Goal: Task Accomplishment & Management: Manage account settings

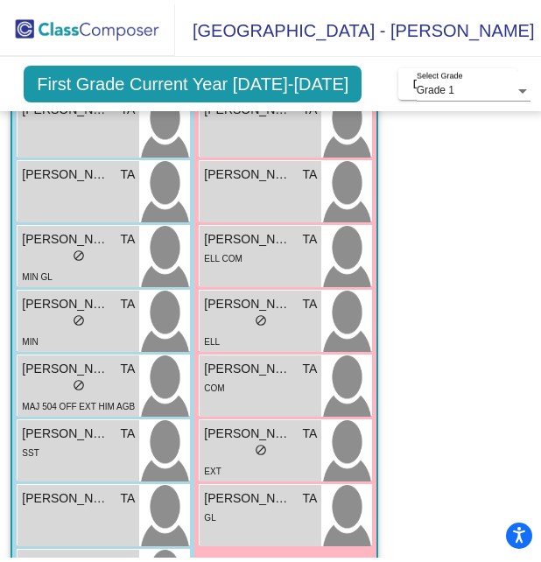
scroll to position [474, 0]
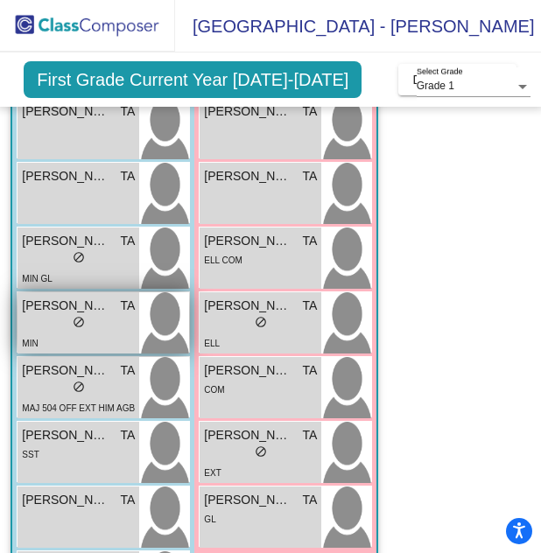
click at [138, 327] on div "[PERSON_NAME] TA lock do_not_disturb_alt MIN" at bounding box center [79, 323] width 122 height 61
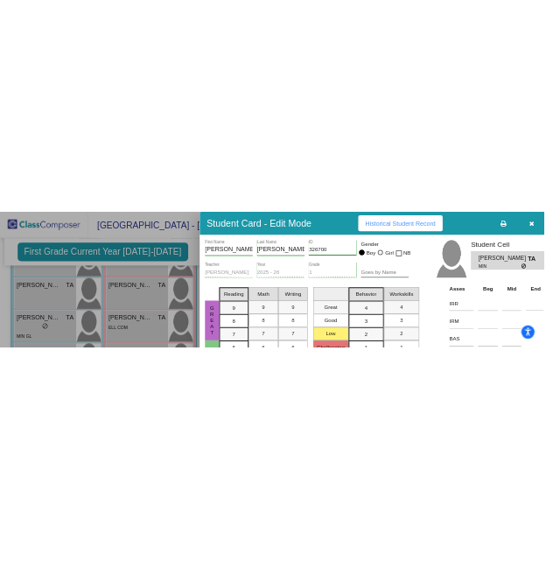
scroll to position [442, 0]
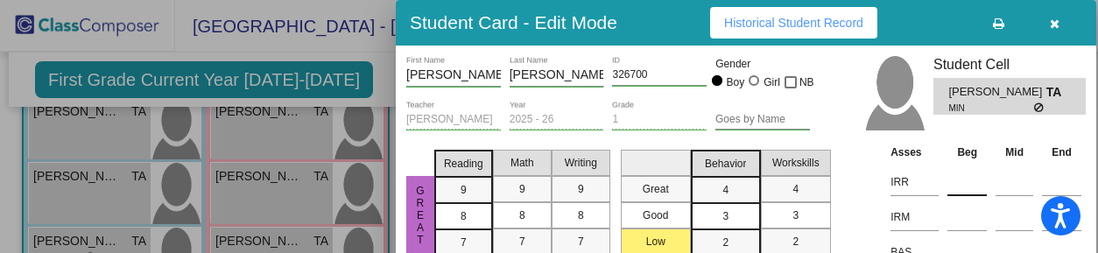
click at [540, 188] on input at bounding box center [967, 182] width 39 height 26
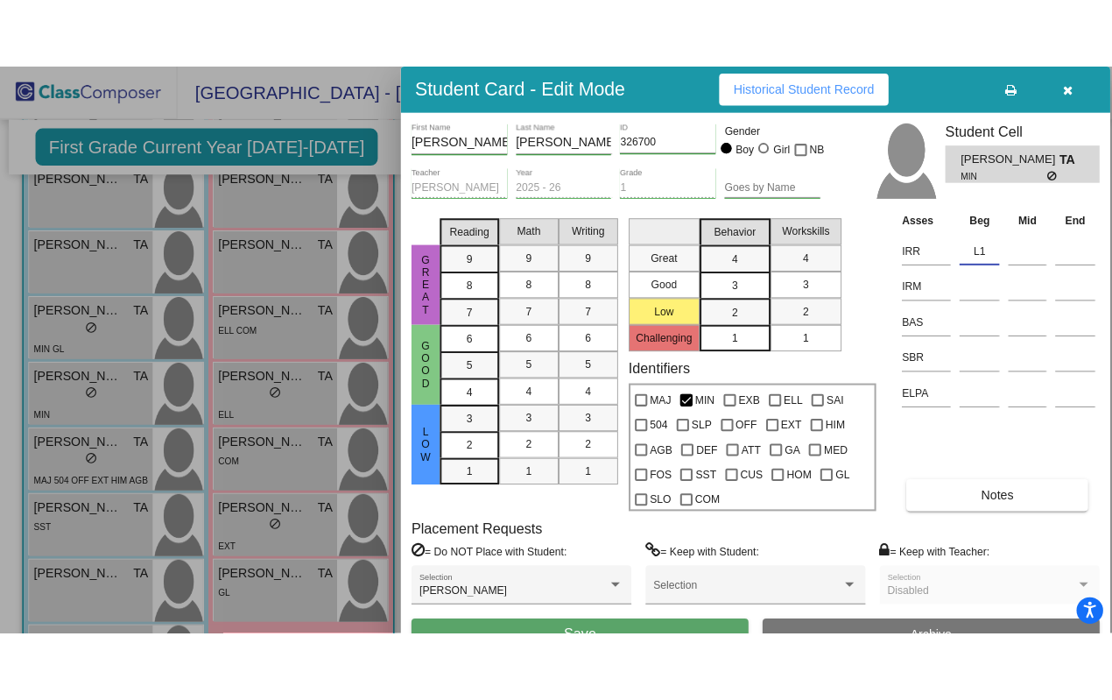
scroll to position [474, 0]
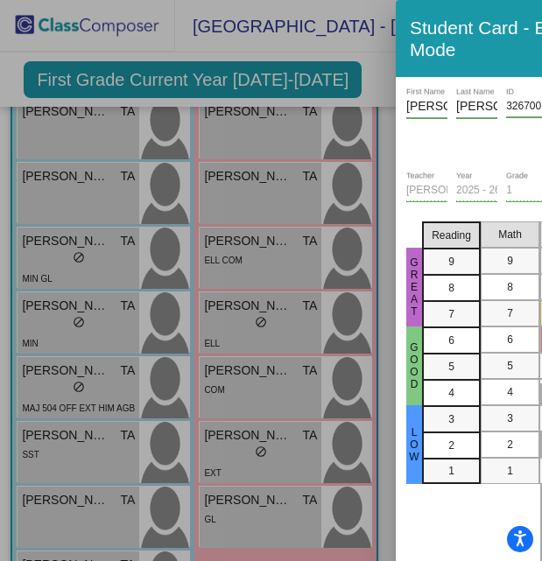
type input "L1"
click at [495, 38] on h3 "Student Card - Edit Mode" at bounding box center [495, 39] width 171 height 44
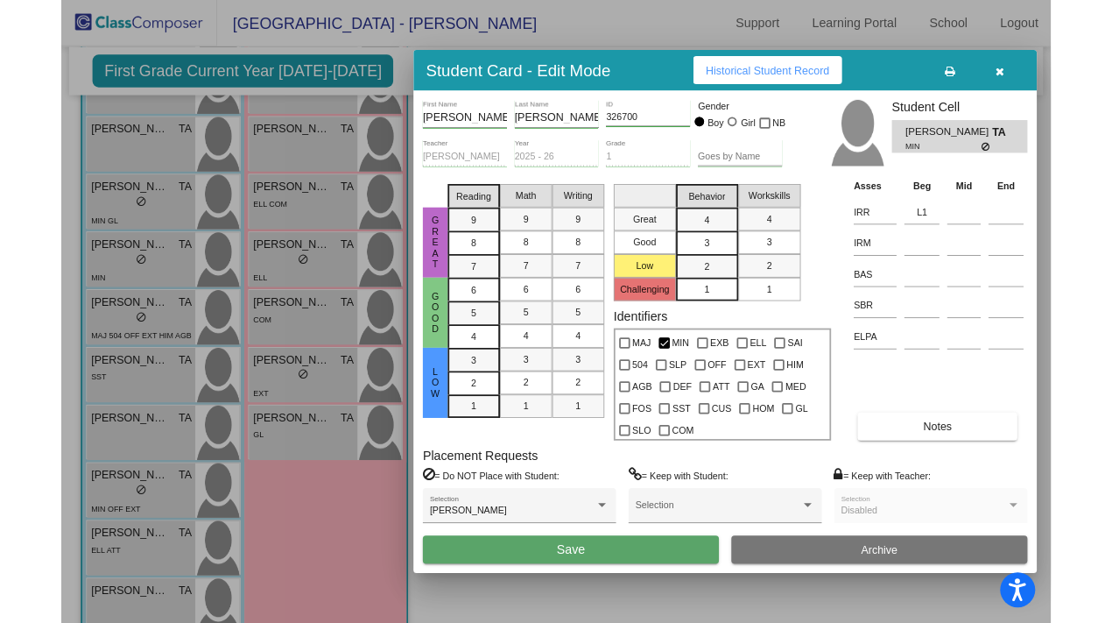
scroll to position [442, 0]
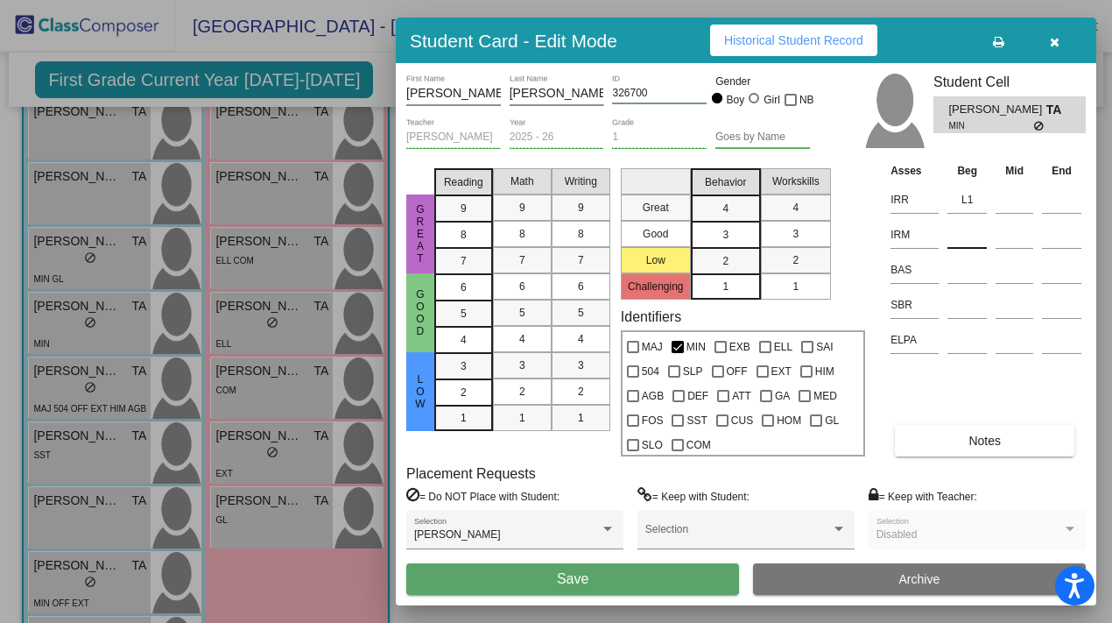
click at [540, 234] on input at bounding box center [967, 235] width 39 height 26
type input "M1"
click at [540, 312] on input at bounding box center [967, 305] width 39 height 26
type input "NR"
click at [540, 553] on button "Save" at bounding box center [572, 579] width 333 height 32
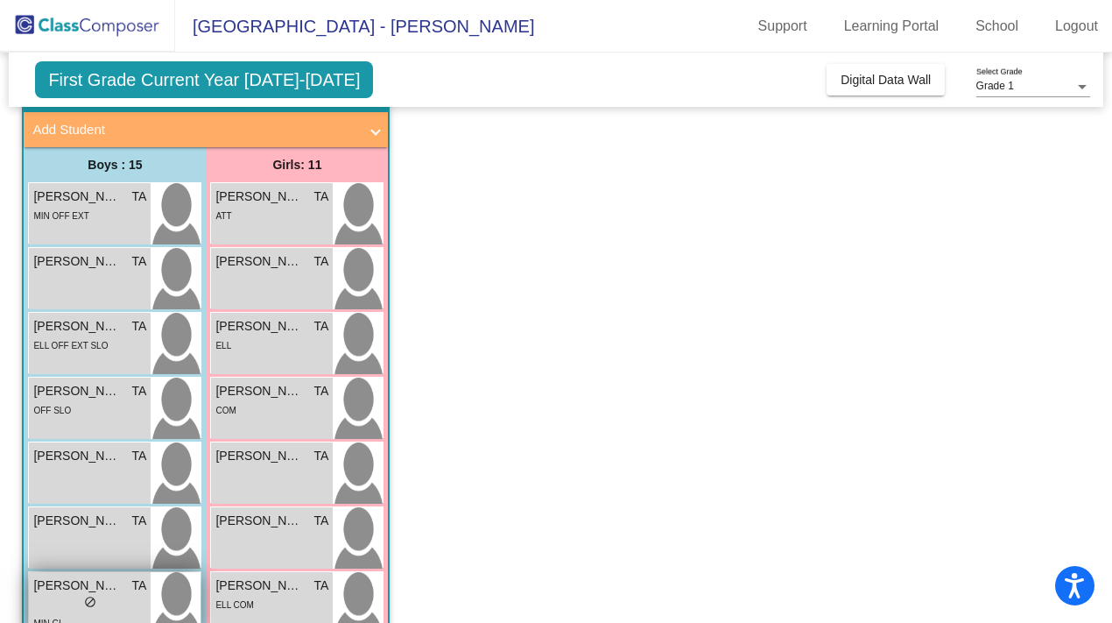
scroll to position [60, 0]
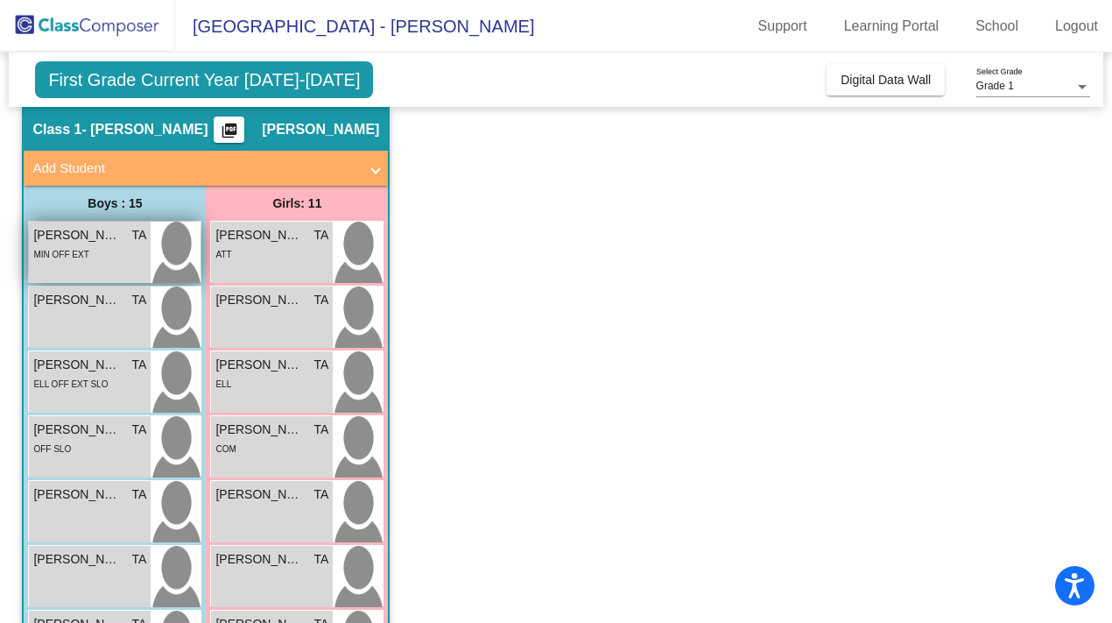
click at [165, 251] on img at bounding box center [176, 252] width 50 height 61
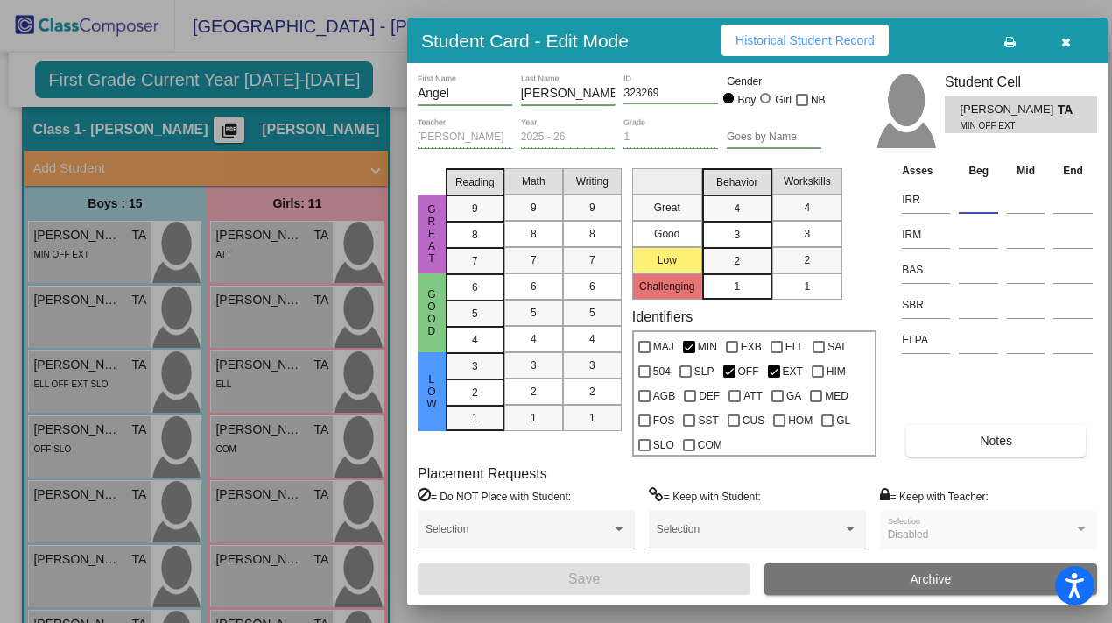
click at [540, 199] on input at bounding box center [978, 200] width 39 height 26
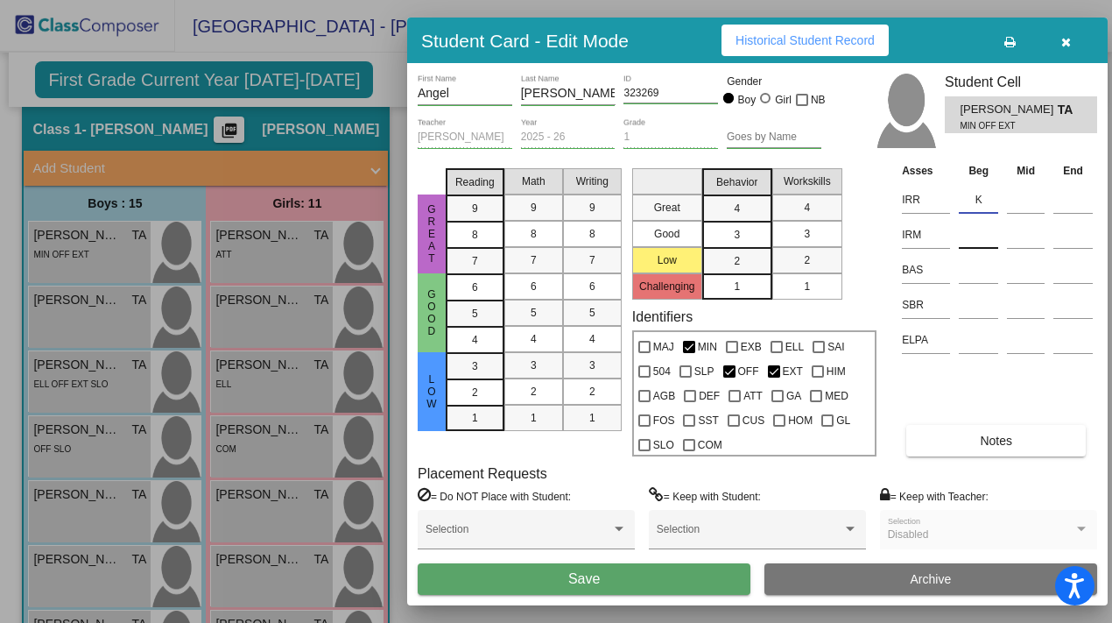
type input "K"
click at [540, 229] on input at bounding box center [978, 235] width 39 height 26
type input "K"
click at [540, 304] on input at bounding box center [978, 305] width 39 height 26
type input "SR"
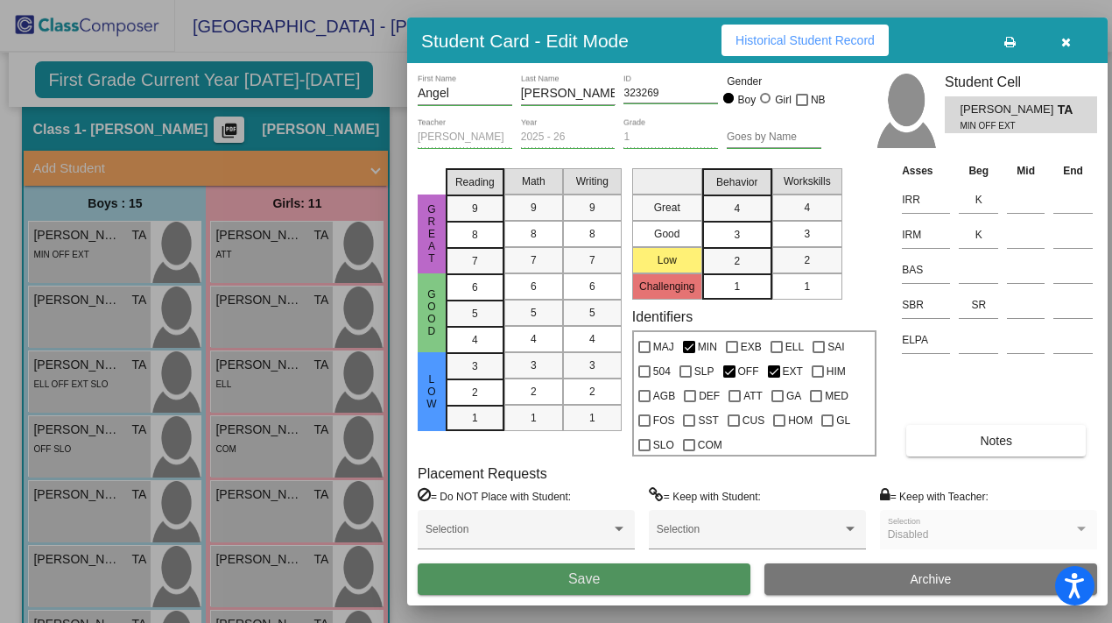
click at [540, 553] on button "Save" at bounding box center [584, 579] width 333 height 32
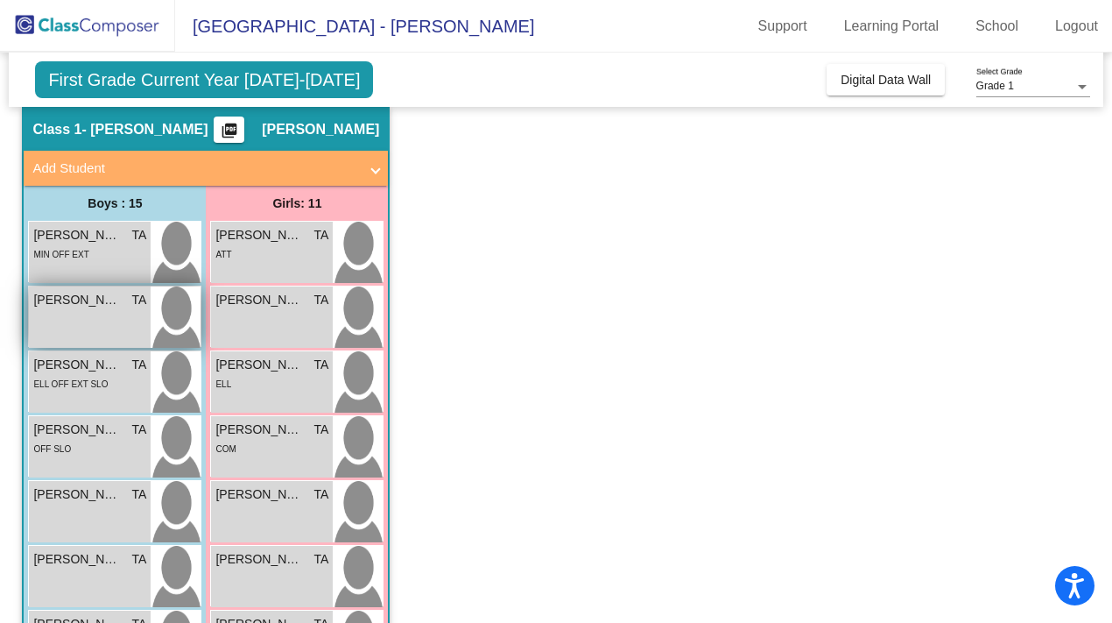
click at [128, 320] on div "[PERSON_NAME] TA lock do_not_disturb_alt" at bounding box center [90, 316] width 122 height 61
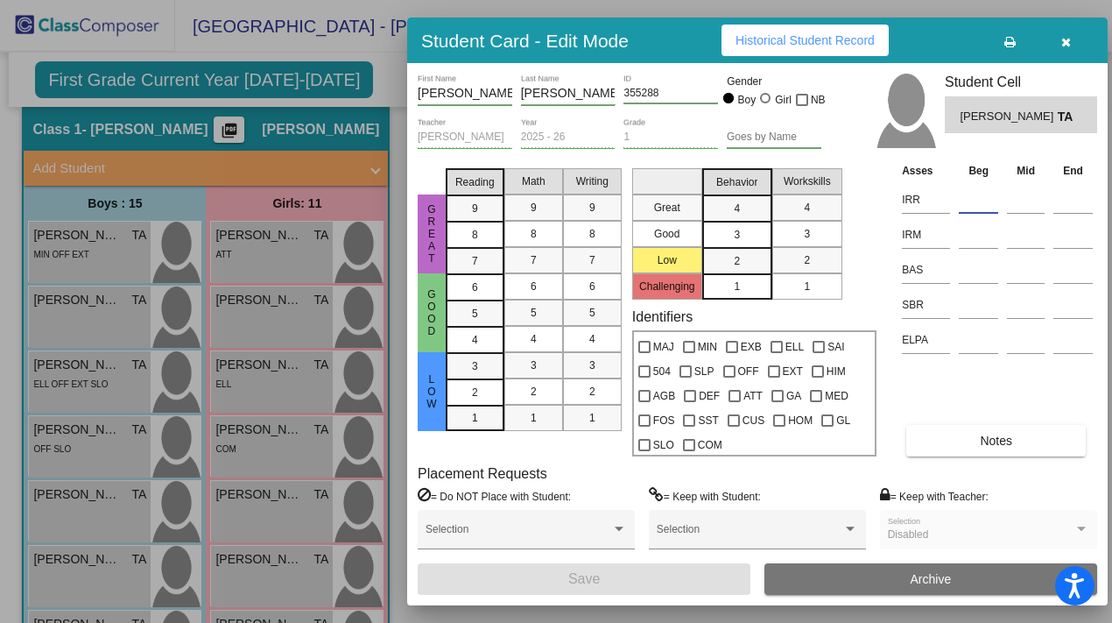
click at [540, 199] on input at bounding box center [978, 200] width 39 height 26
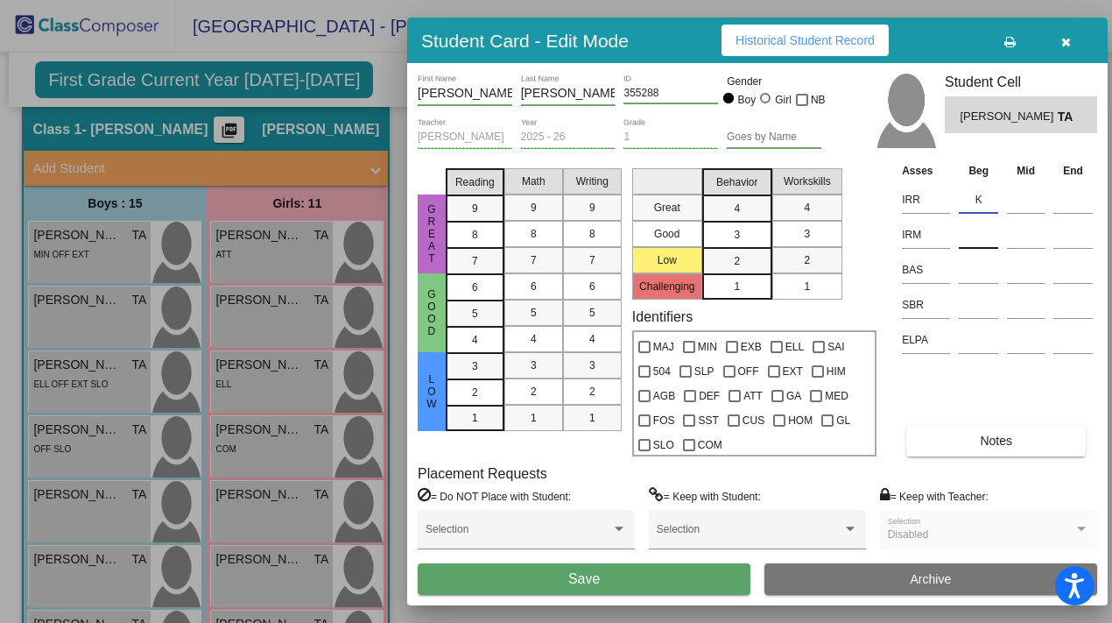
type input "K"
click at [540, 231] on input at bounding box center [978, 235] width 39 height 26
type input "NA"
click at [540, 302] on input at bounding box center [978, 305] width 39 height 26
type input "NR"
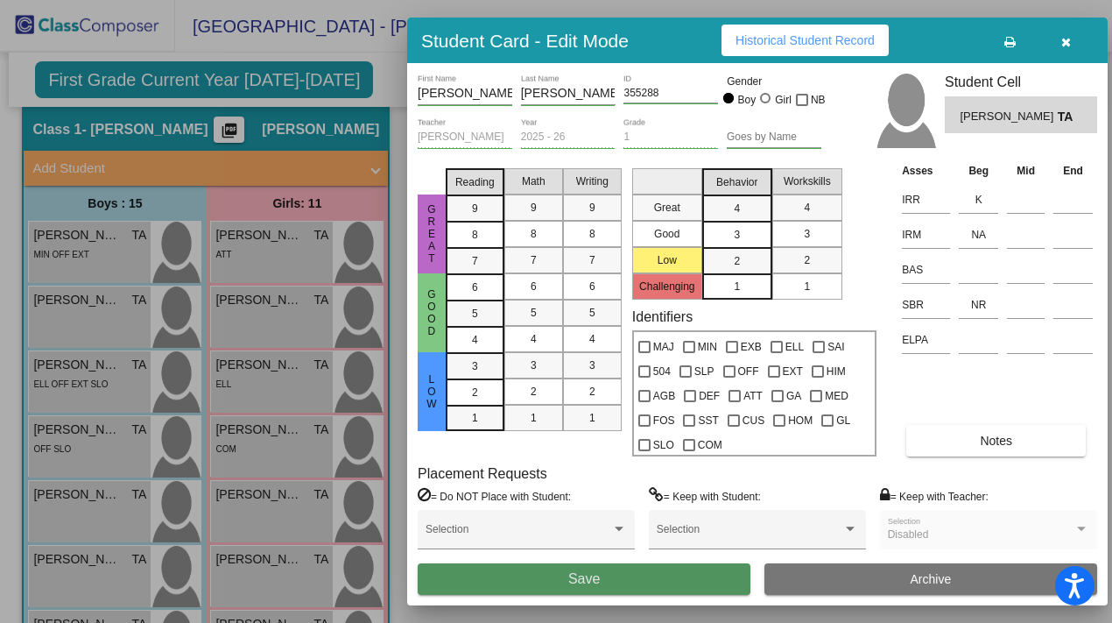
click at [540, 553] on button "Save" at bounding box center [584, 579] width 333 height 32
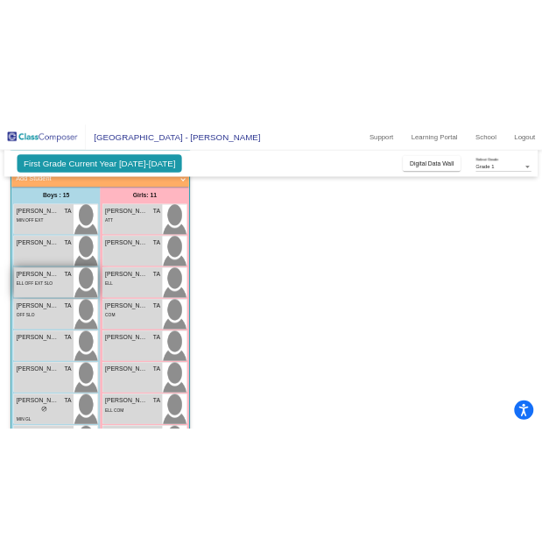
scroll to position [142, 0]
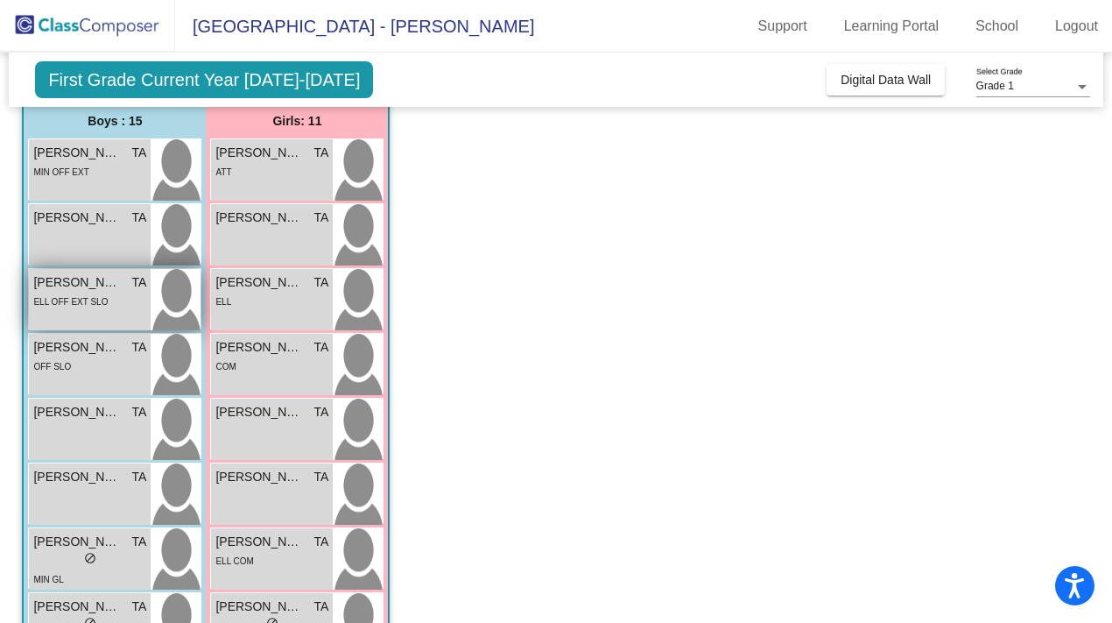
click at [126, 296] on div "ELL OFF EXT SLO" at bounding box center [89, 301] width 113 height 18
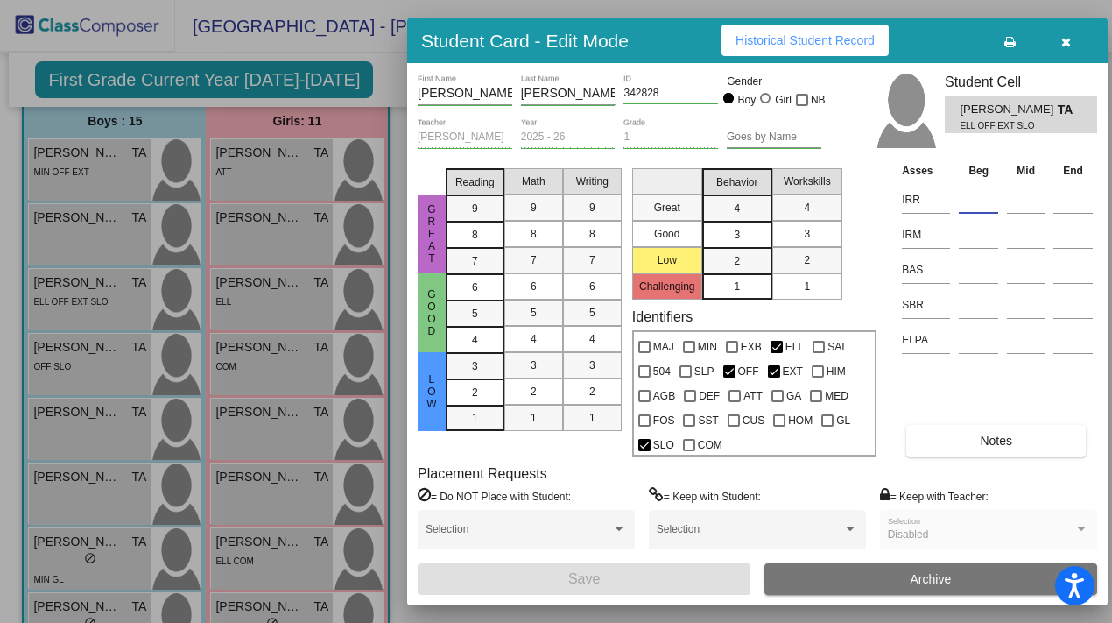
click at [540, 202] on input at bounding box center [978, 200] width 39 height 26
click at [540, 307] on input at bounding box center [978, 305] width 39 height 26
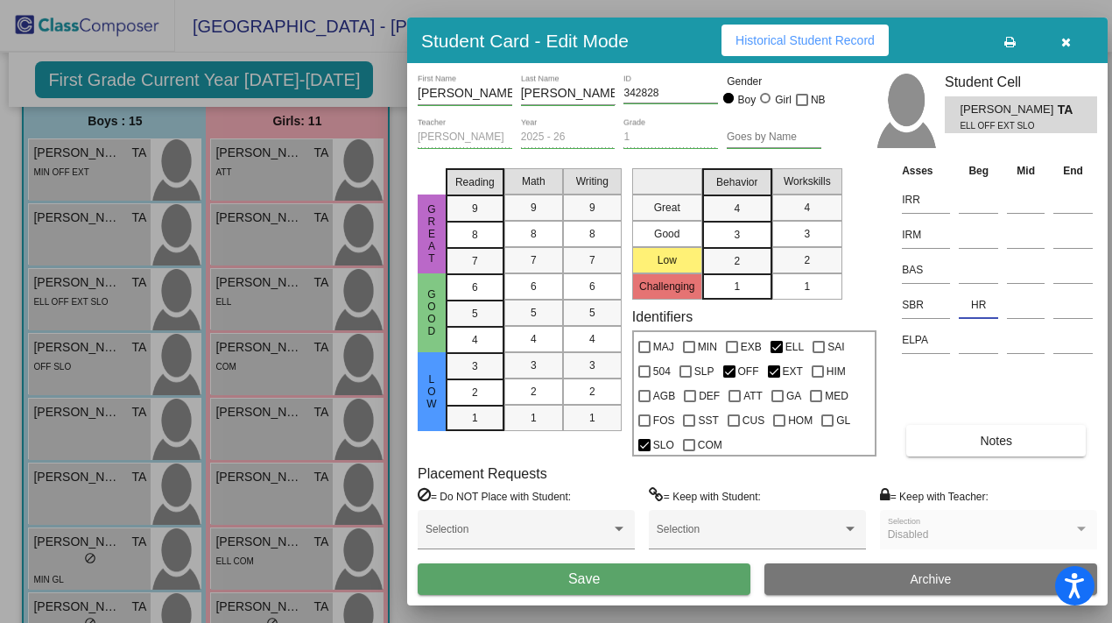
type input "HR"
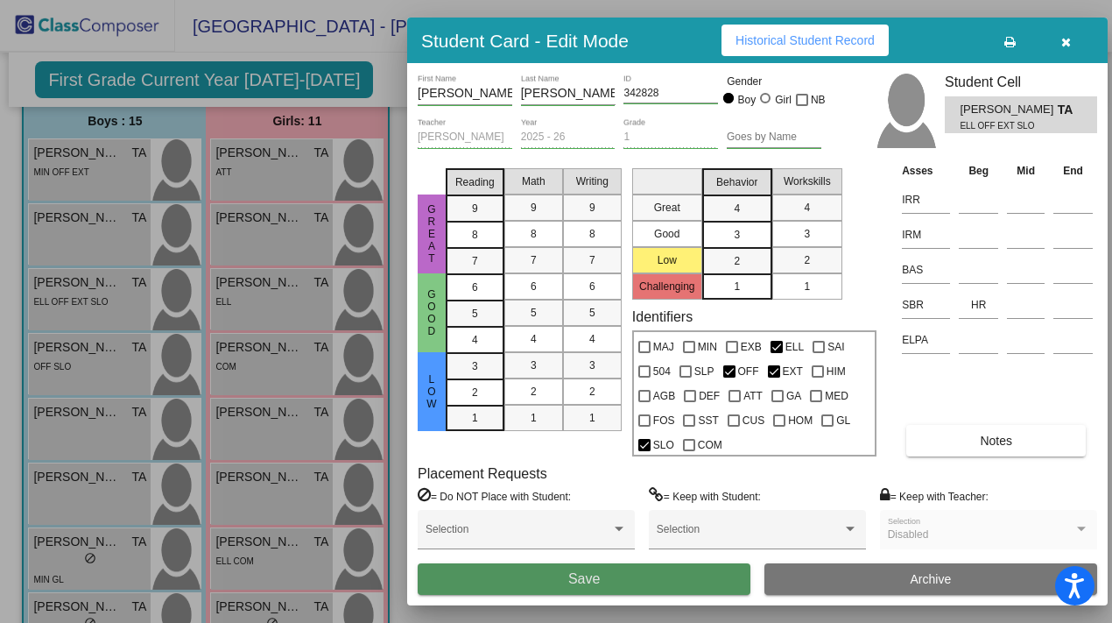
click at [540, 553] on button "Save" at bounding box center [584, 579] width 333 height 32
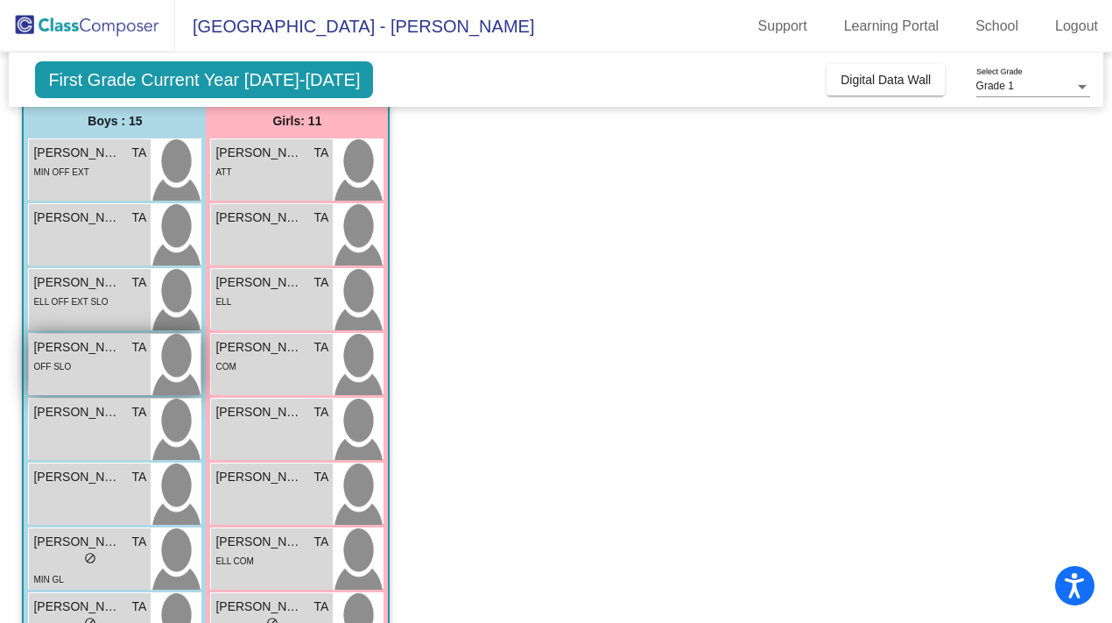
click at [133, 370] on div "OFF SLO" at bounding box center [89, 365] width 113 height 18
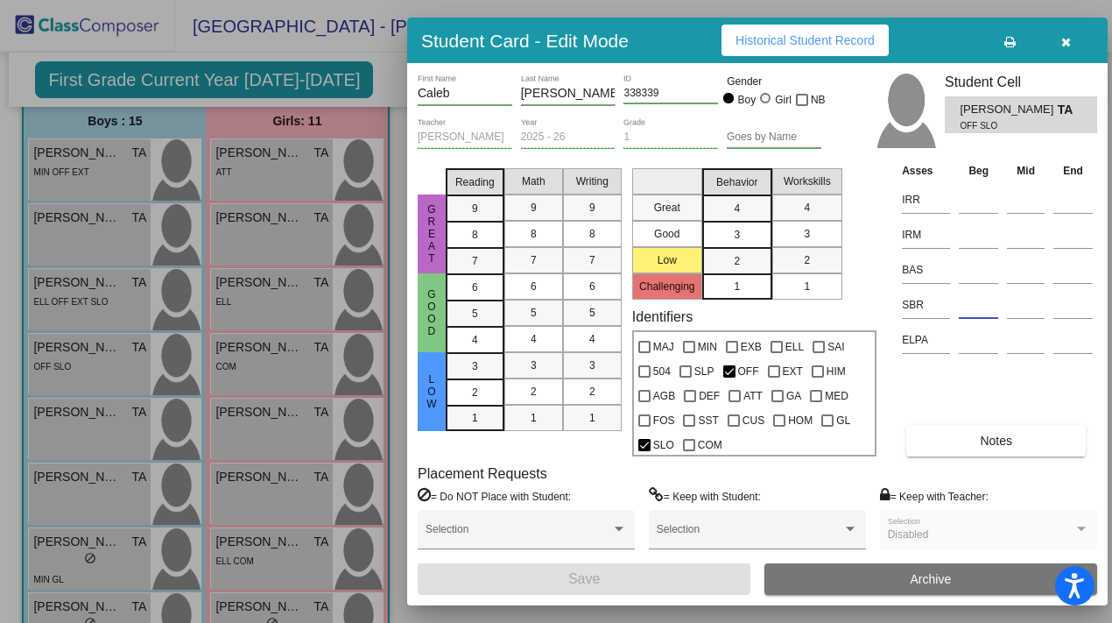
click at [540, 305] on input at bounding box center [978, 305] width 39 height 26
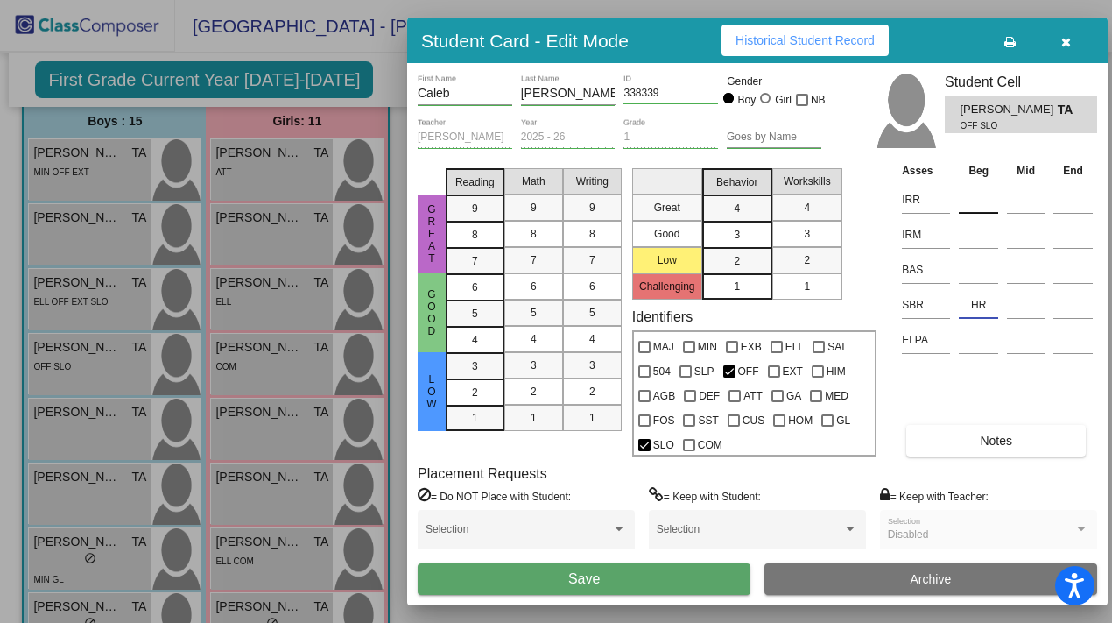
type input "HR"
click at [540, 201] on input at bounding box center [978, 200] width 39 height 26
type input "K"
click at [540, 240] on input at bounding box center [978, 235] width 39 height 26
type input "NA"
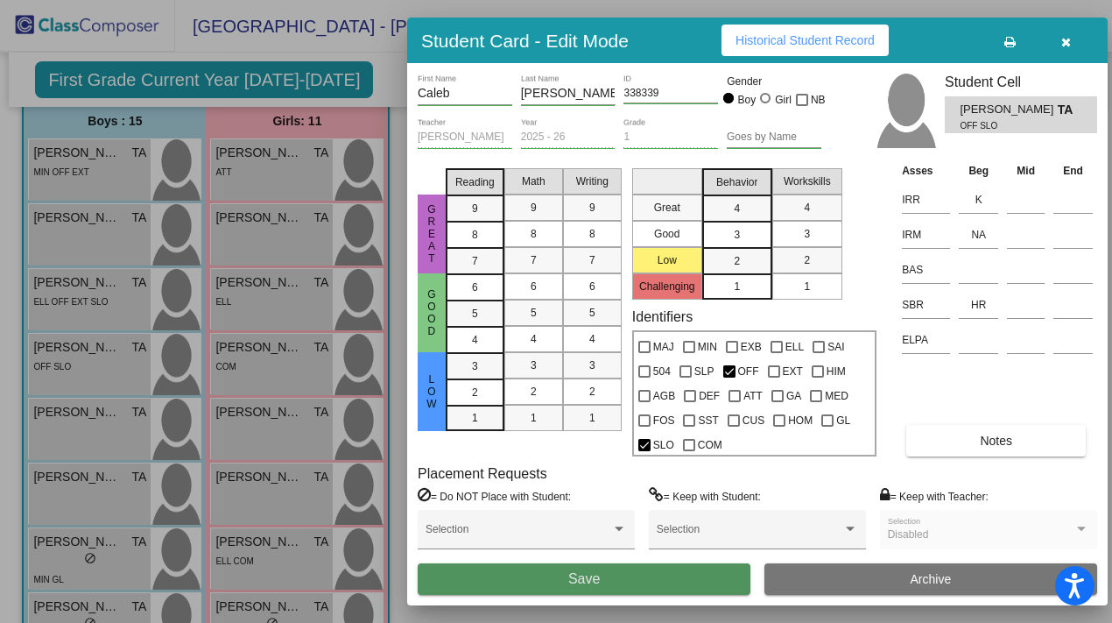
click at [540, 553] on button "Save" at bounding box center [584, 579] width 333 height 32
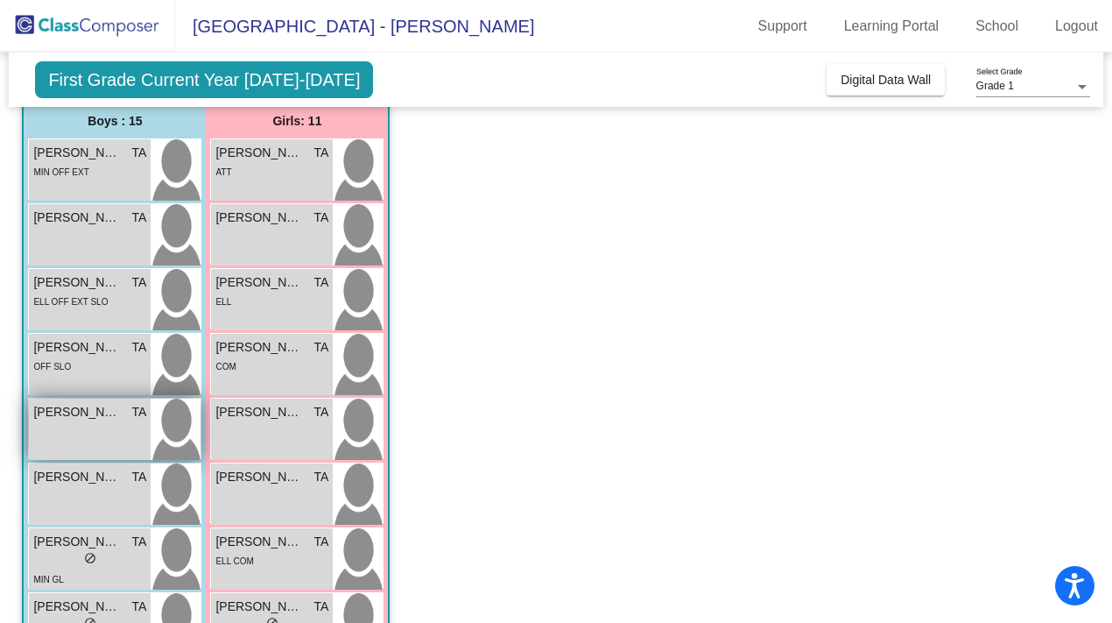
click at [110, 419] on span "[PERSON_NAME]" at bounding box center [77, 412] width 88 height 18
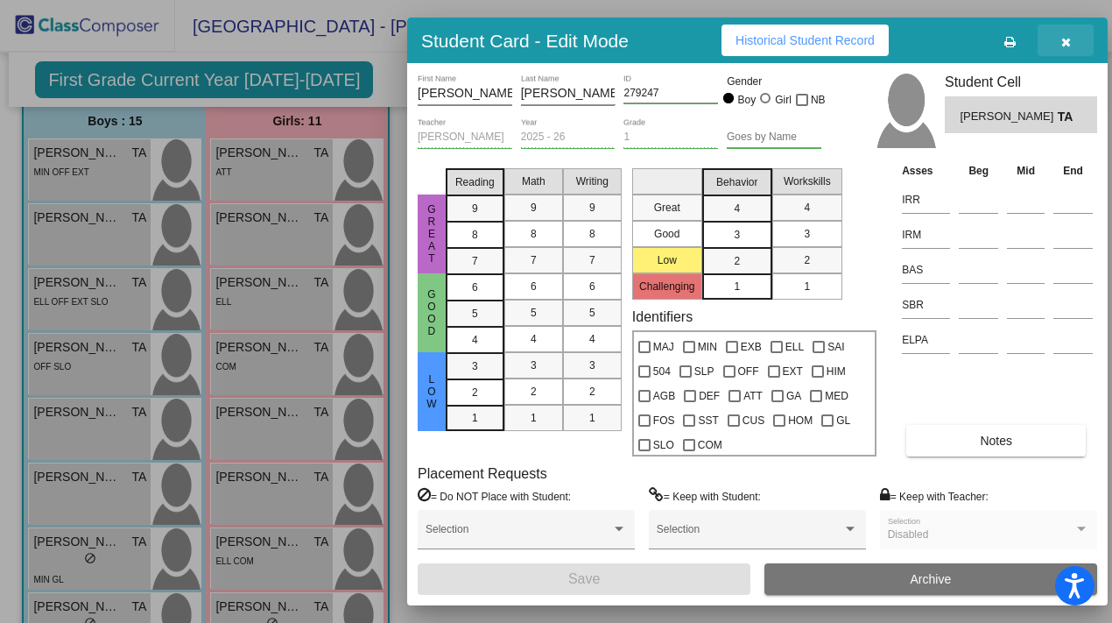
click at [540, 50] on button "button" at bounding box center [1066, 41] width 56 height 32
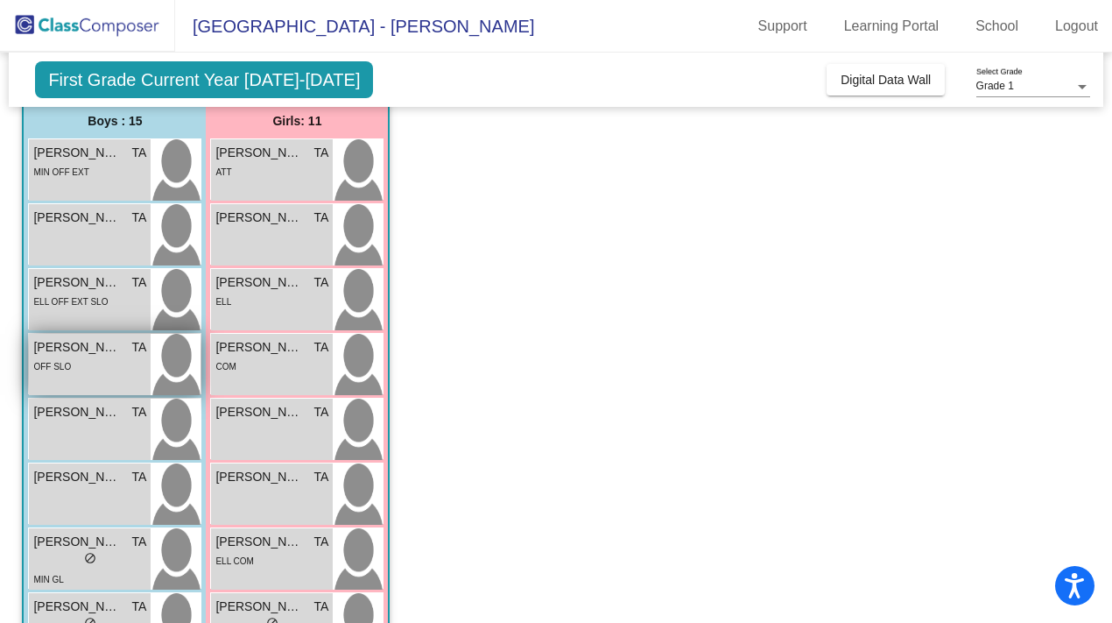
click at [120, 358] on div "OFF SLO" at bounding box center [89, 365] width 113 height 18
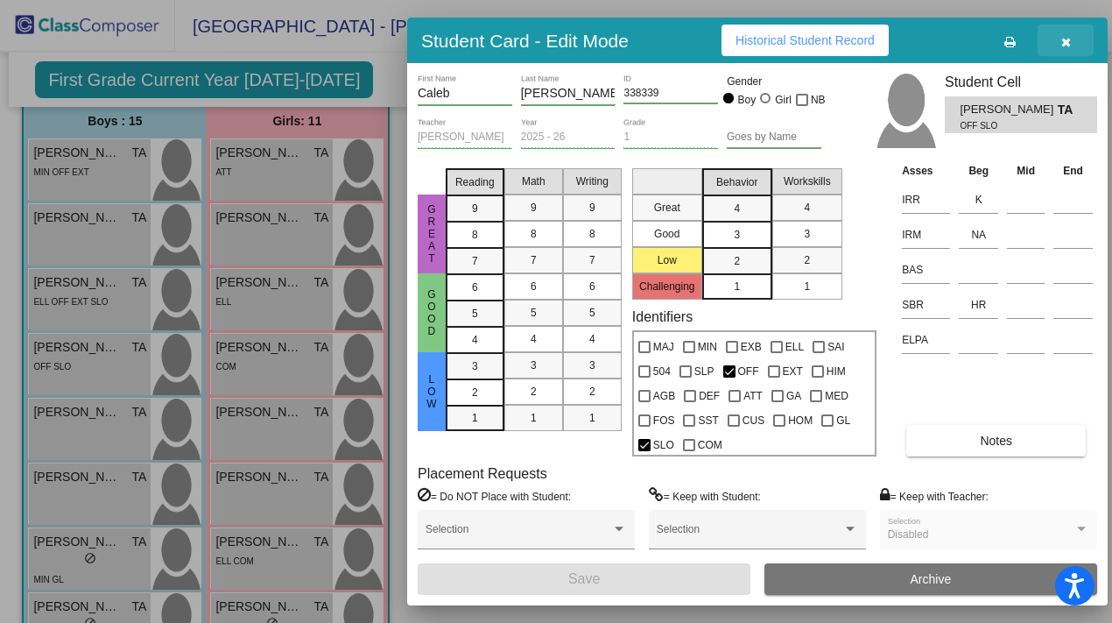
click at [540, 39] on icon "button" at bounding box center [1066, 42] width 10 height 12
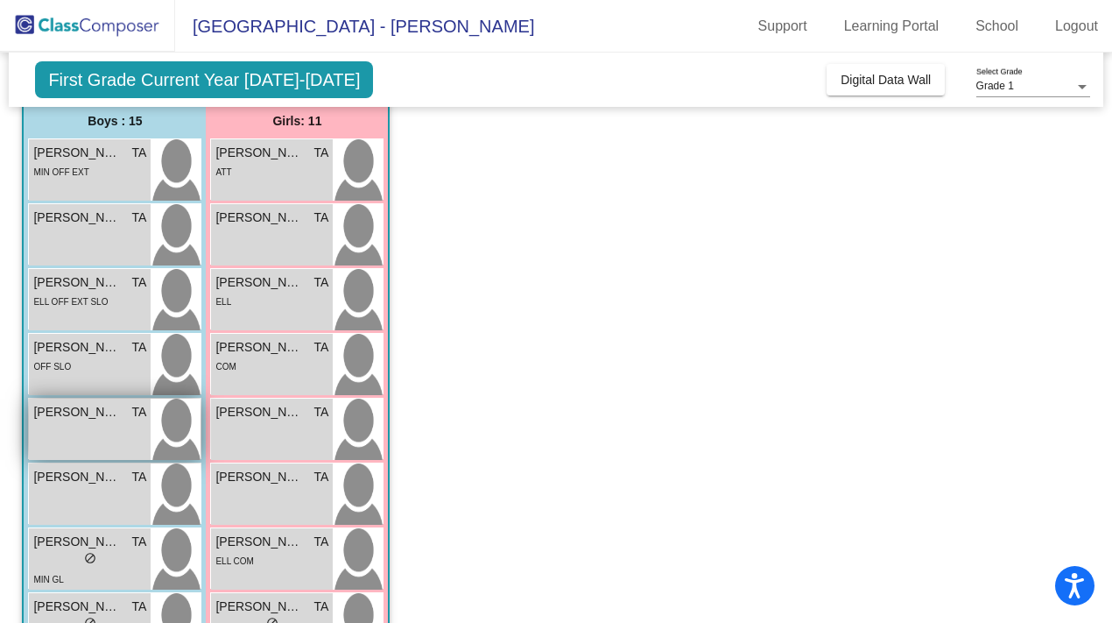
click at [96, 429] on div "[PERSON_NAME] TA lock do_not_disturb_alt" at bounding box center [90, 428] width 122 height 61
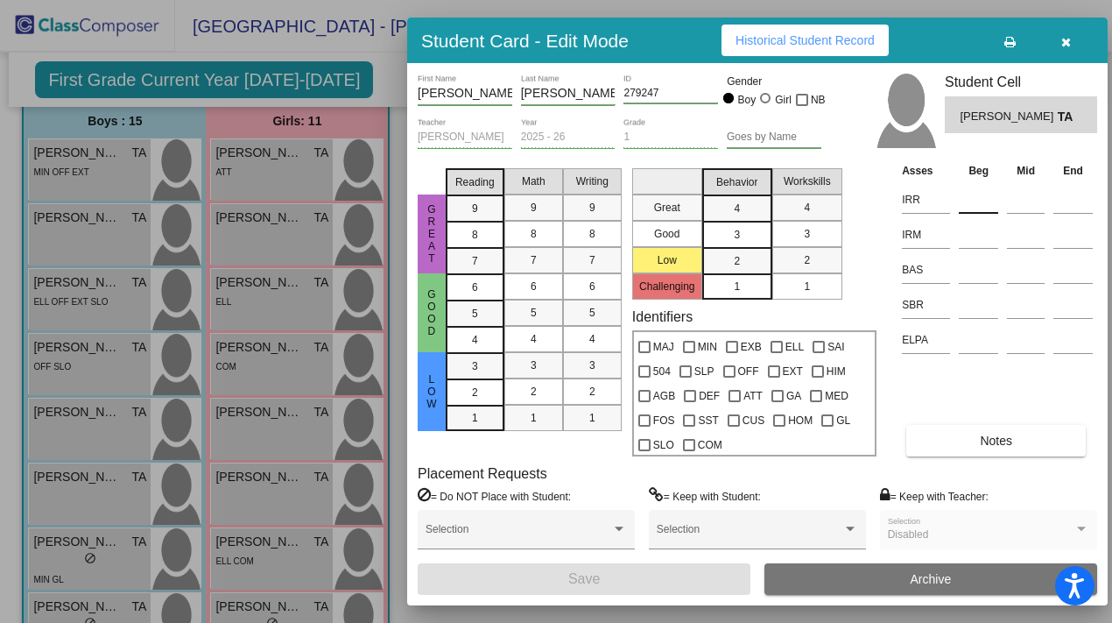
click at [540, 203] on input at bounding box center [978, 200] width 39 height 26
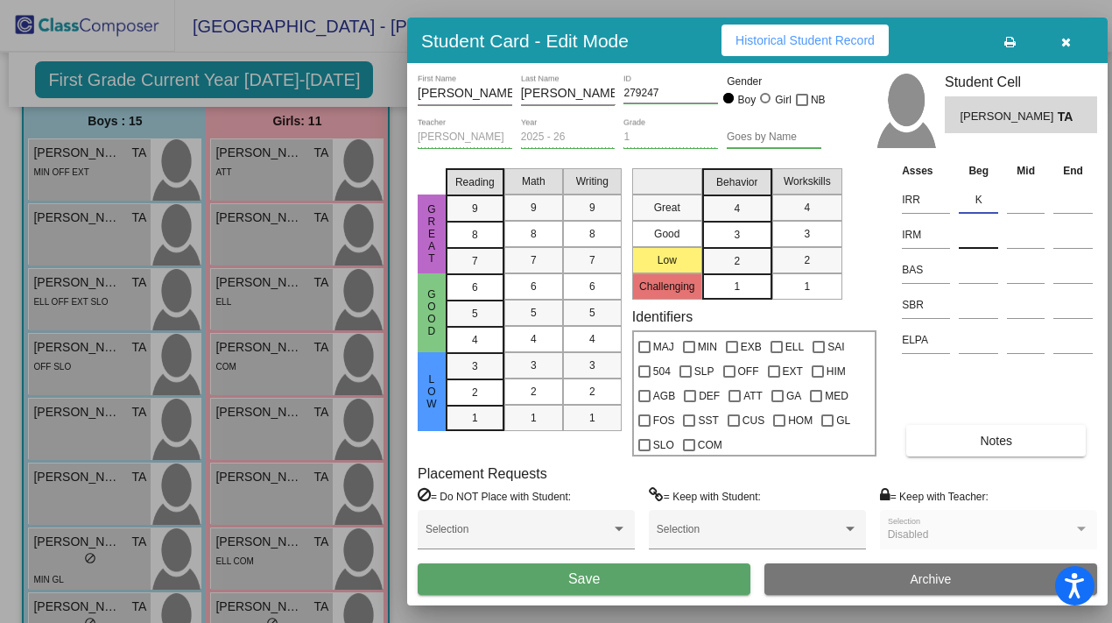
type input "K"
click at [540, 229] on input at bounding box center [978, 235] width 39 height 26
type input "K"
click at [540, 306] on input at bounding box center [978, 305] width 39 height 26
type input "NR"
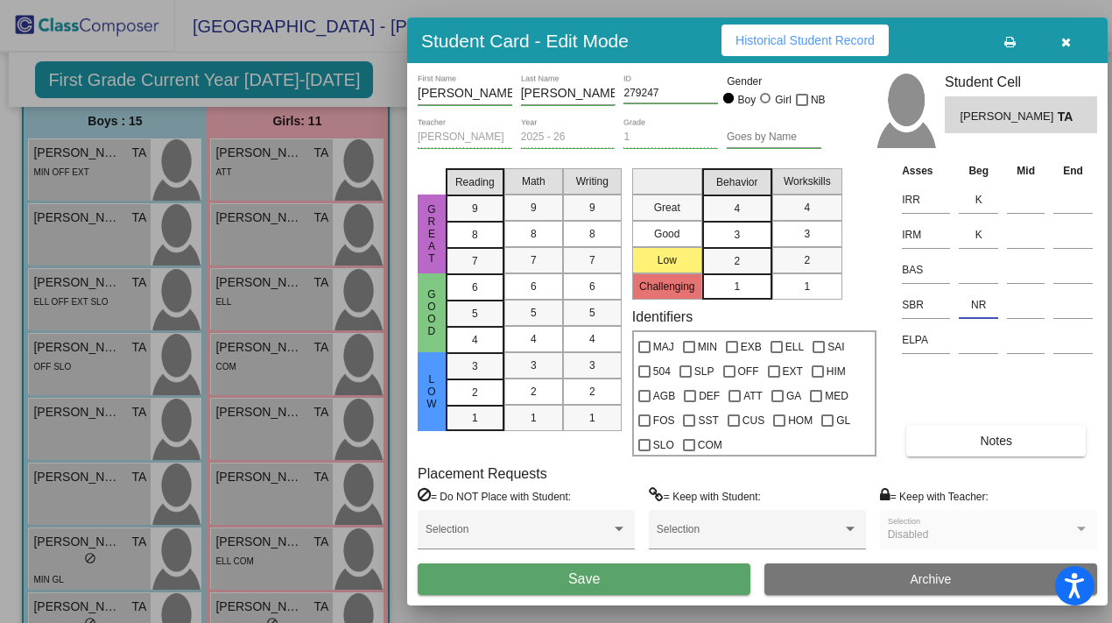
click at [540, 553] on button "Save" at bounding box center [584, 579] width 333 height 32
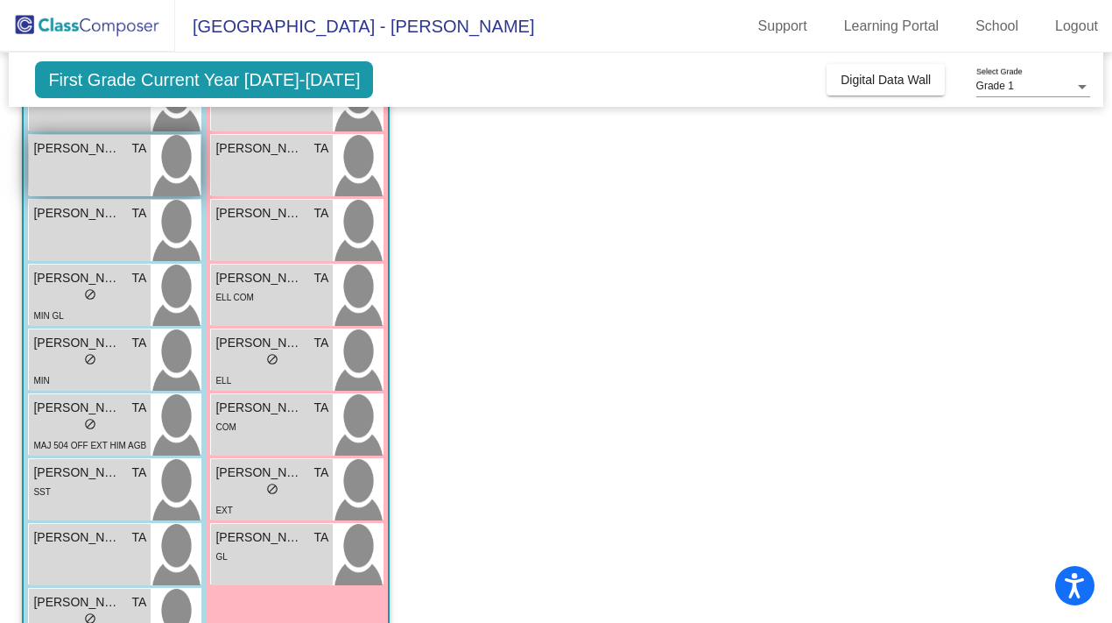
scroll to position [421, 0]
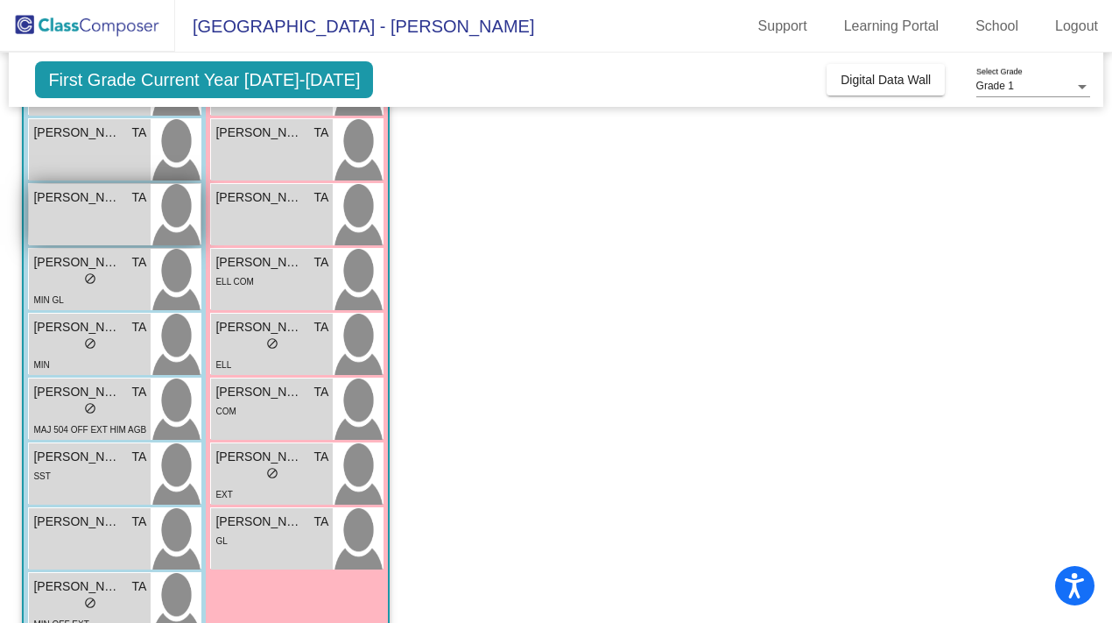
click at [139, 232] on div "[PERSON_NAME] TA lock do_not_disturb_alt" at bounding box center [90, 214] width 122 height 61
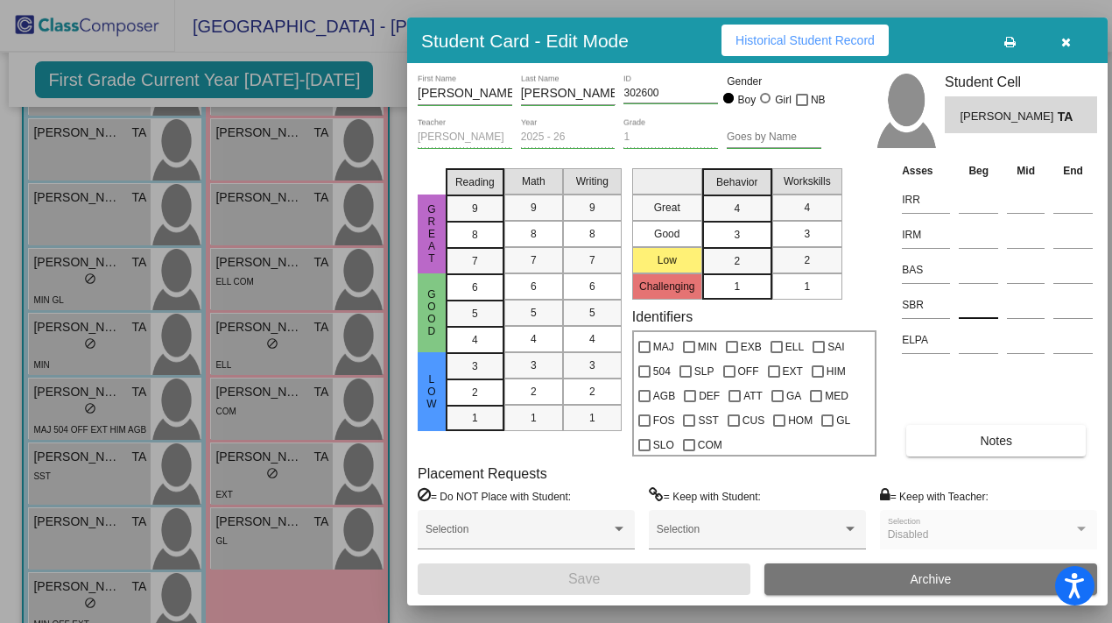
click at [540, 301] on input at bounding box center [978, 305] width 39 height 26
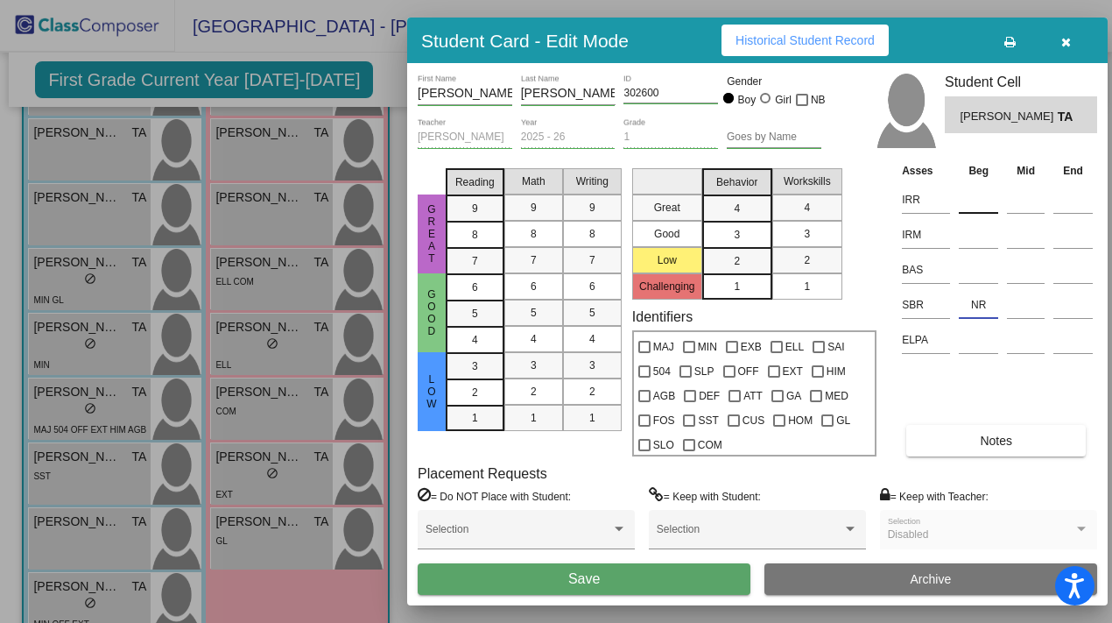
type input "NR"
click at [540, 199] on input at bounding box center [978, 200] width 39 height 26
type input "K"
click at [540, 229] on input at bounding box center [978, 235] width 39 height 26
type input "EK"
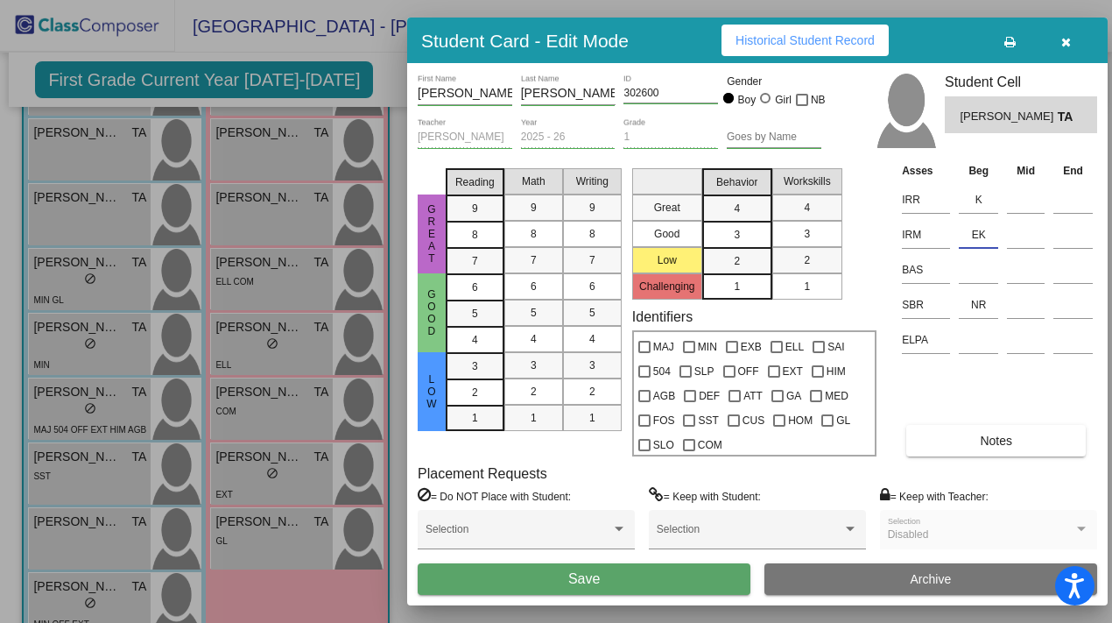
click at [540, 553] on button "Save" at bounding box center [584, 579] width 333 height 32
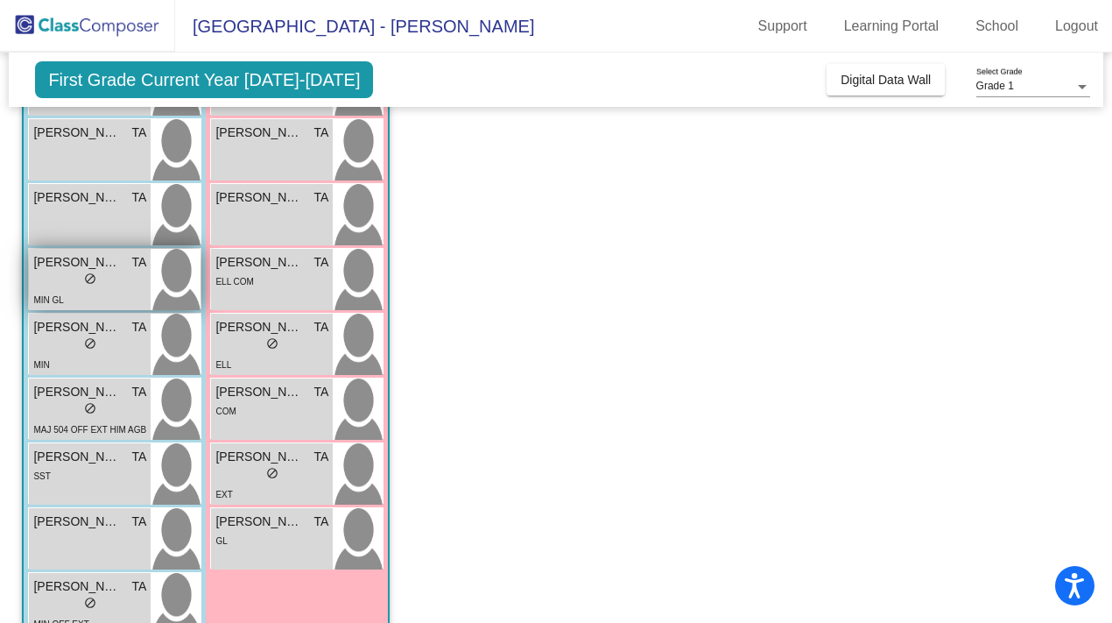
click at [127, 288] on div "lock do_not_disturb_alt" at bounding box center [89, 280] width 113 height 18
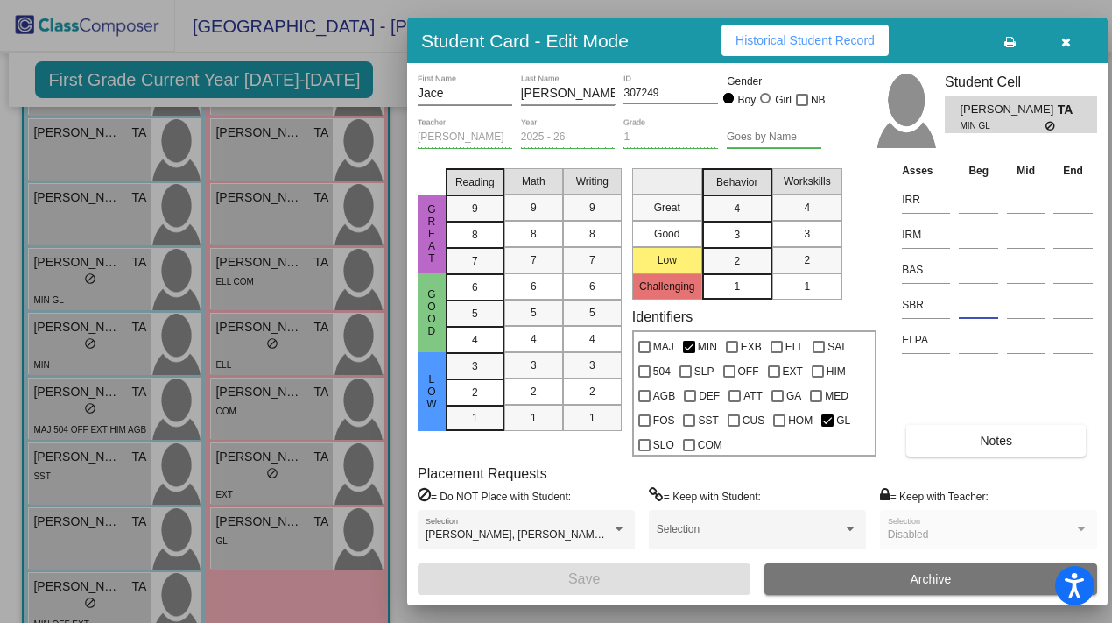
click at [540, 303] on input at bounding box center [978, 305] width 39 height 26
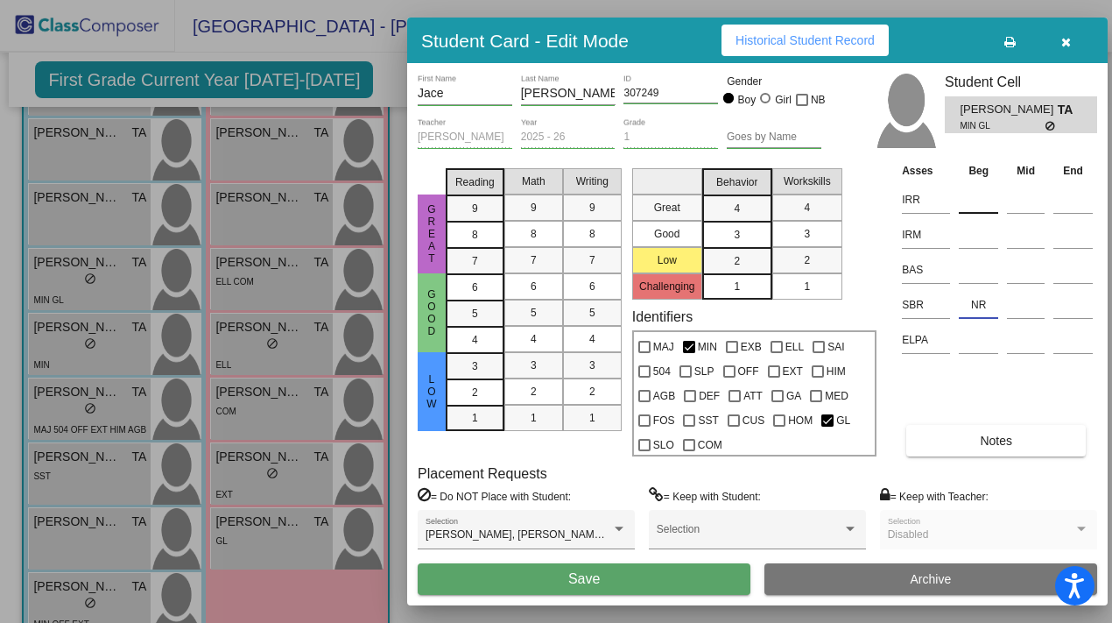
type input "NR"
click at [540, 199] on input at bounding box center [978, 200] width 39 height 26
type input "K"
click at [540, 227] on input at bounding box center [978, 235] width 39 height 26
type input "K"
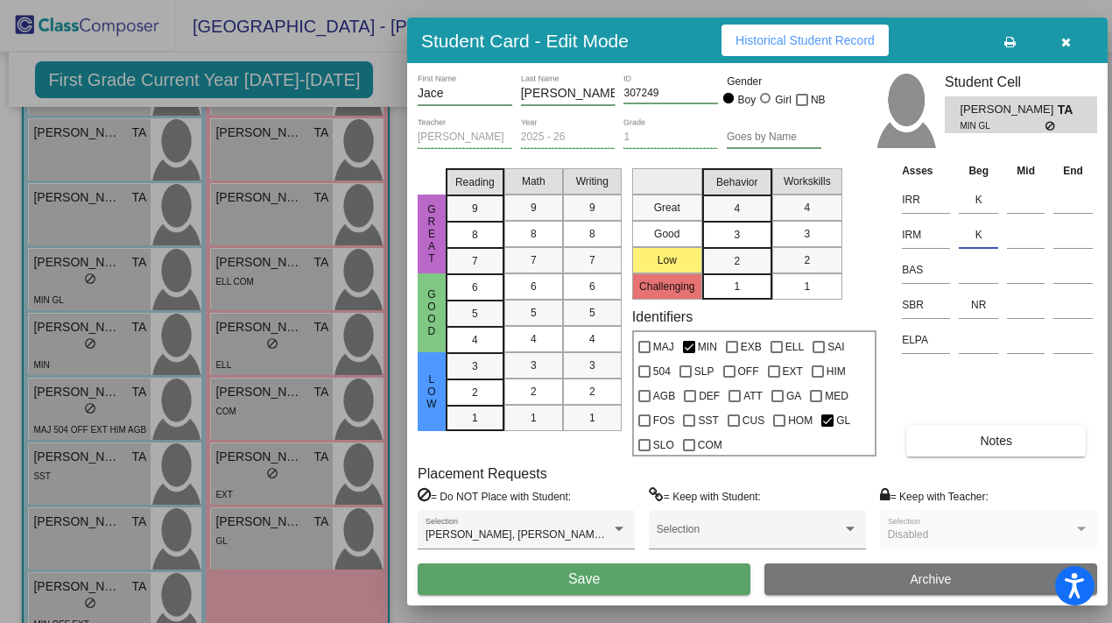
click at [540, 553] on button "Save" at bounding box center [584, 579] width 333 height 32
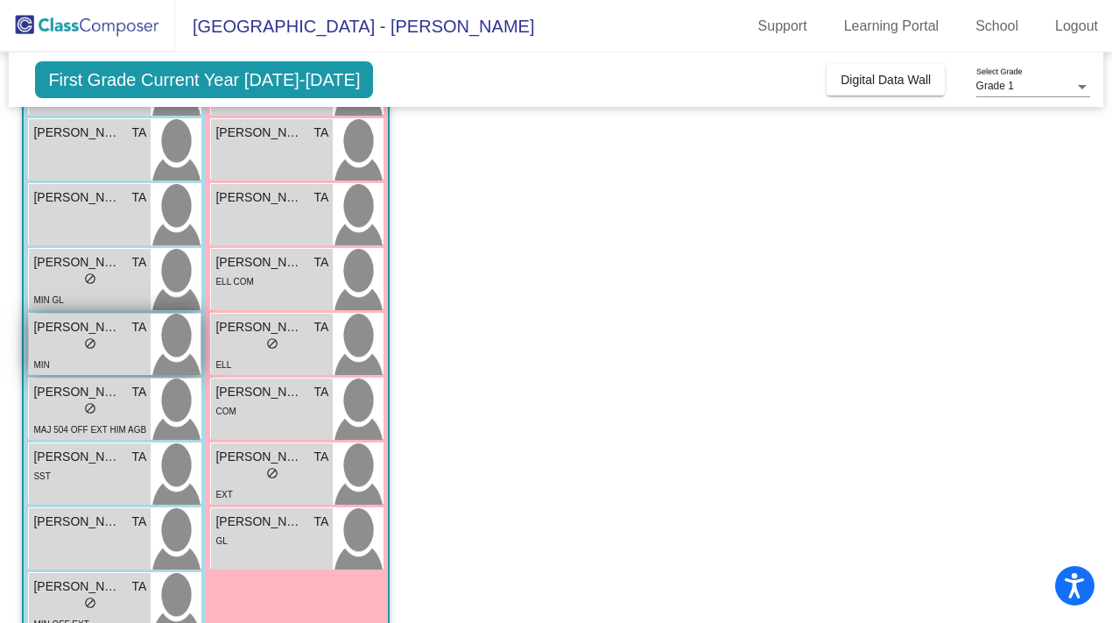
click at [124, 344] on div "lock do_not_disturb_alt" at bounding box center [89, 345] width 113 height 18
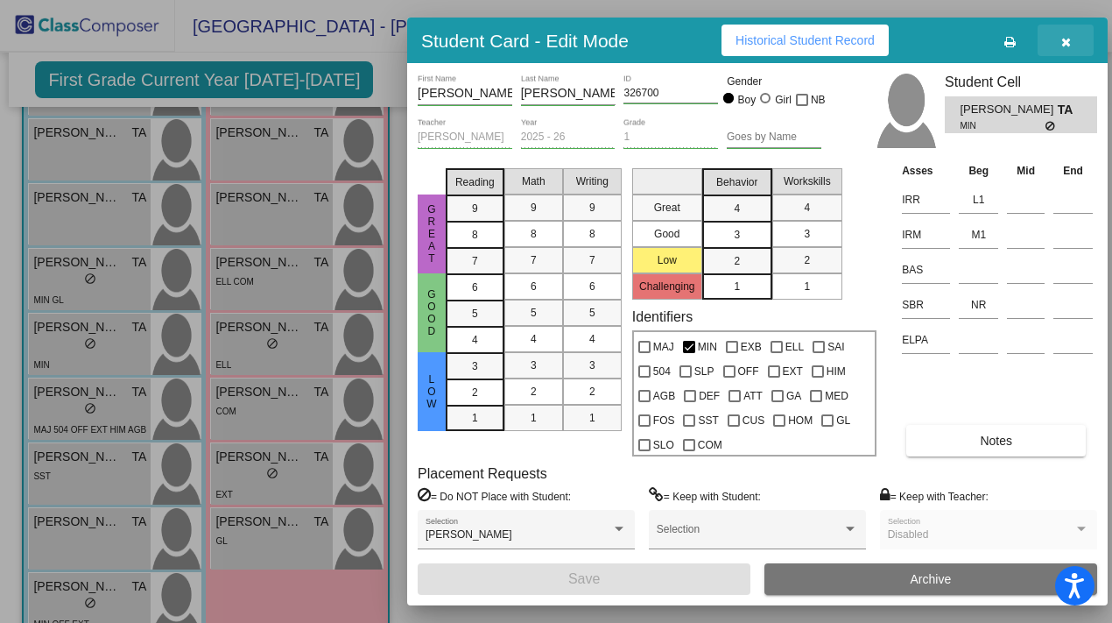
click at [540, 41] on icon "button" at bounding box center [1066, 42] width 10 height 12
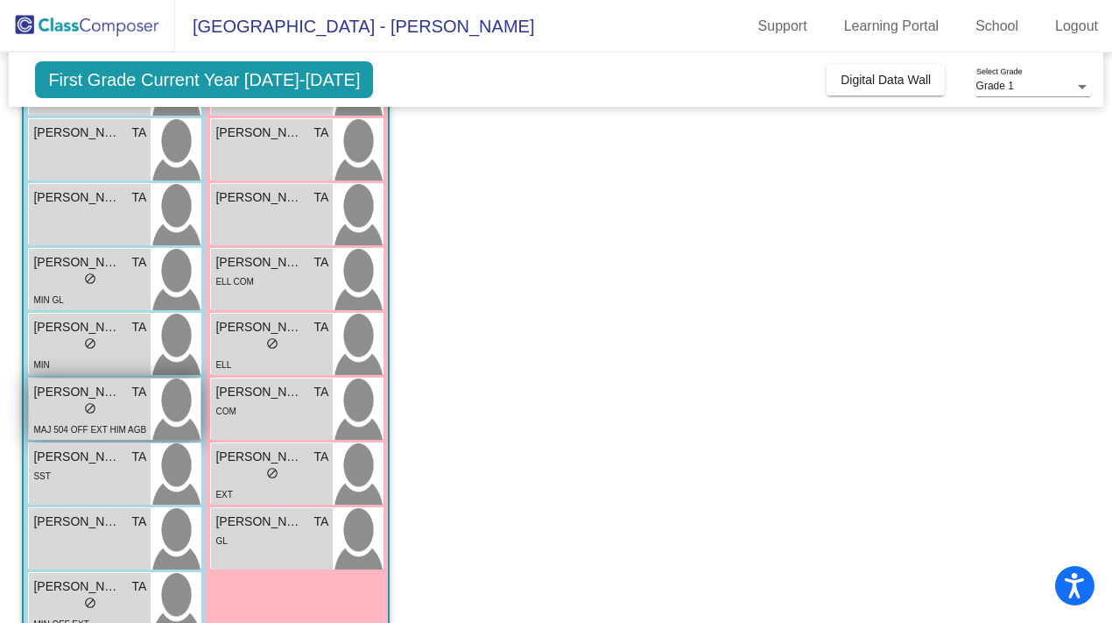
click at [123, 411] on div "lock do_not_disturb_alt" at bounding box center [89, 410] width 113 height 18
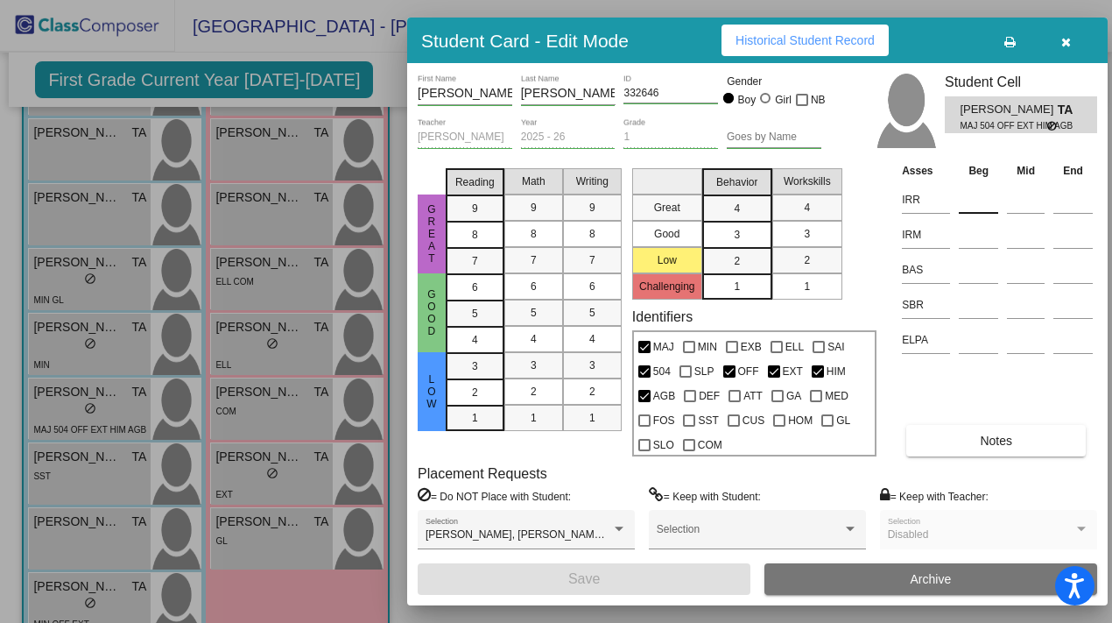
click at [540, 206] on input at bounding box center [978, 200] width 39 height 26
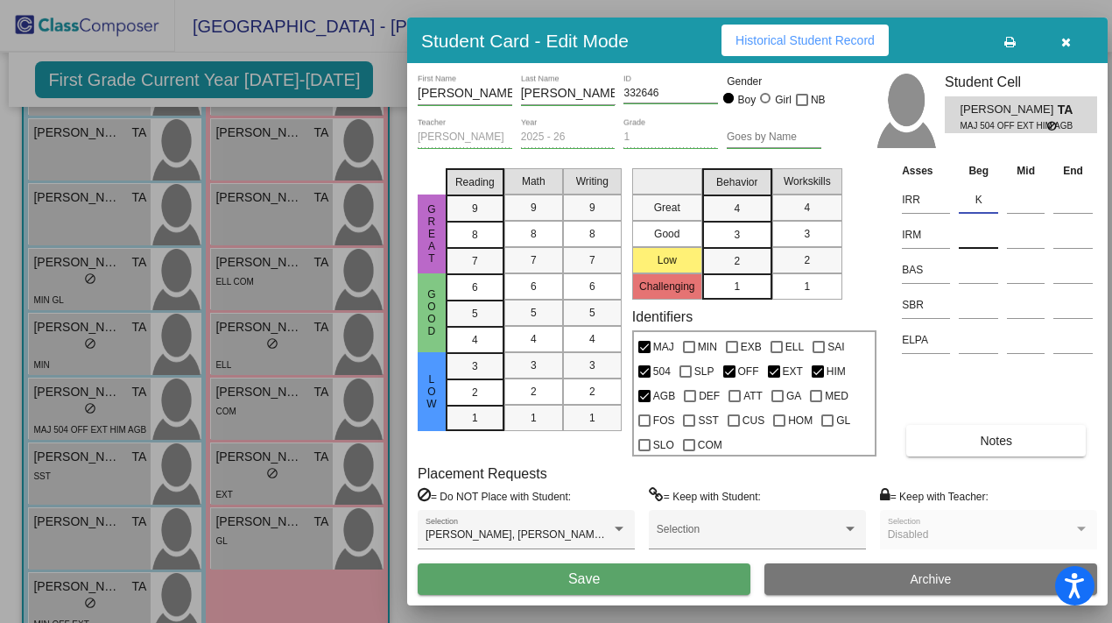
type input "K"
click at [540, 238] on input at bounding box center [978, 235] width 39 height 26
type input "K"
click at [540, 302] on input at bounding box center [978, 305] width 39 height 26
type input "SR"
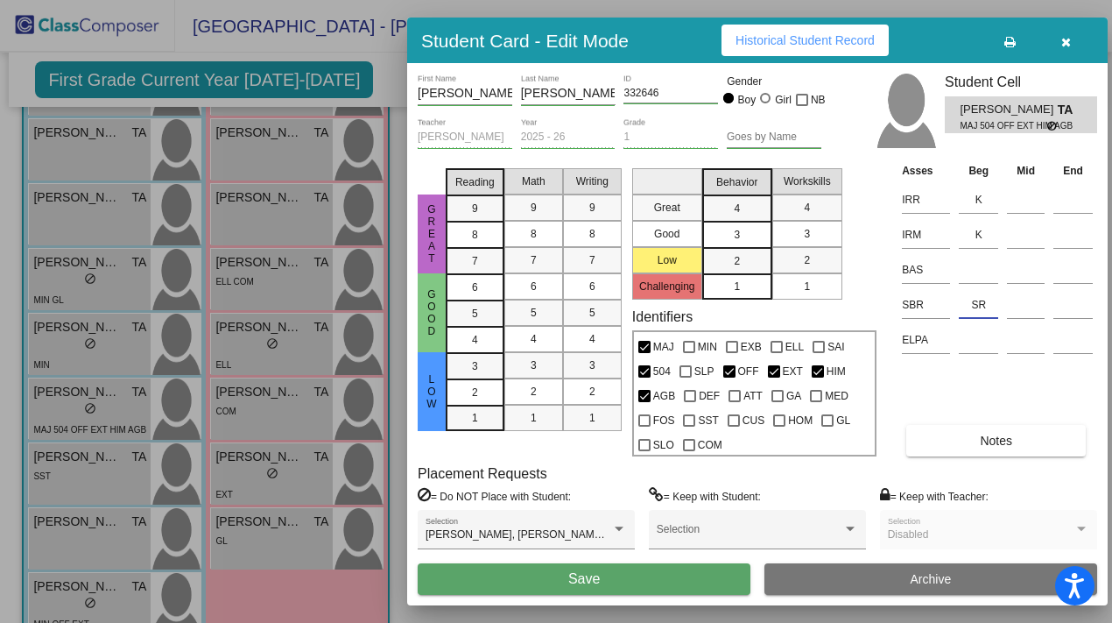
click at [540, 553] on button "Save" at bounding box center [584, 579] width 333 height 32
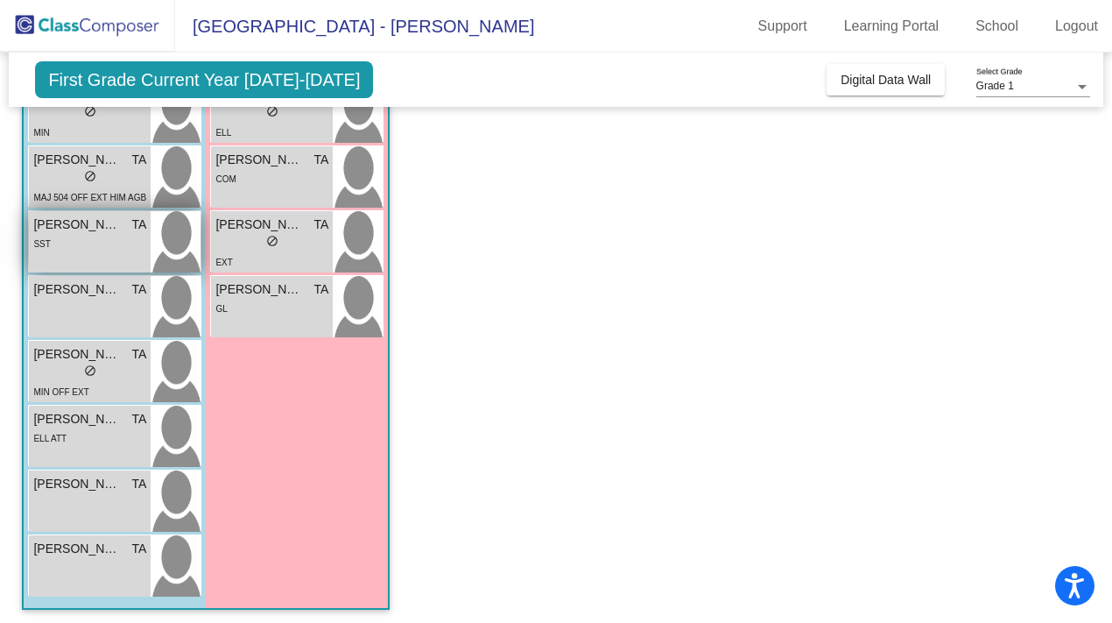
scroll to position [658, 0]
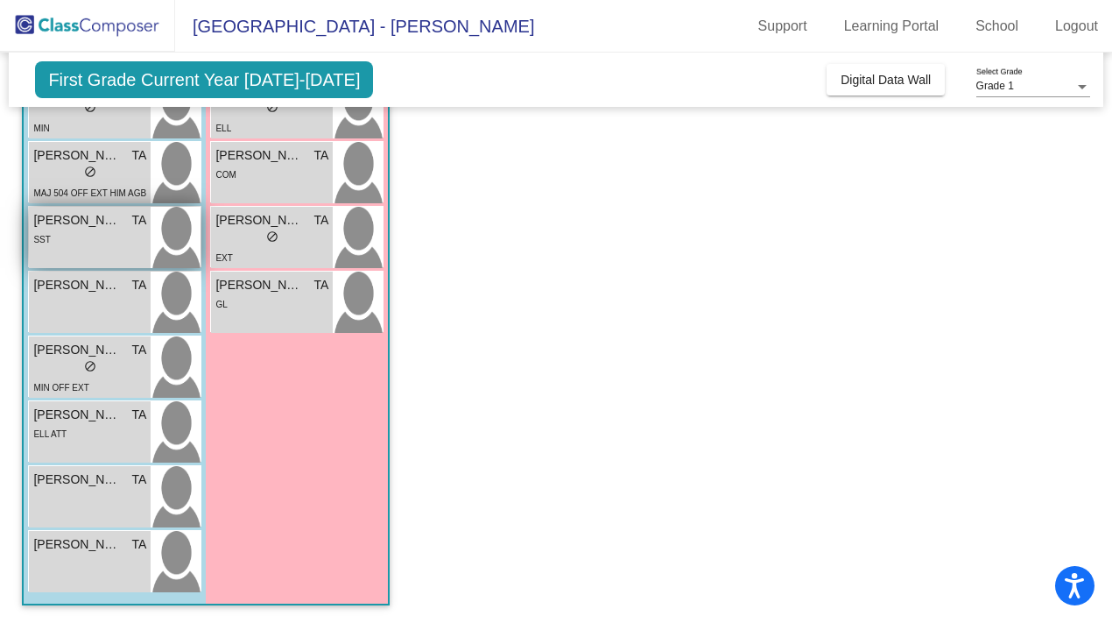
click at [108, 247] on div "SST" at bounding box center [89, 238] width 113 height 18
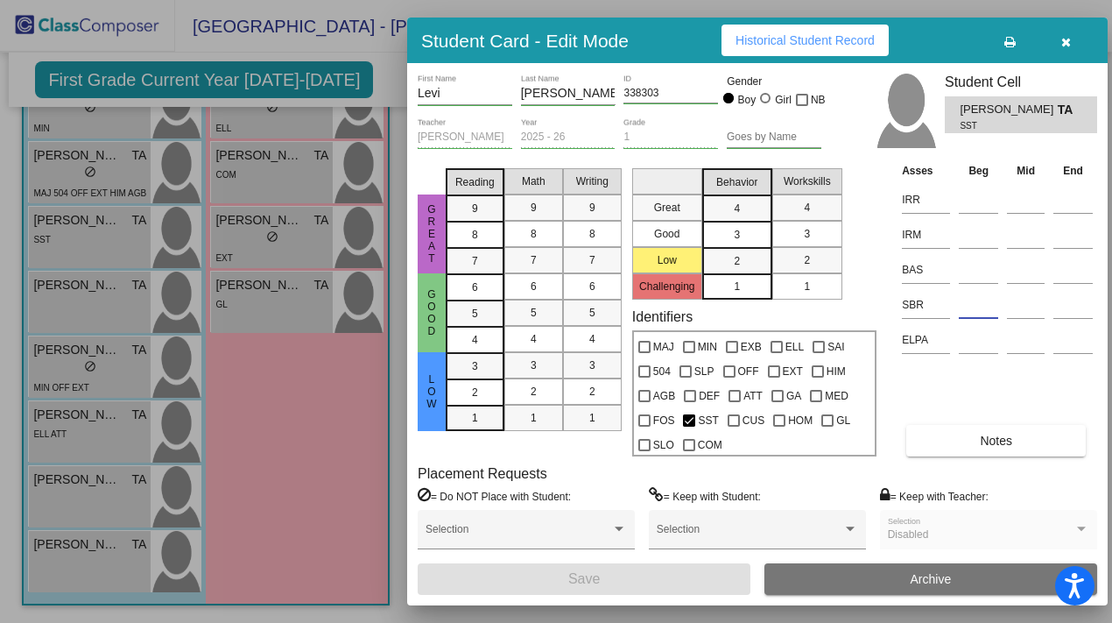
click at [540, 314] on input at bounding box center [978, 305] width 39 height 26
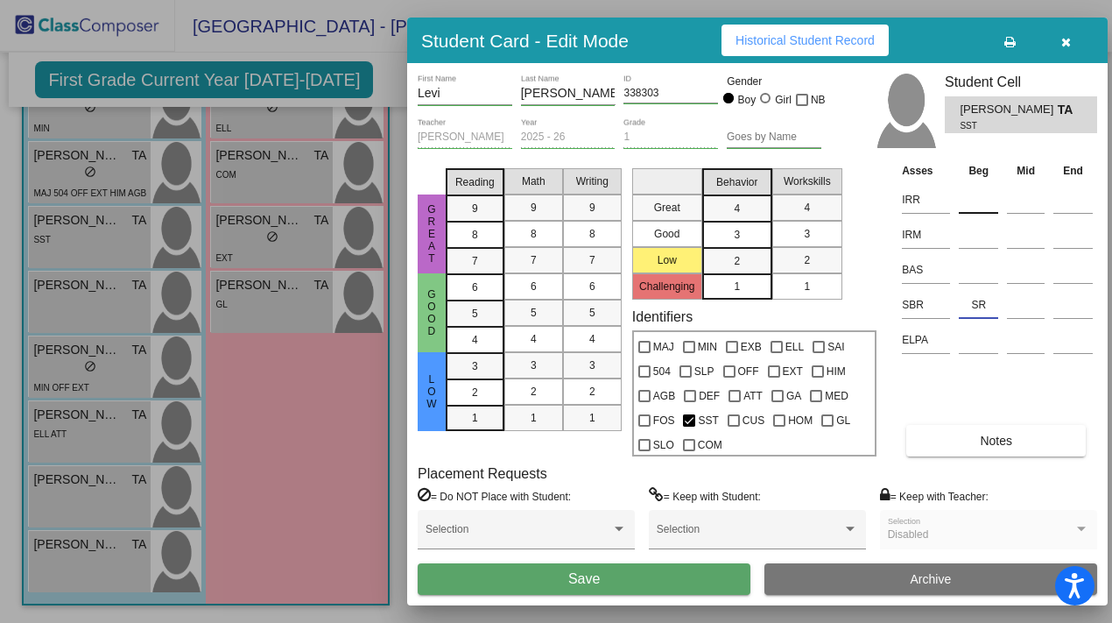
type input "SR"
click at [540, 192] on input at bounding box center [978, 200] width 39 height 26
type input "K"
click at [540, 233] on input at bounding box center [978, 235] width 39 height 26
type input "EK"
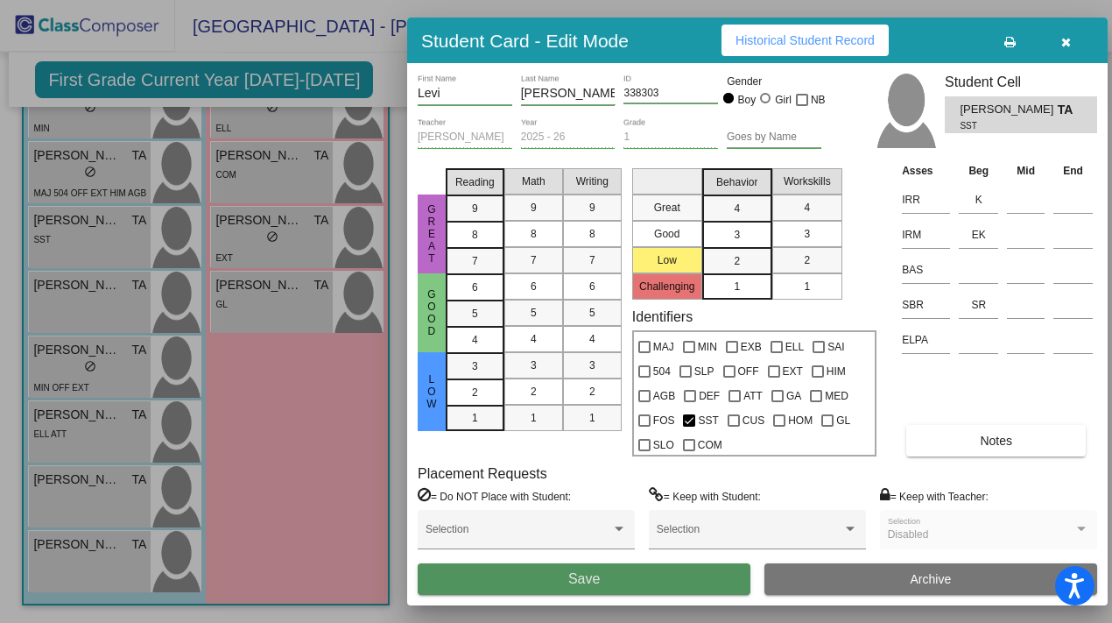
click at [540, 553] on button "Save" at bounding box center [584, 579] width 333 height 32
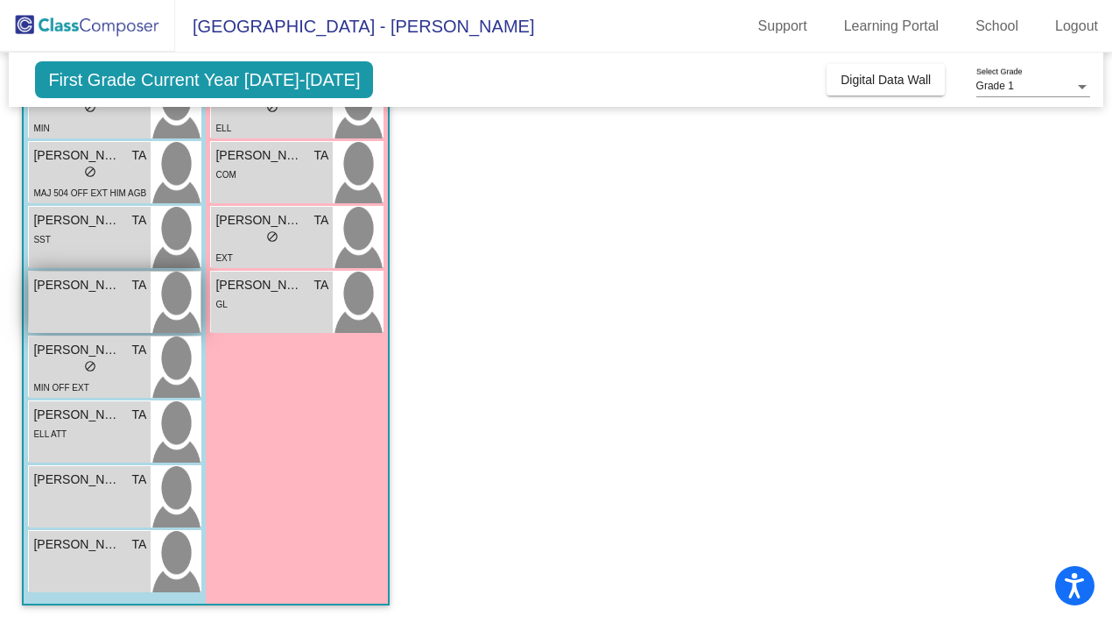
click at [154, 304] on img at bounding box center [176, 301] width 50 height 61
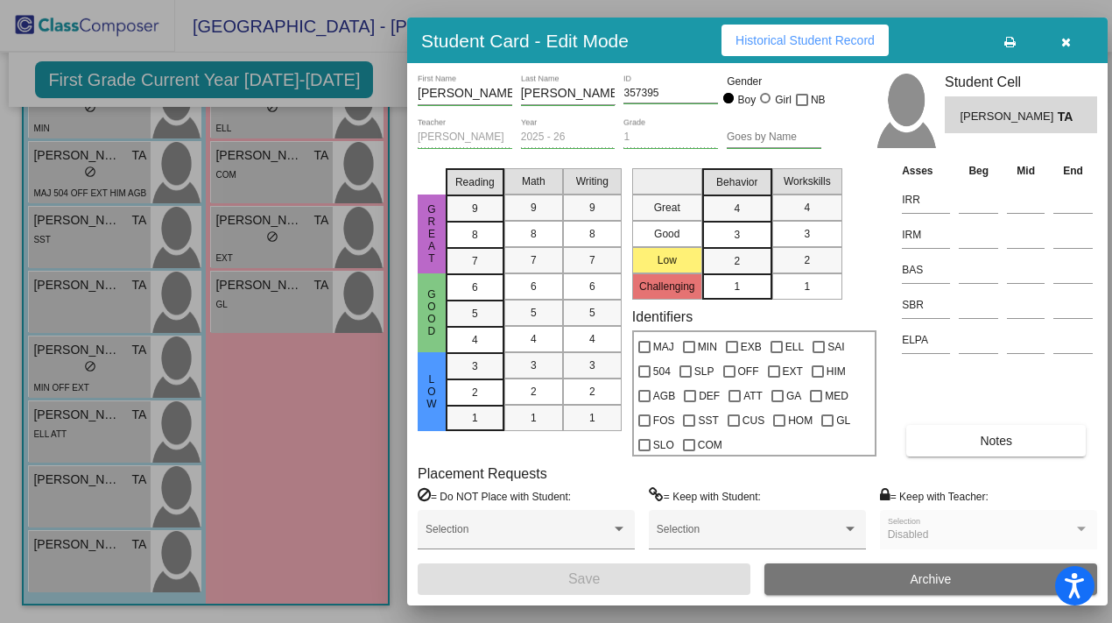
scroll to position [0, 0]
click at [540, 39] on icon "button" at bounding box center [1066, 42] width 10 height 12
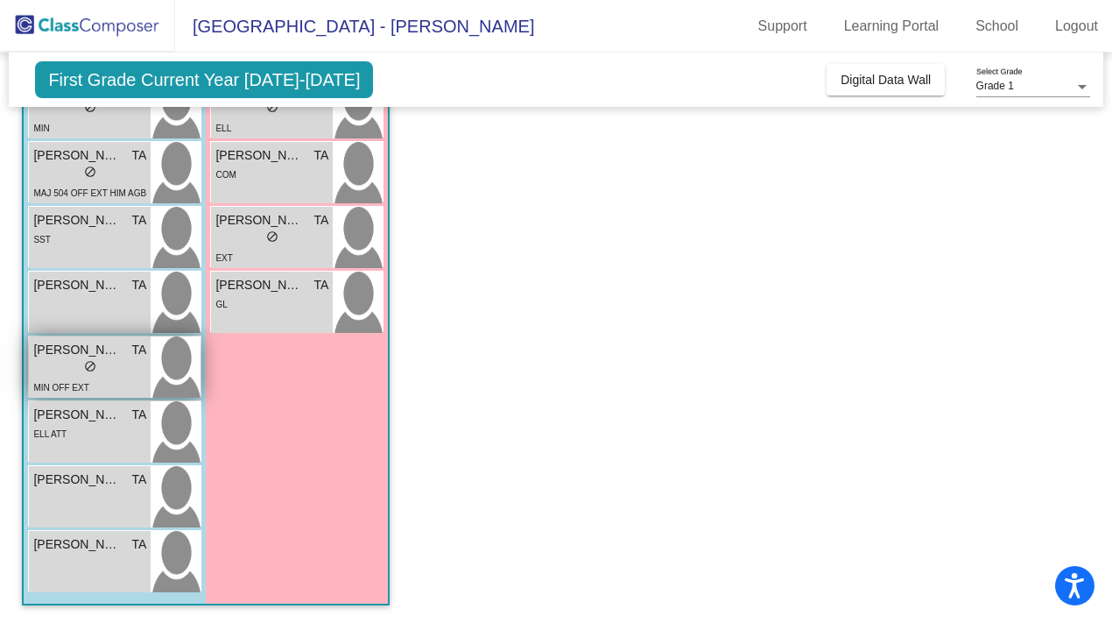
click at [136, 364] on div "lock do_not_disturb_alt" at bounding box center [89, 368] width 113 height 18
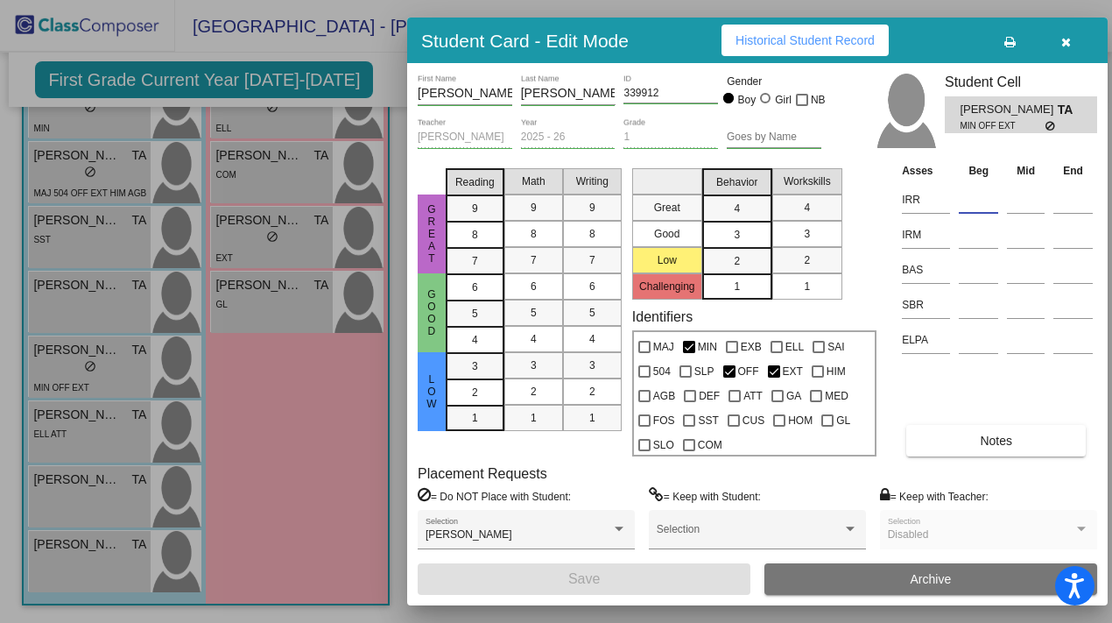
click at [540, 202] on input at bounding box center [978, 200] width 39 height 26
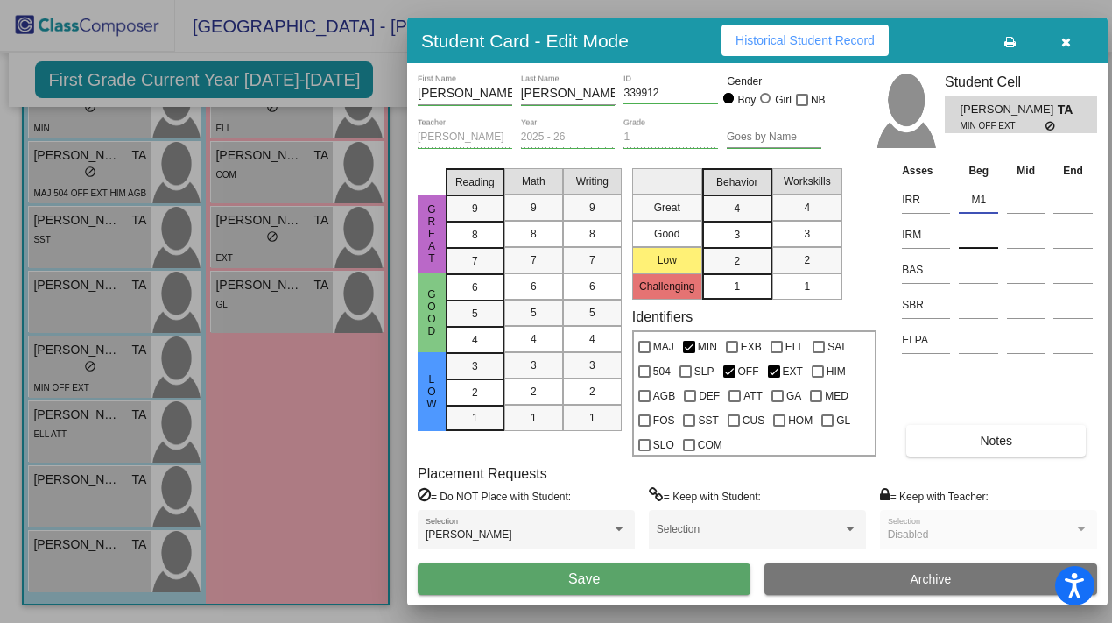
type input "M1"
click at [540, 236] on input at bounding box center [978, 235] width 39 height 26
type input "K"
click at [540, 308] on input at bounding box center [978, 305] width 39 height 26
type input "SR"
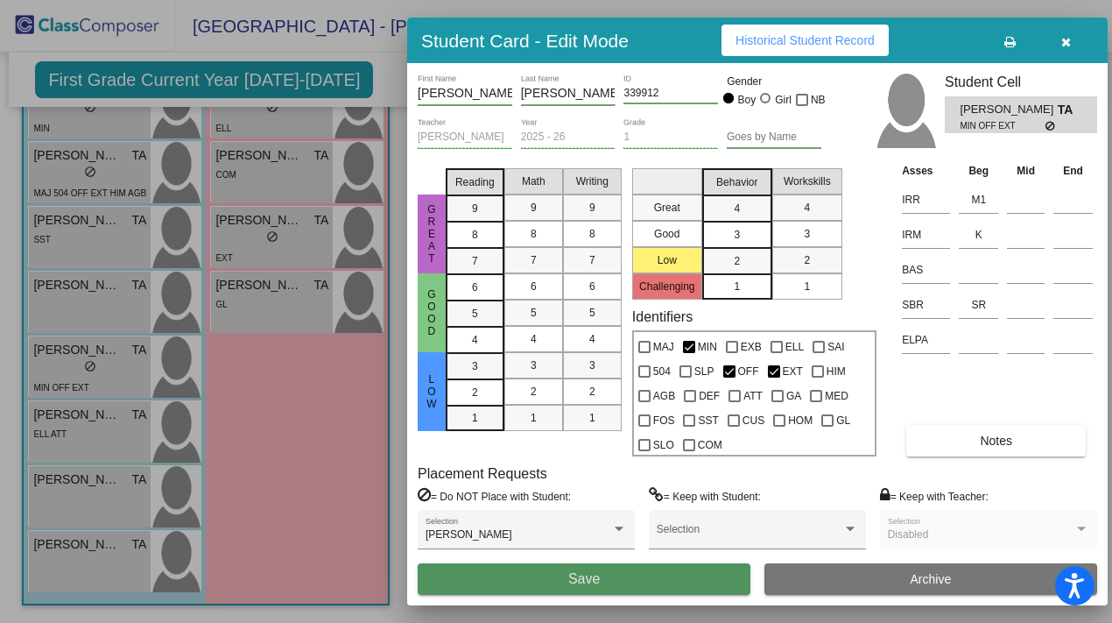
click at [540, 553] on button "Save" at bounding box center [584, 579] width 333 height 32
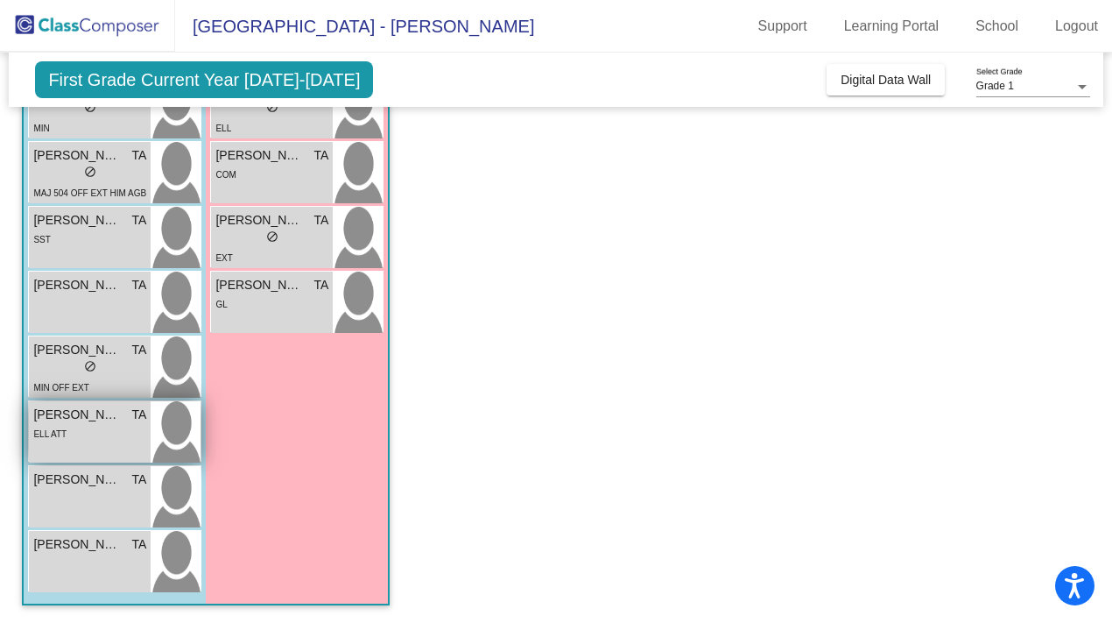
click at [83, 425] on div "ELL ATT" at bounding box center [89, 433] width 113 height 18
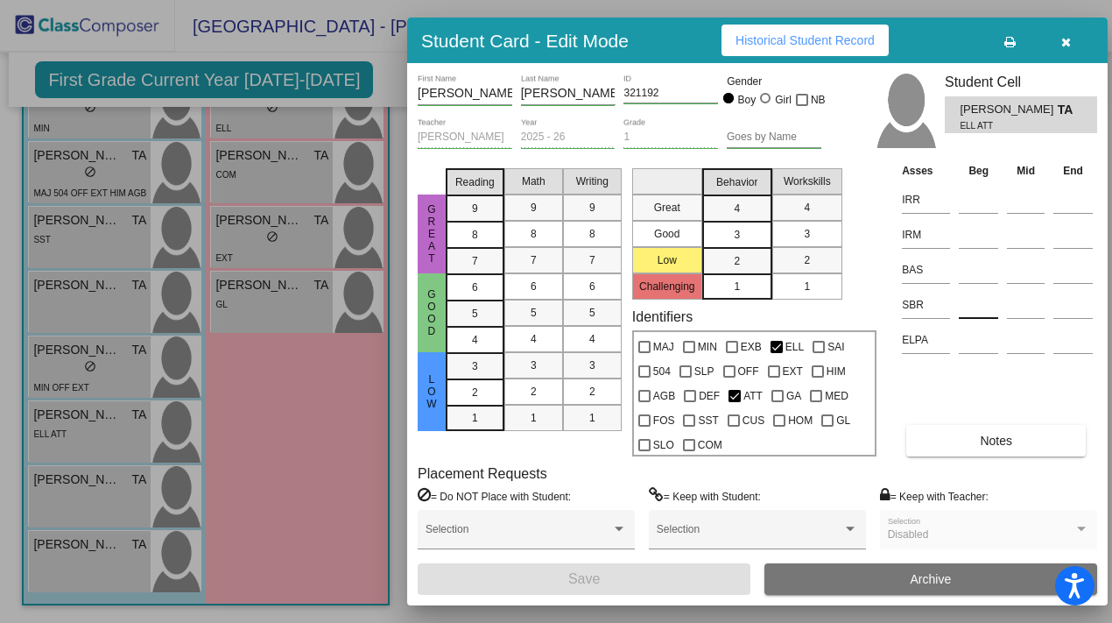
click at [540, 314] on input at bounding box center [978, 305] width 39 height 26
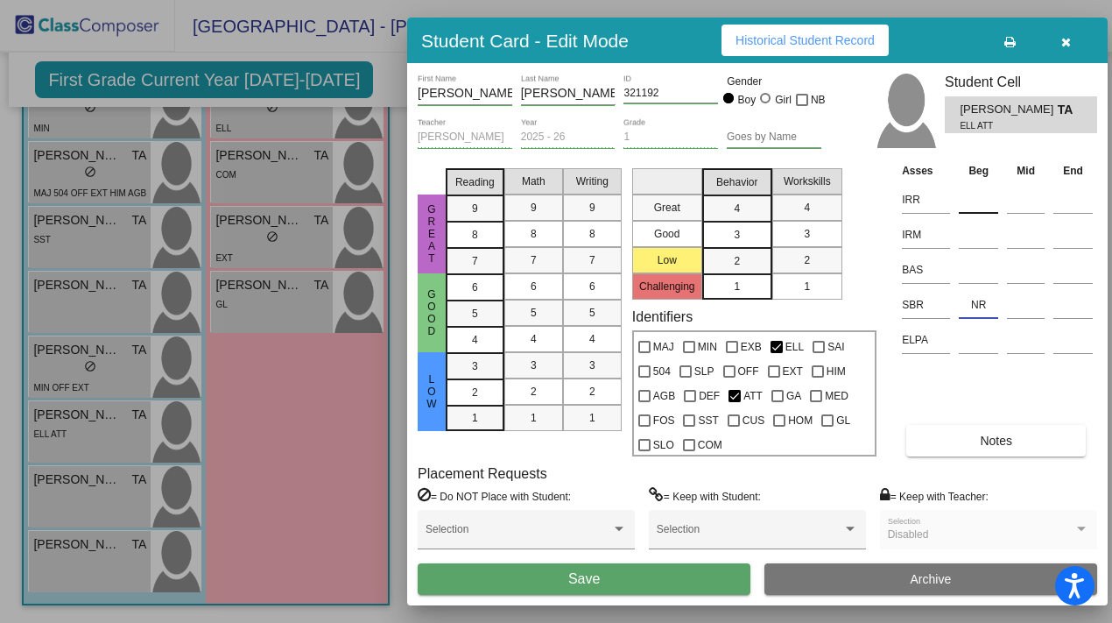
type input "NR"
click at [540, 206] on input at bounding box center [978, 200] width 39 height 26
type input "K"
click at [540, 239] on input at bounding box center [978, 235] width 39 height 26
type input "K"
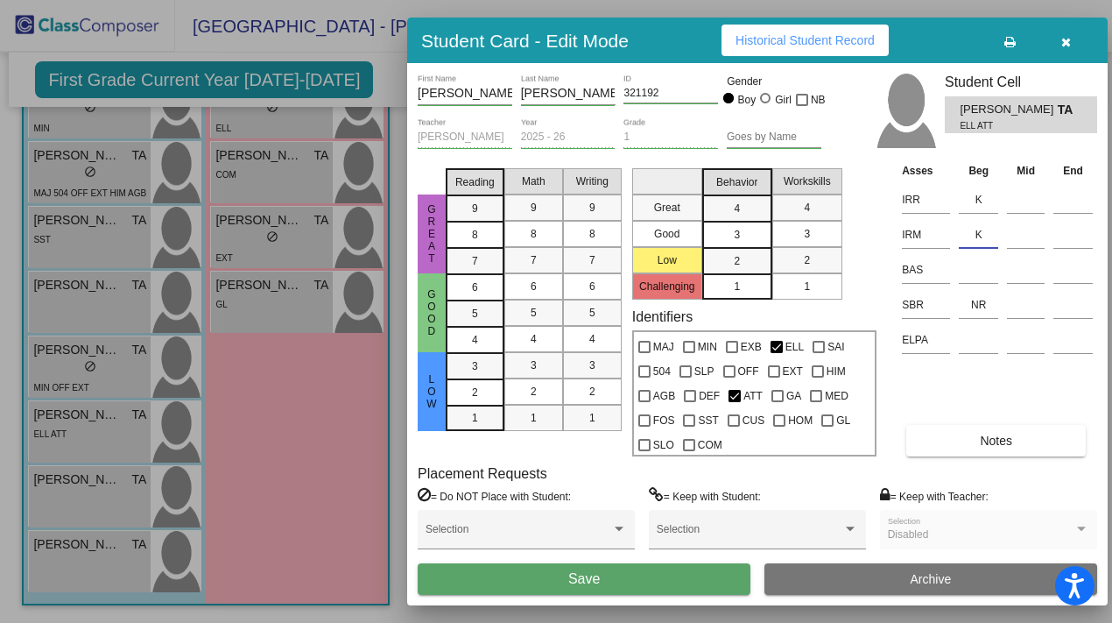
click at [540, 553] on button "Save" at bounding box center [584, 579] width 333 height 32
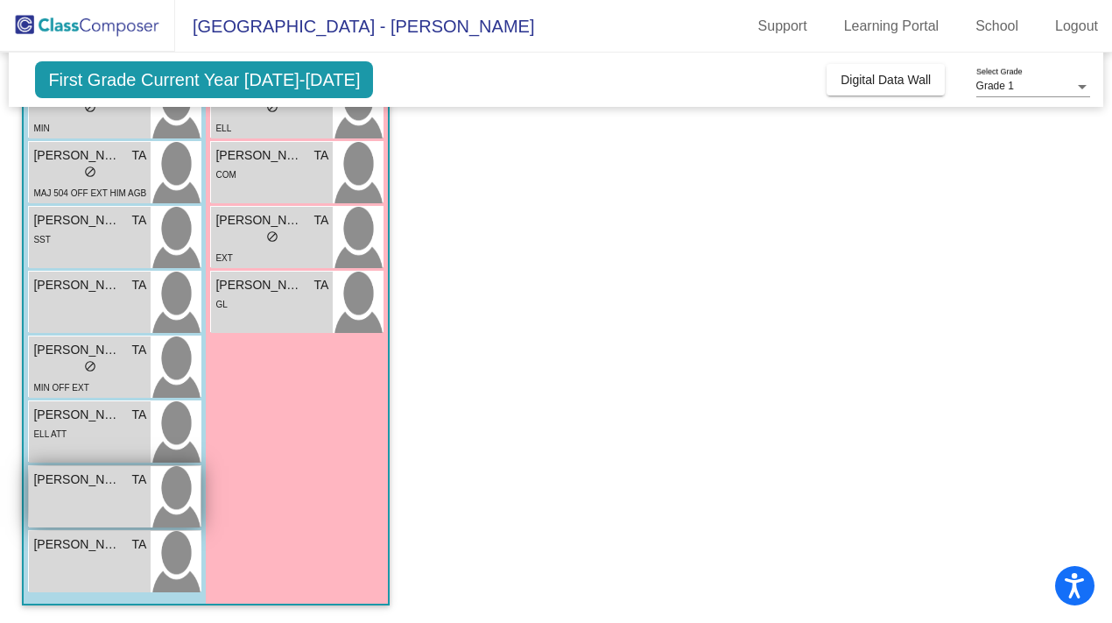
click at [101, 497] on div "[PERSON_NAME] TA lock do_not_disturb_alt" at bounding box center [90, 496] width 122 height 61
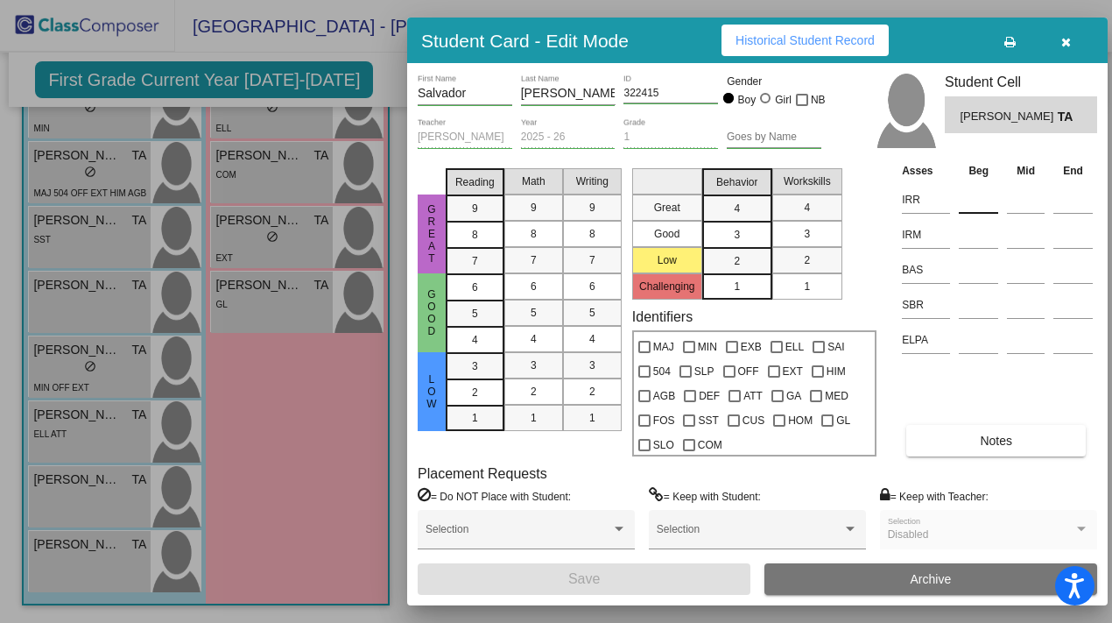
click at [540, 196] on input at bounding box center [978, 200] width 39 height 26
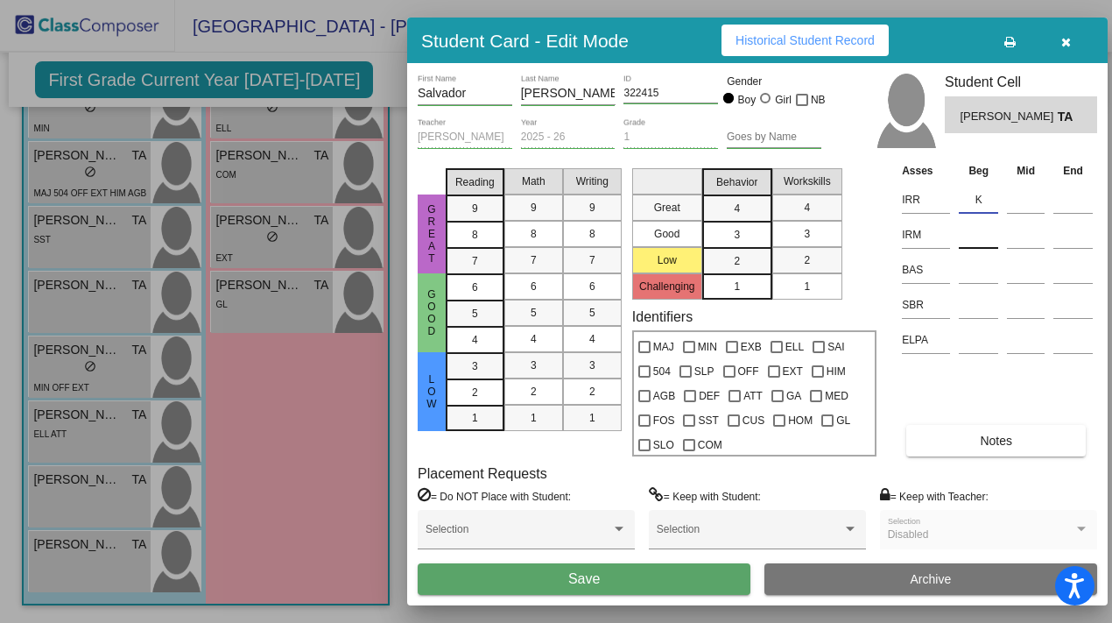
type input "K"
click at [540, 229] on input at bounding box center [978, 235] width 39 height 26
type input "K"
click at [540, 308] on input at bounding box center [978, 305] width 39 height 26
type input "HR"
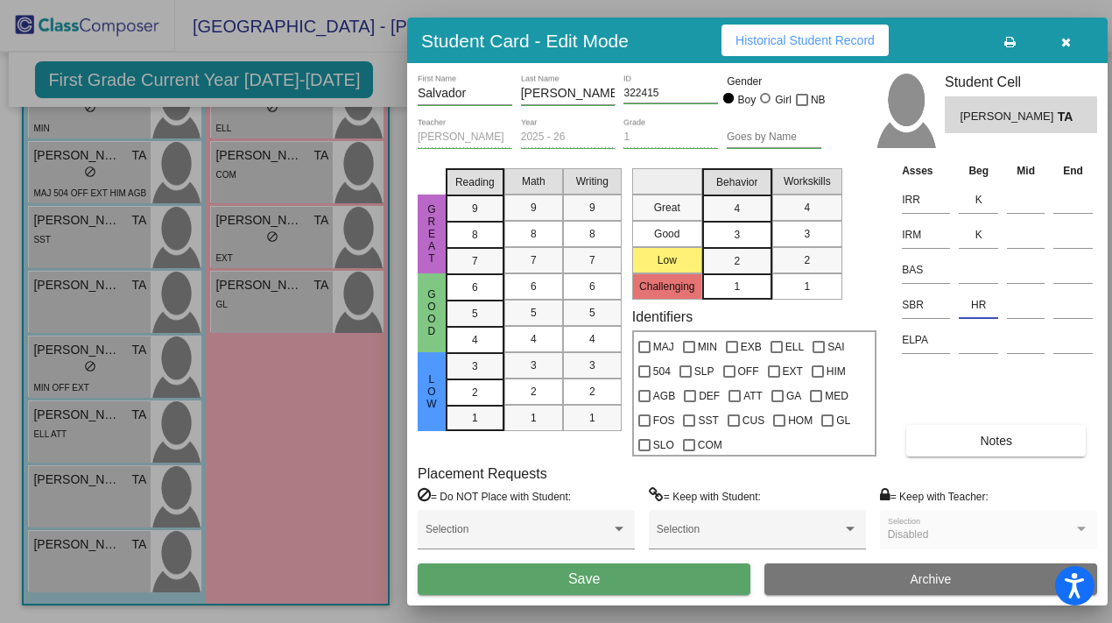
click at [540, 553] on button "Save" at bounding box center [584, 579] width 333 height 32
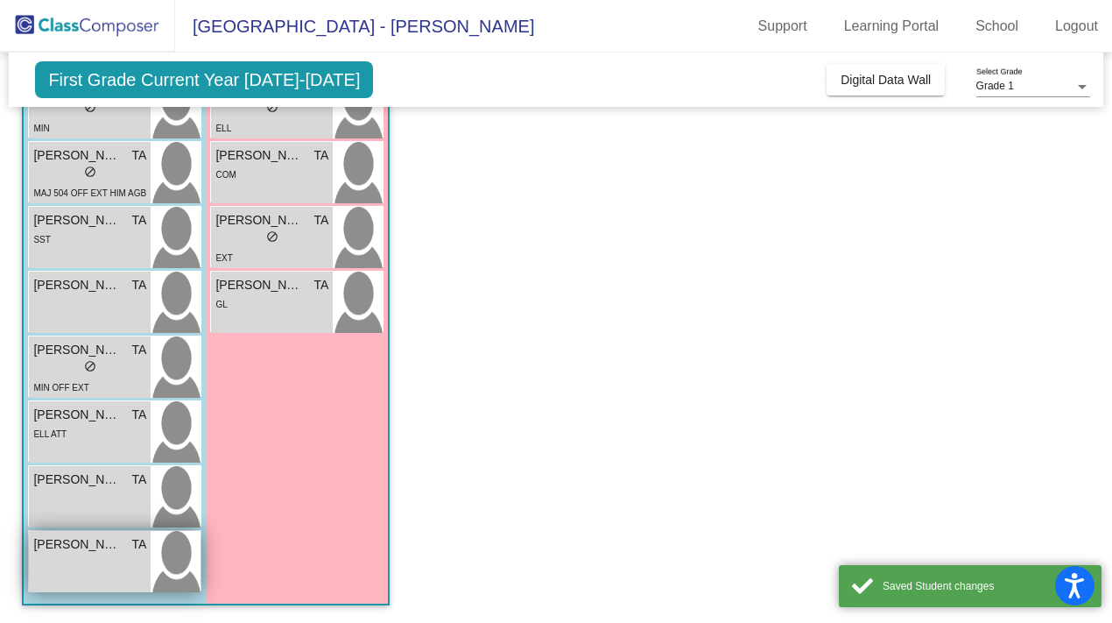
click at [89, 548] on span "[PERSON_NAME]" at bounding box center [77, 544] width 88 height 18
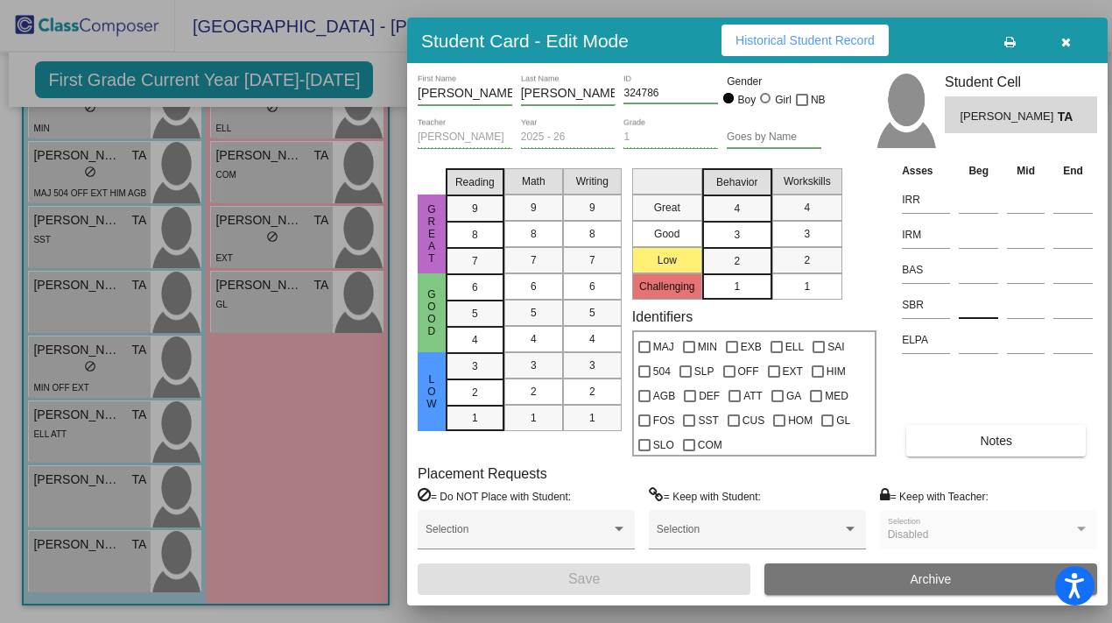
click at [540, 307] on input at bounding box center [978, 305] width 39 height 26
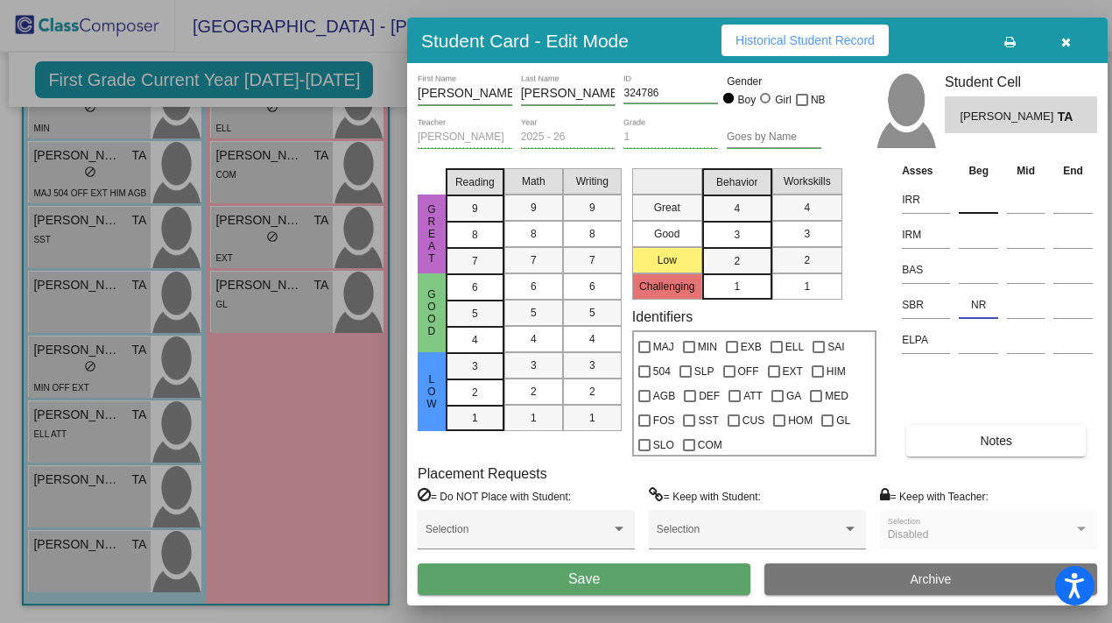
type input "NR"
click at [540, 201] on input at bounding box center [978, 200] width 39 height 26
type input "K"
click at [540, 229] on input at bounding box center [978, 235] width 39 height 26
type input "K"
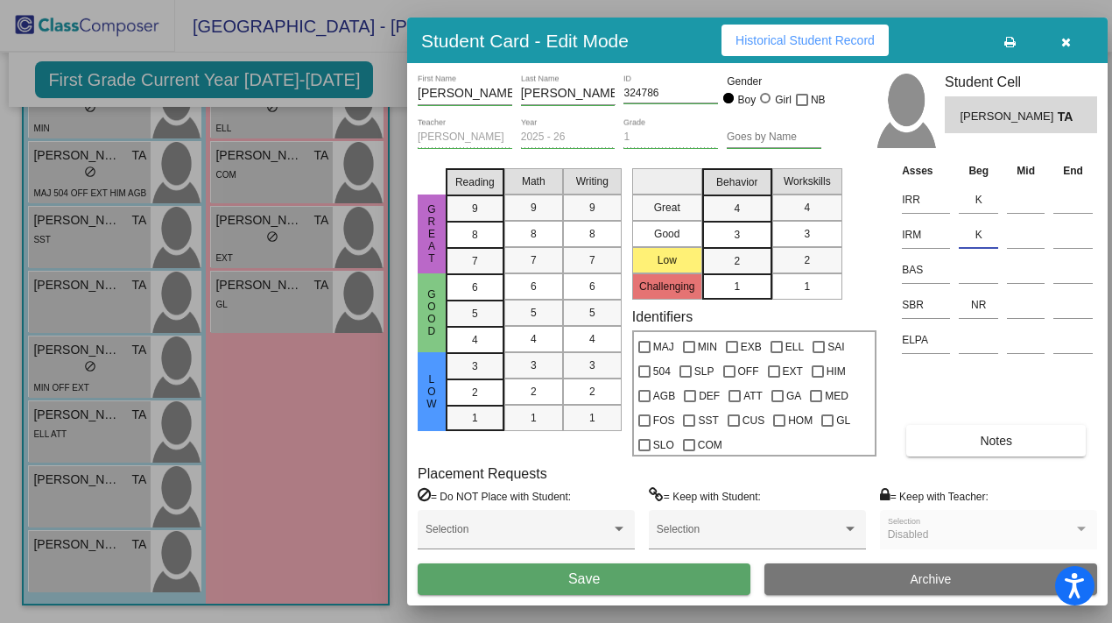
click at [540, 553] on button "Save" at bounding box center [584, 579] width 333 height 32
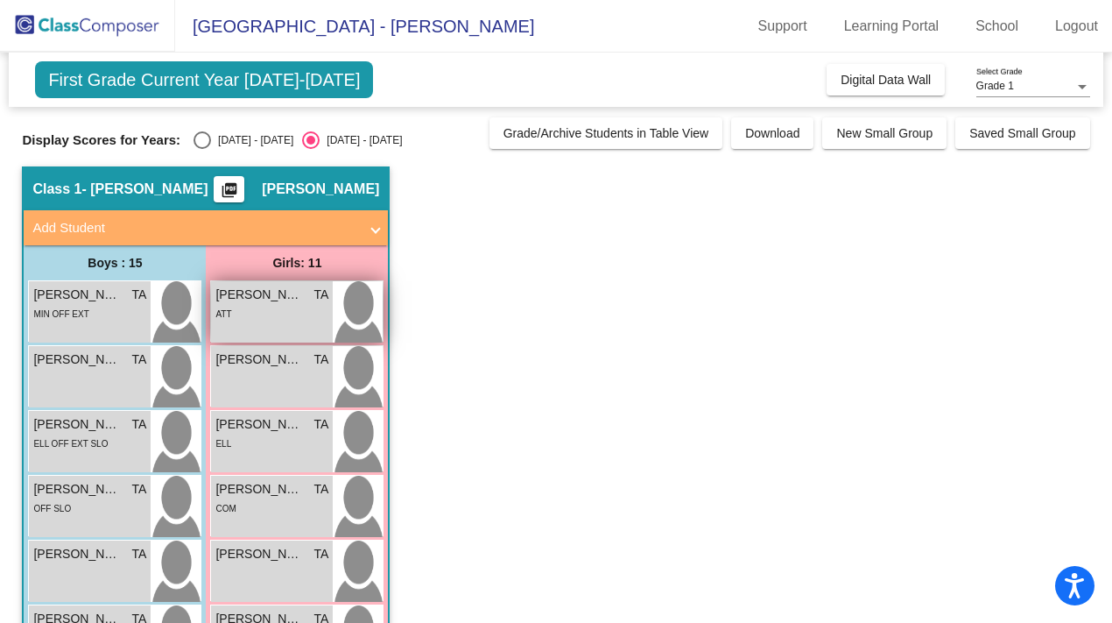
click at [297, 322] on div "[PERSON_NAME] De La [PERSON_NAME] lock do_not_disturb_alt ATT" at bounding box center [272, 311] width 122 height 61
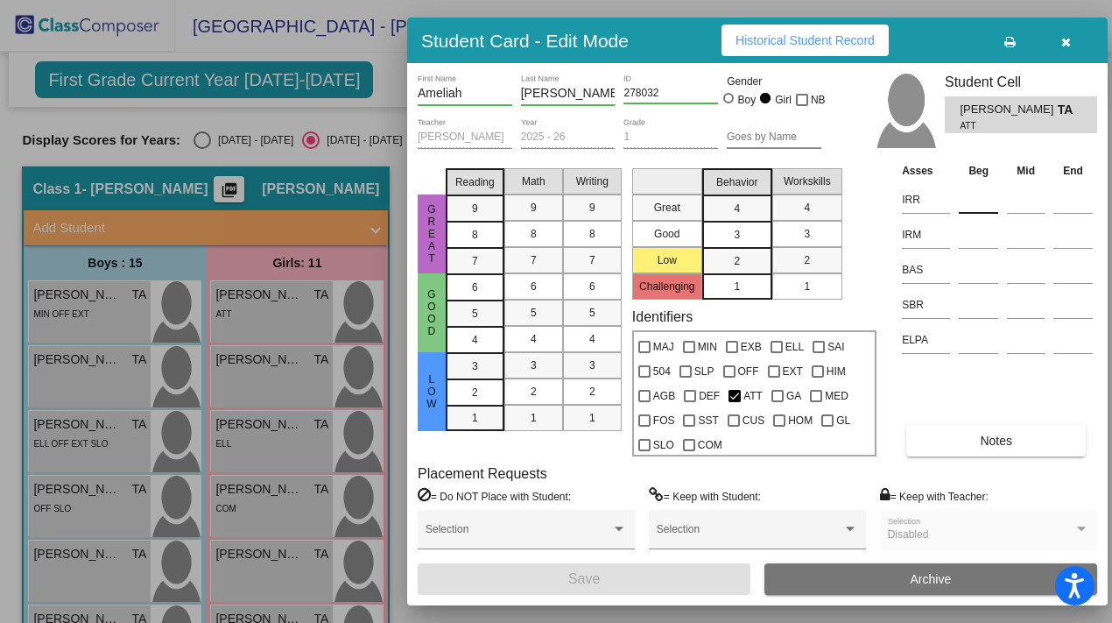
click at [540, 201] on input at bounding box center [978, 200] width 39 height 26
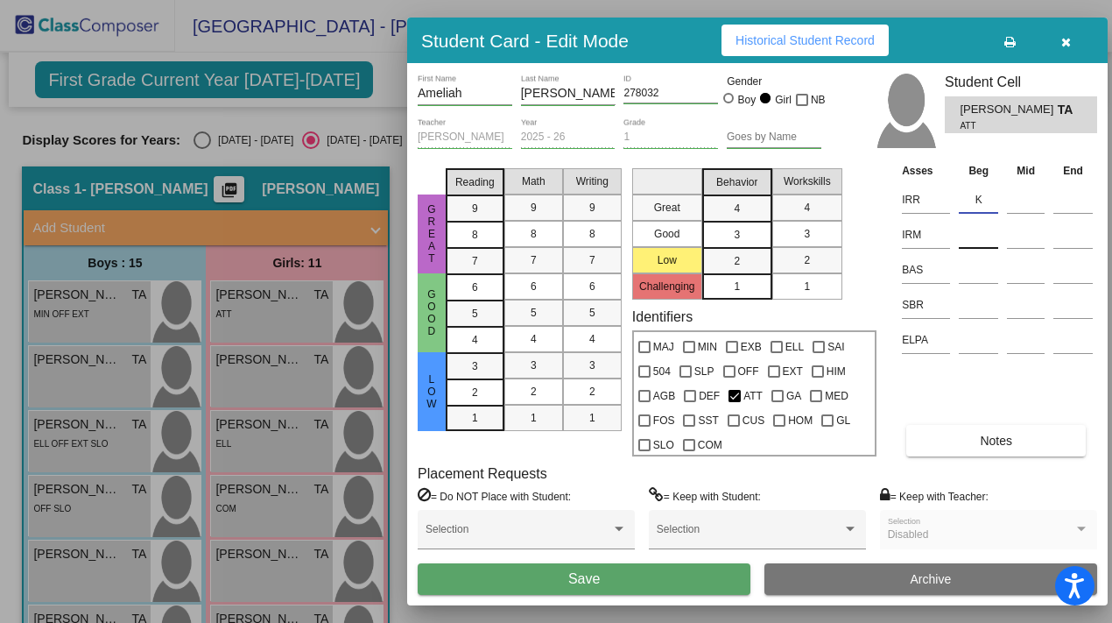
type input "K"
click at [540, 232] on input at bounding box center [978, 235] width 39 height 26
type input "K"
click at [540, 308] on input at bounding box center [978, 305] width 39 height 26
type input "HR"
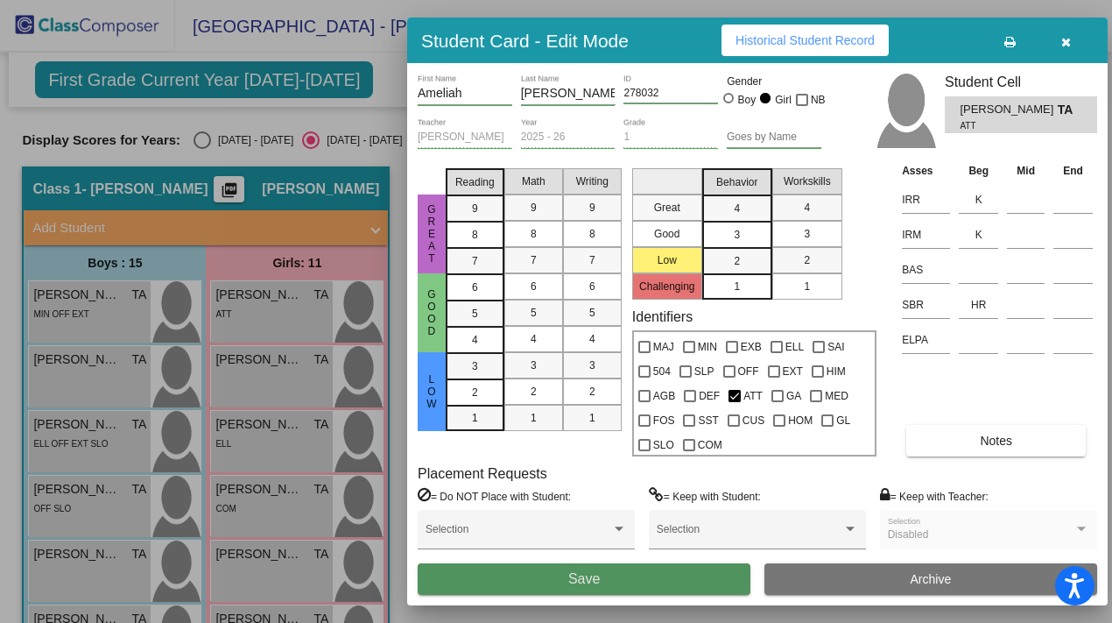
click at [540, 553] on button "Save" at bounding box center [584, 579] width 333 height 32
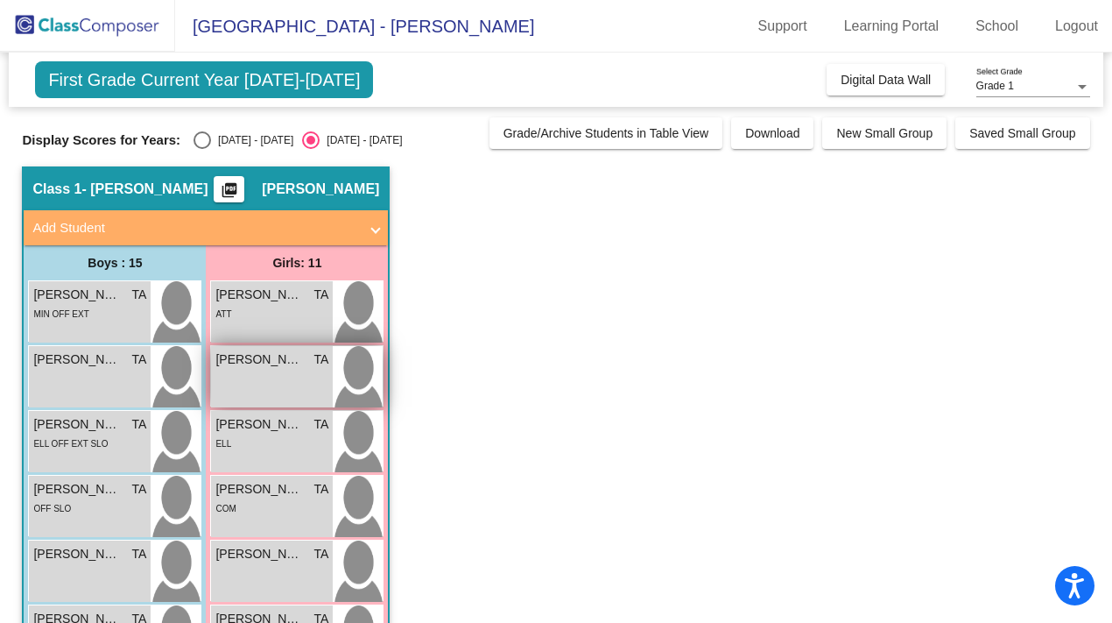
click at [260, 374] on div "[PERSON_NAME] TA lock do_not_disturb_alt" at bounding box center [272, 376] width 122 height 61
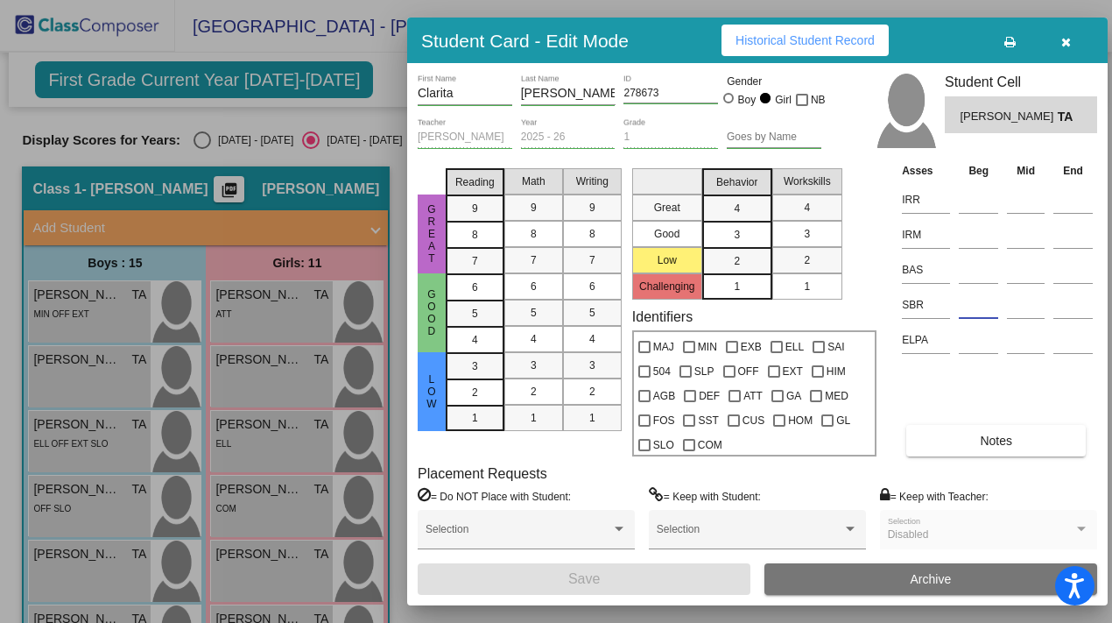
click at [540, 299] on input at bounding box center [978, 305] width 39 height 26
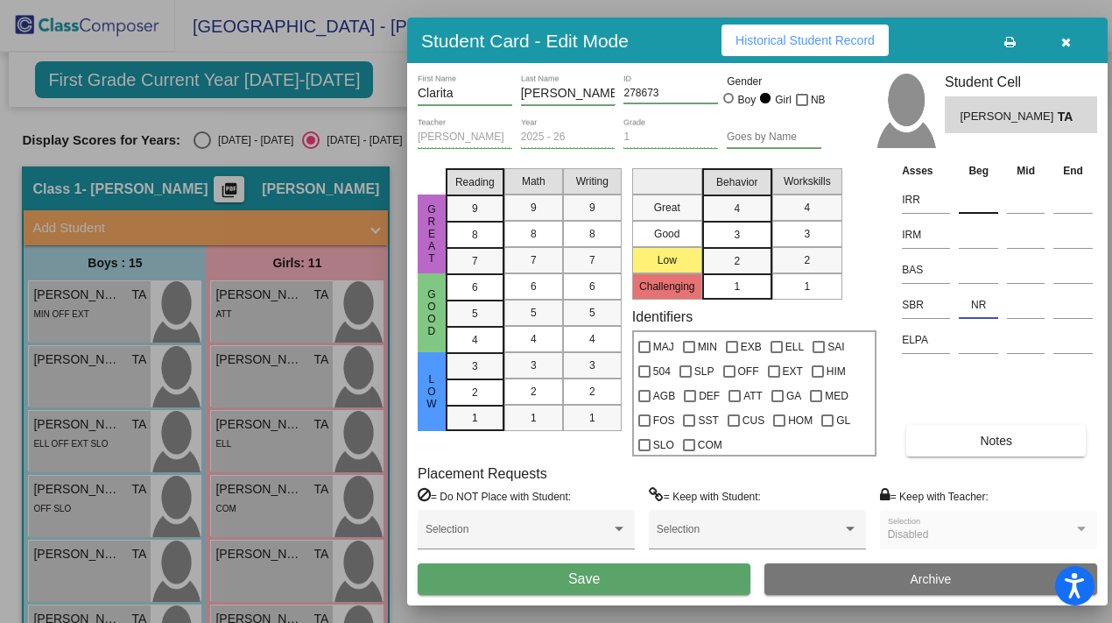
type input "NR"
click at [540, 201] on input at bounding box center [978, 200] width 39 height 26
type input "K"
click at [540, 235] on input at bounding box center [978, 235] width 39 height 26
type input "K"
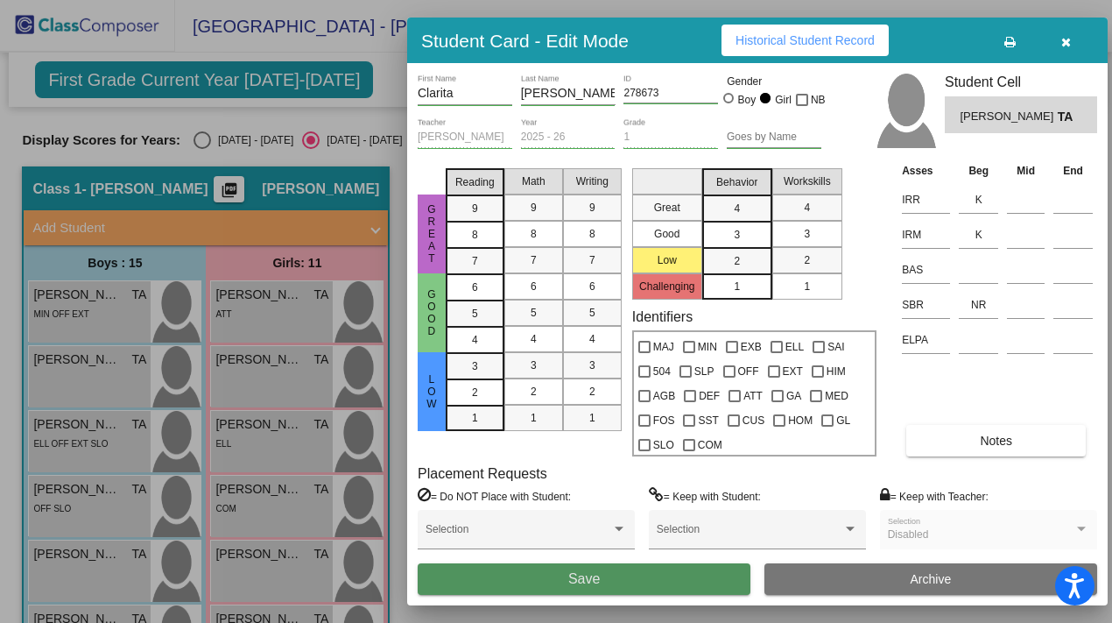
click at [540, 553] on button "Save" at bounding box center [584, 579] width 333 height 32
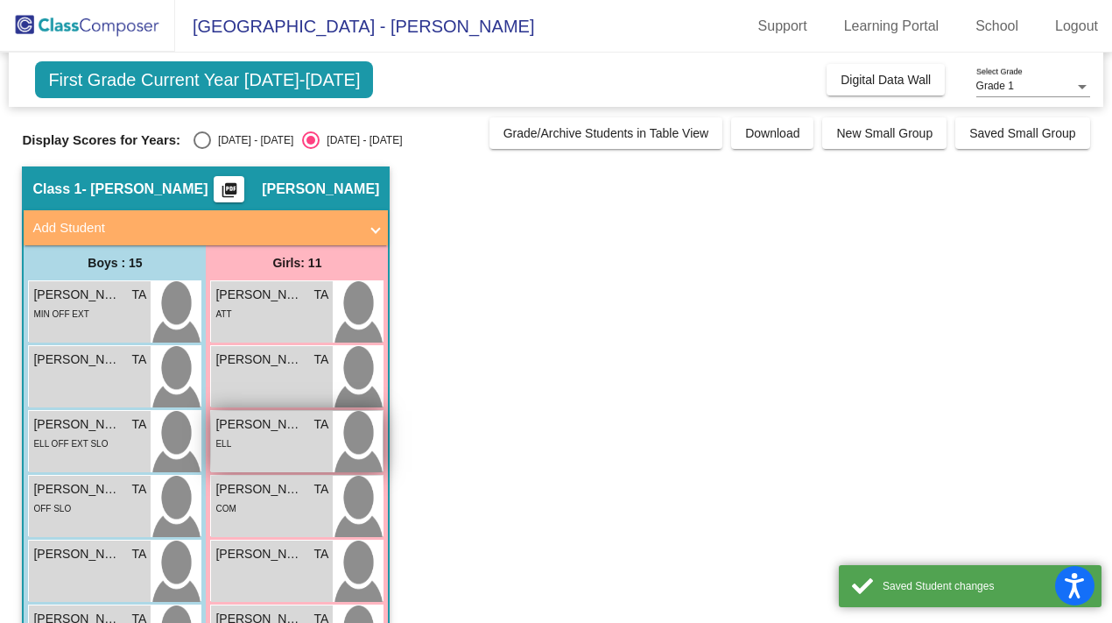
click at [308, 443] on div "ELL" at bounding box center [271, 443] width 113 height 18
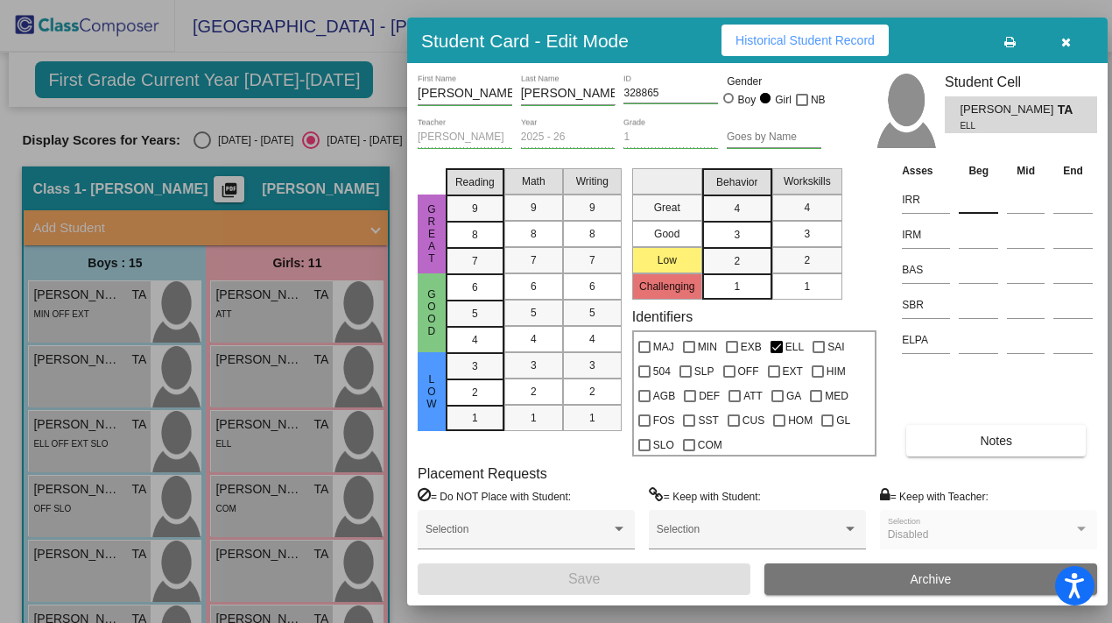
click at [540, 208] on input at bounding box center [978, 200] width 39 height 26
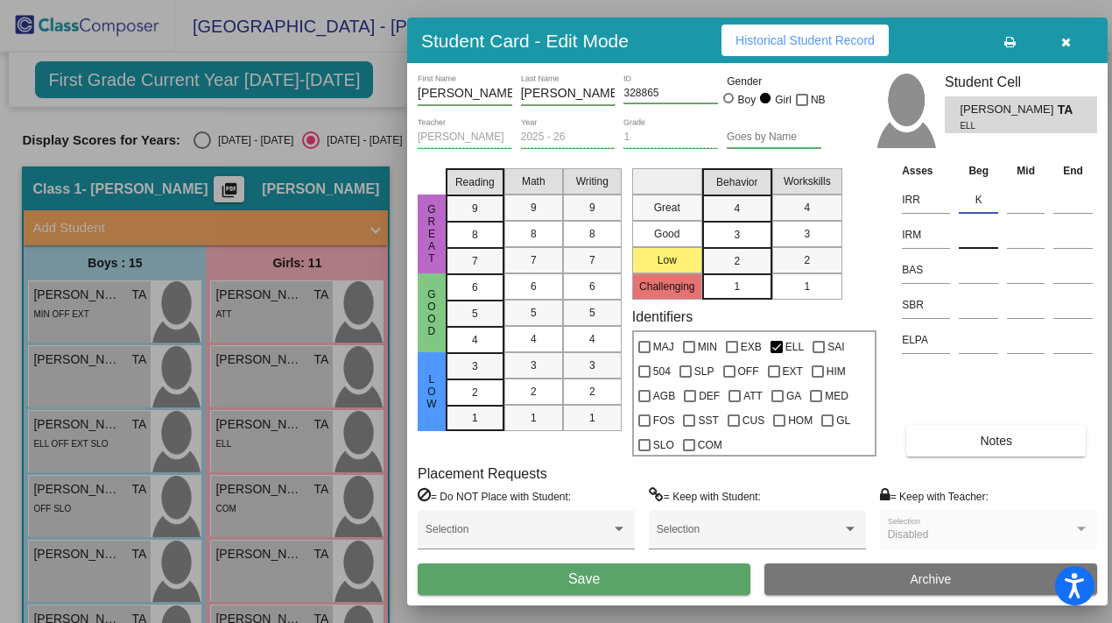
type input "K"
click at [540, 235] on input at bounding box center [978, 235] width 39 height 26
type input "K"
click at [540, 304] on input at bounding box center [978, 305] width 39 height 26
type input "SR"
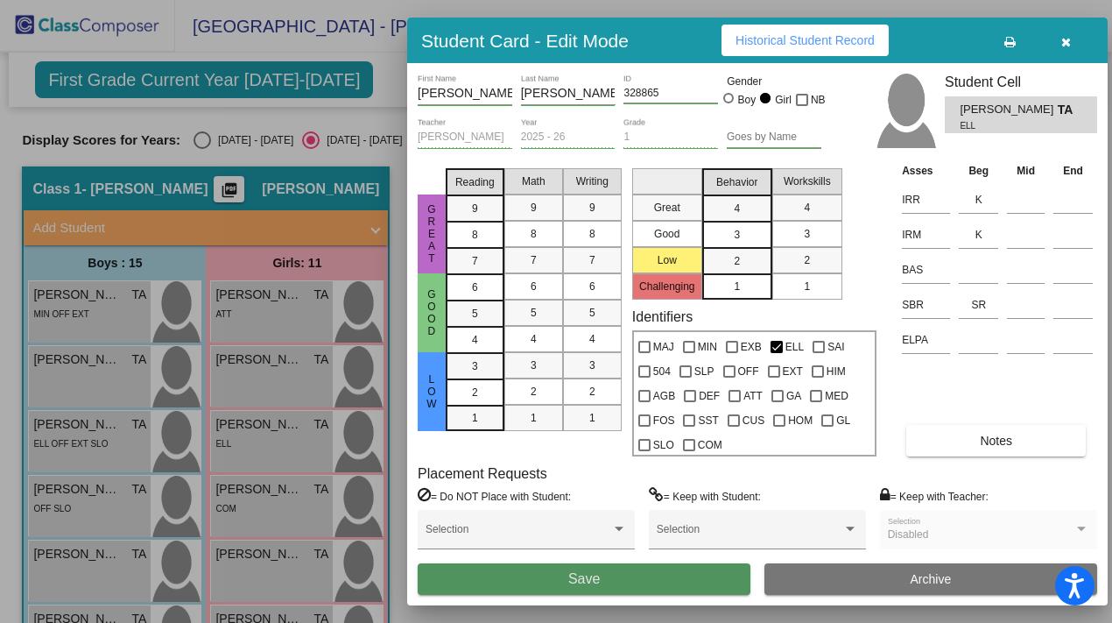
click at [540, 553] on button "Save" at bounding box center [584, 579] width 333 height 32
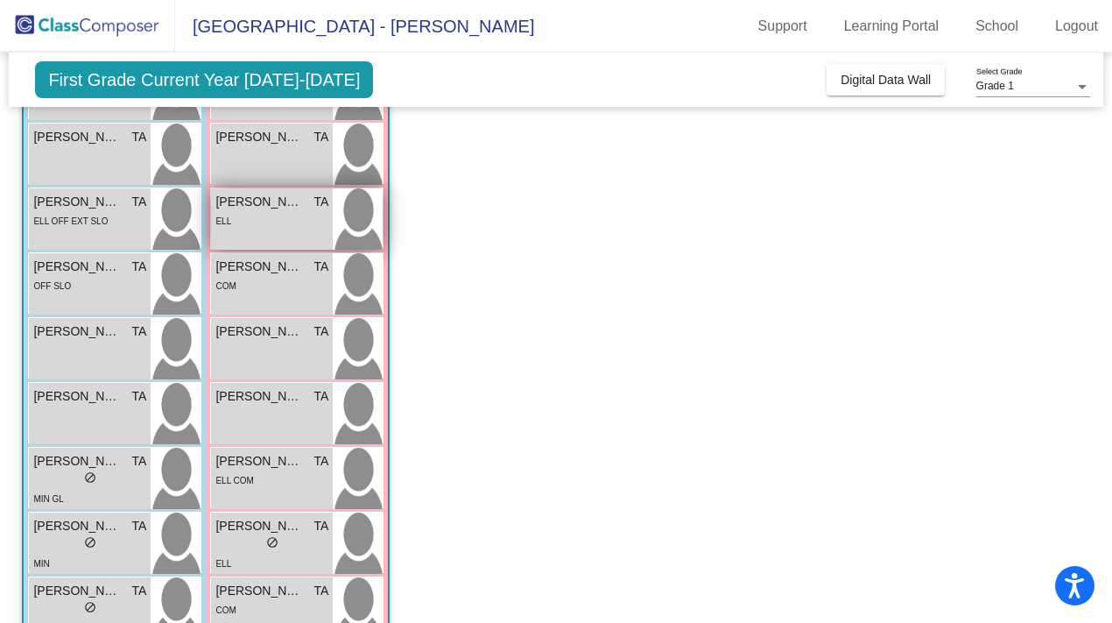
scroll to position [240, 0]
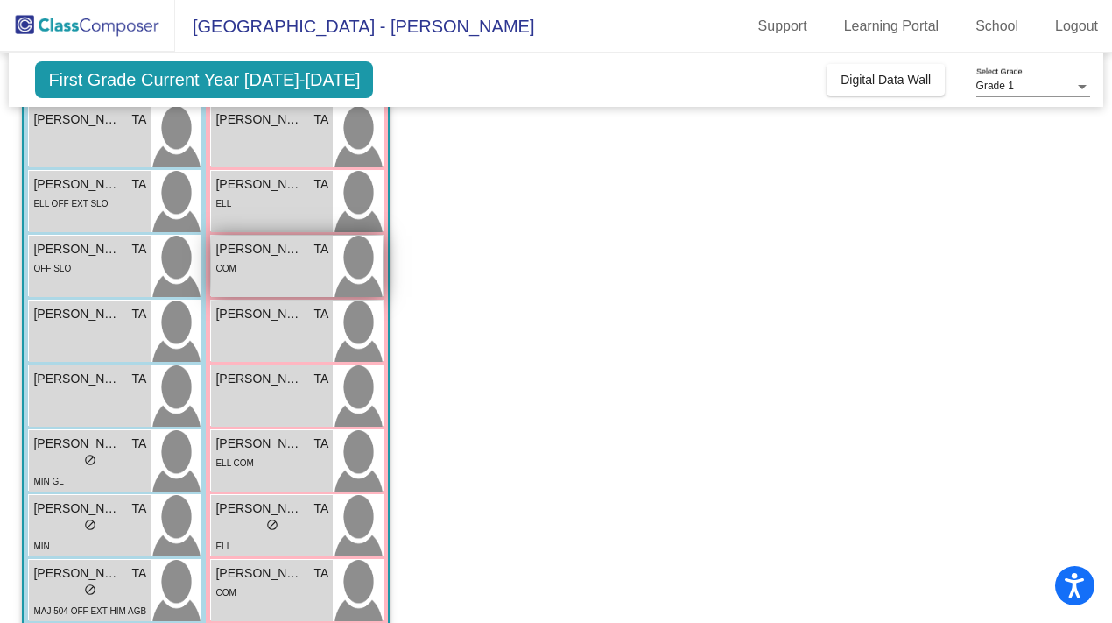
click at [321, 277] on div "Hayvn [PERSON_NAME] lock do_not_disturb_alt COM" at bounding box center [272, 266] width 122 height 61
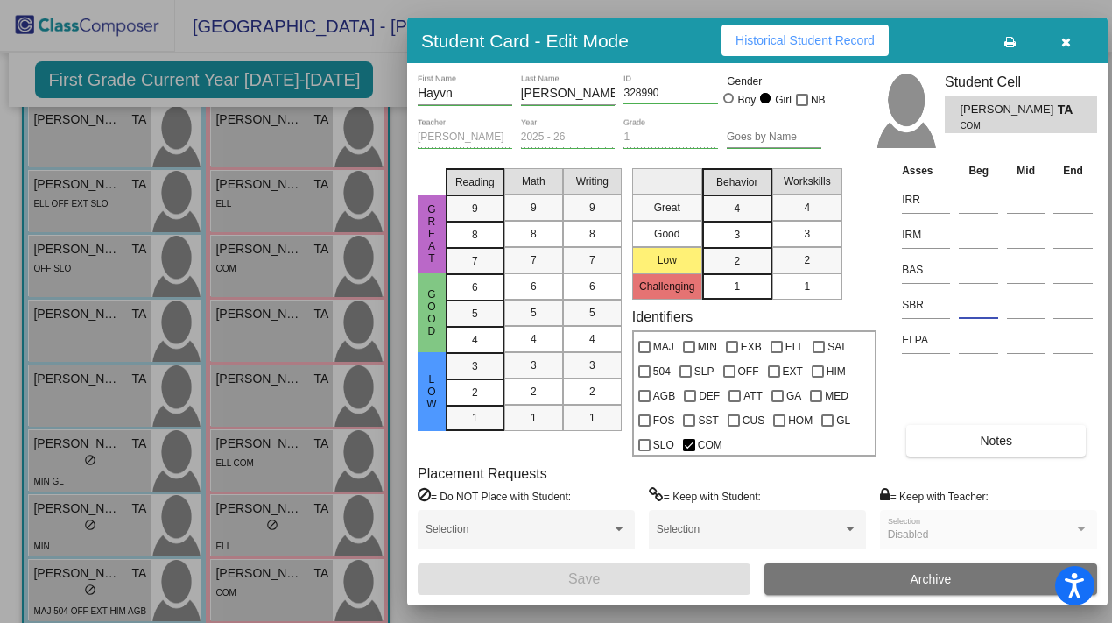
click at [540, 308] on input at bounding box center [978, 305] width 39 height 26
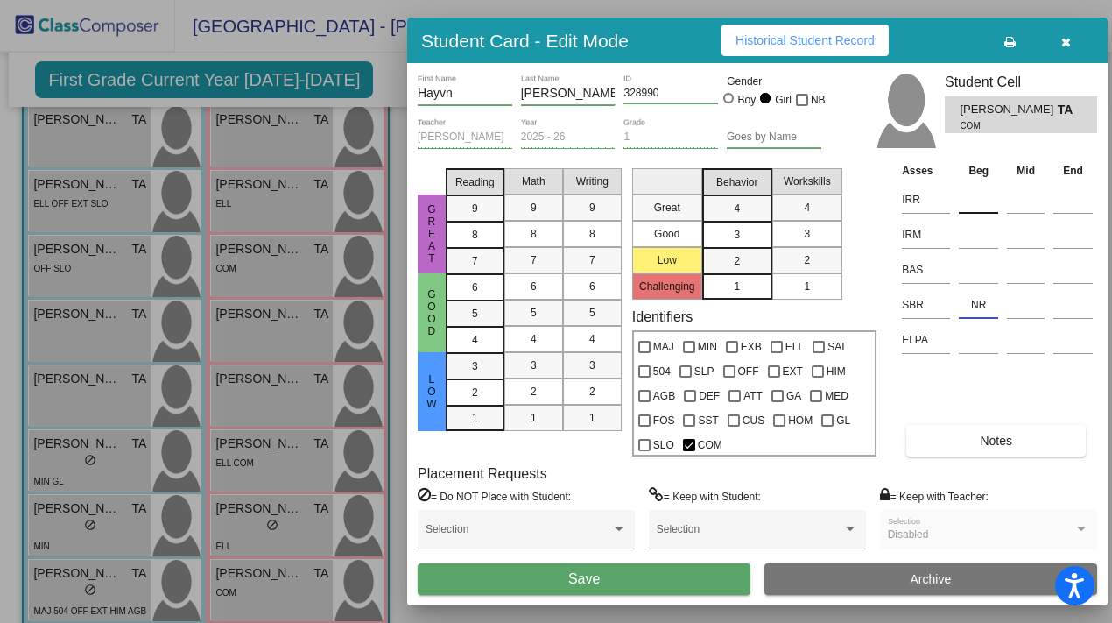
type input "NR"
click at [540, 200] on input at bounding box center [978, 200] width 39 height 26
type input "K"
click at [540, 229] on input at bounding box center [978, 235] width 39 height 26
type input "E1"
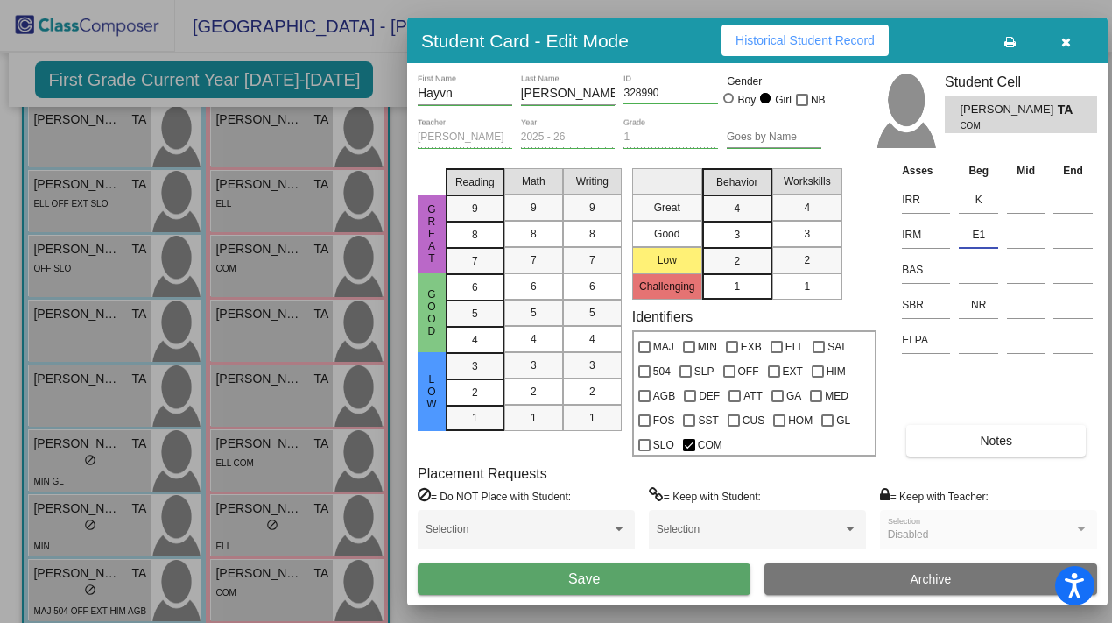
click at [540, 553] on button "Save" at bounding box center [584, 579] width 333 height 32
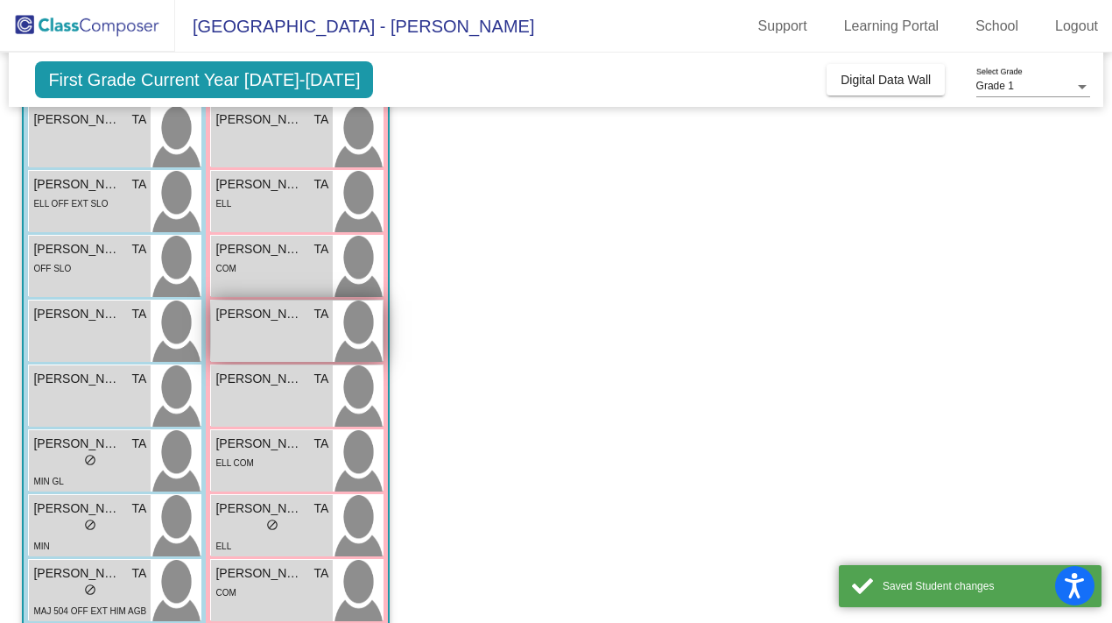
click at [291, 338] on div "[PERSON_NAME] [PERSON_NAME] lock do_not_disturb_alt" at bounding box center [272, 330] width 122 height 61
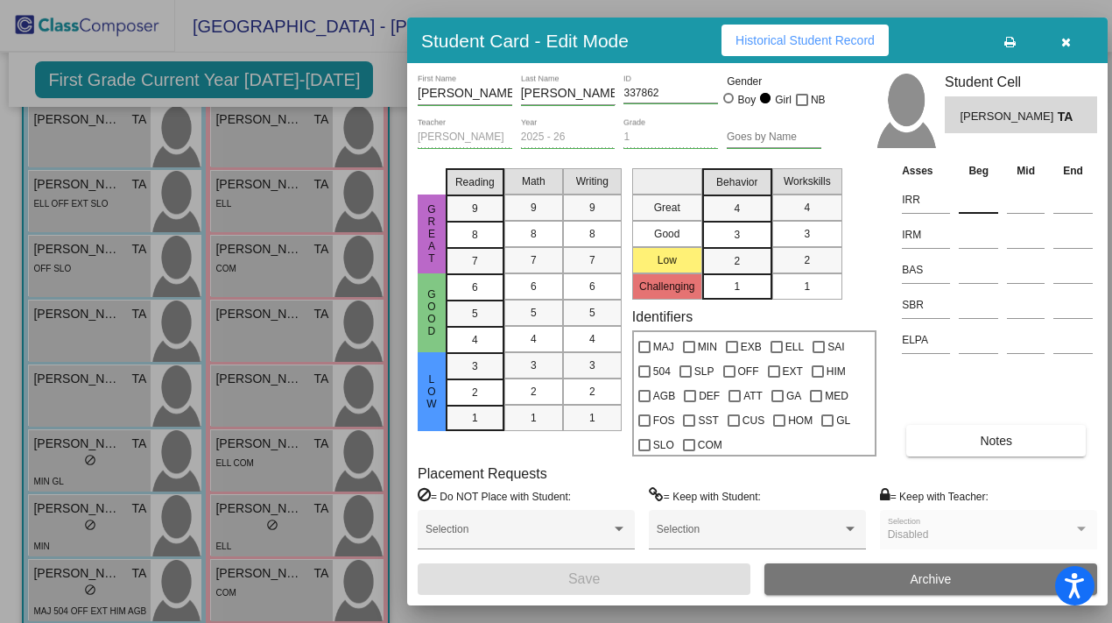
click at [540, 197] on input at bounding box center [978, 200] width 39 height 26
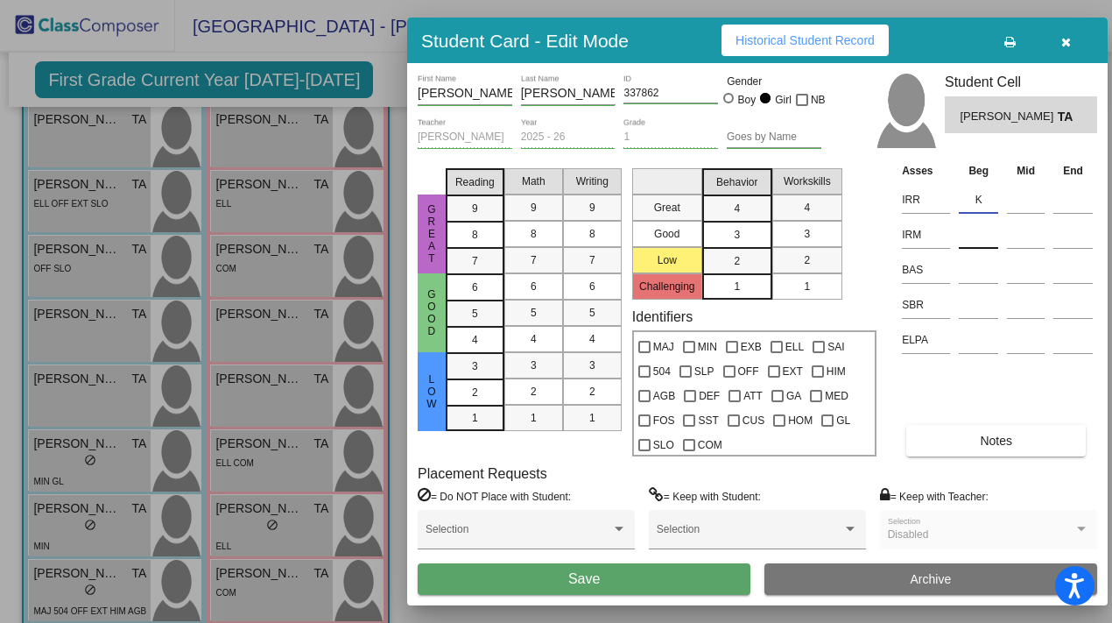
type input "K"
click at [540, 235] on input at bounding box center [978, 235] width 39 height 26
type input "K"
click at [540, 302] on input at bounding box center [978, 305] width 39 height 26
type input "SR"
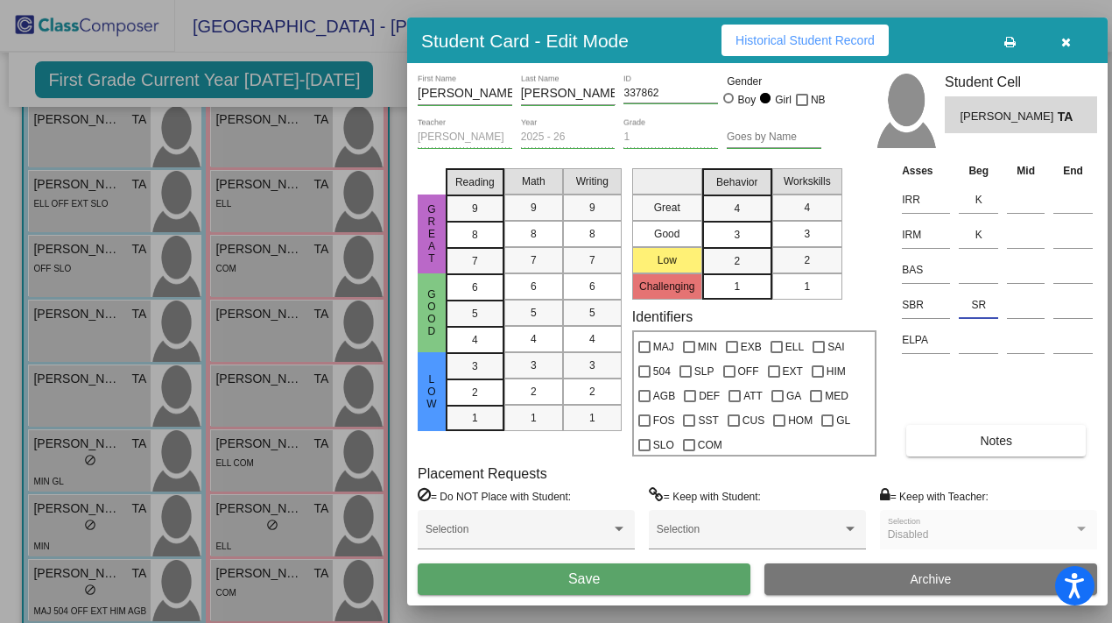
click at [540, 553] on button "Save" at bounding box center [584, 579] width 333 height 32
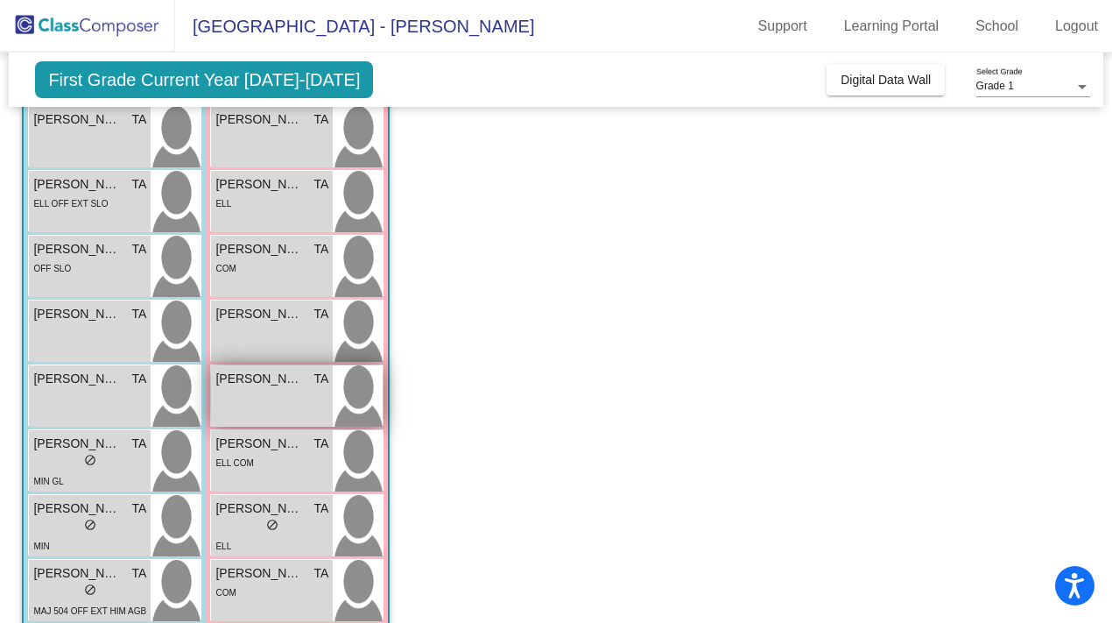
click at [300, 396] on div "[PERSON_NAME] TA lock do_not_disturb_alt" at bounding box center [272, 395] width 122 height 61
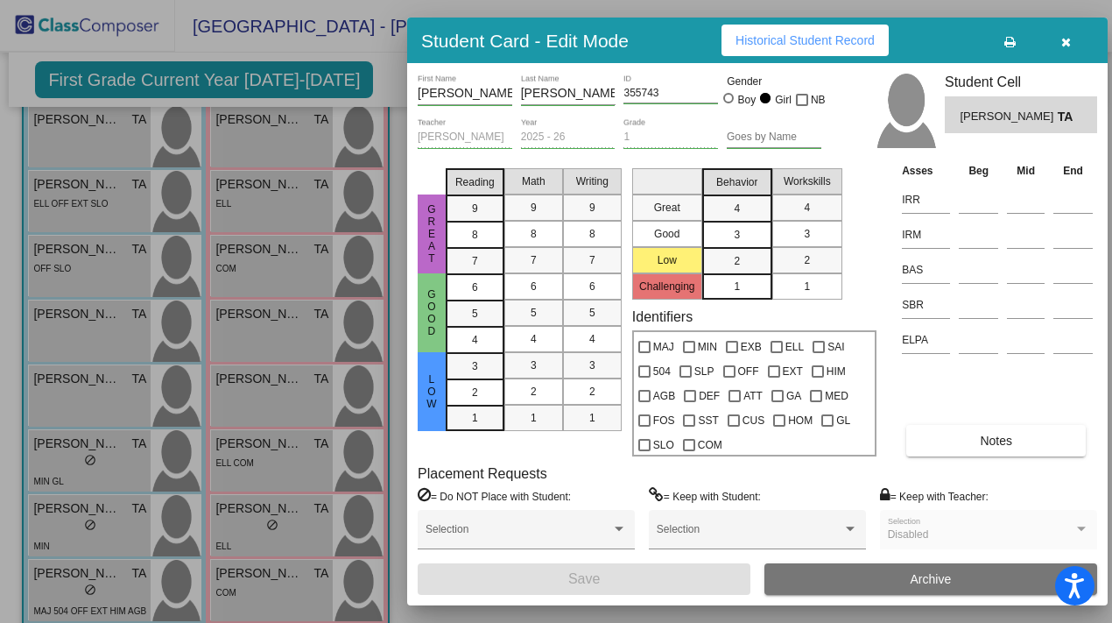
click at [540, 41] on icon "button" at bounding box center [1066, 42] width 10 height 12
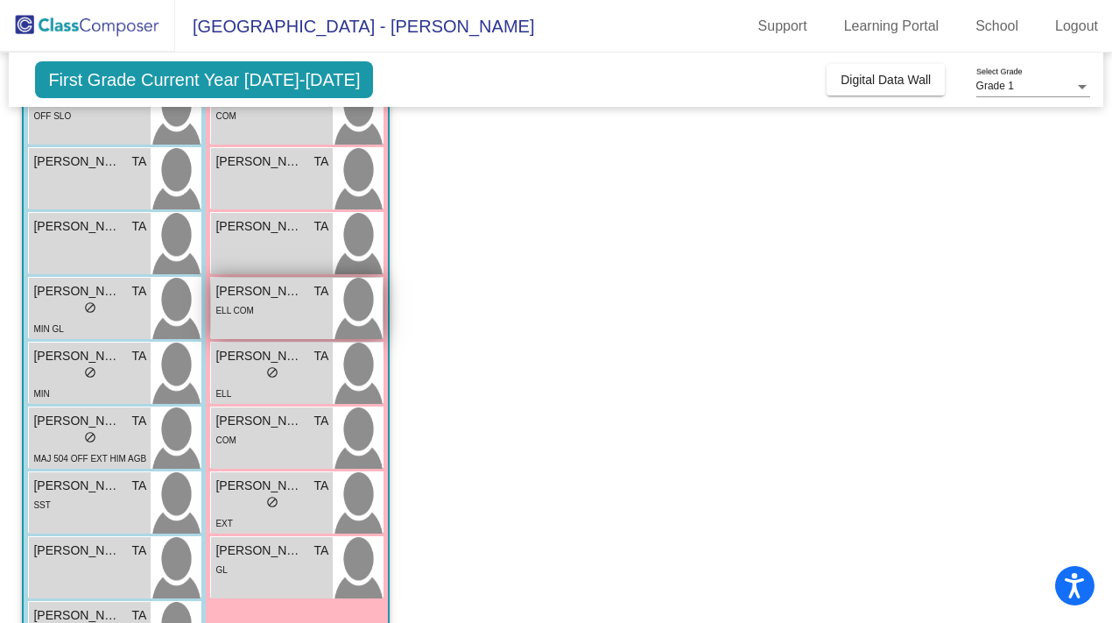
scroll to position [398, 0]
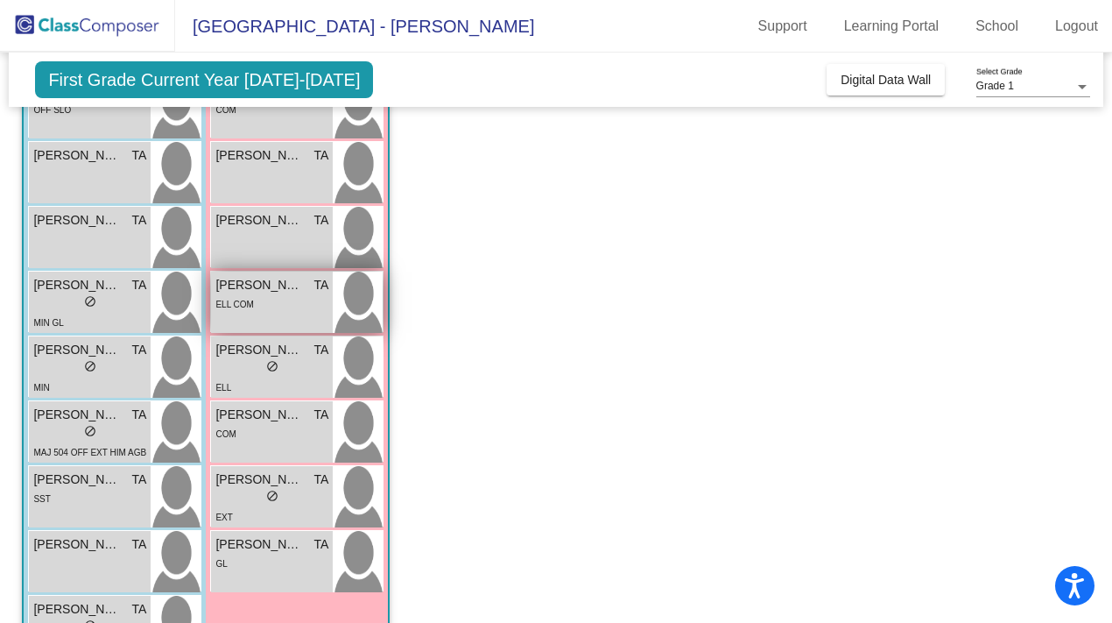
click at [287, 294] on div "ELL COM" at bounding box center [271, 303] width 113 height 18
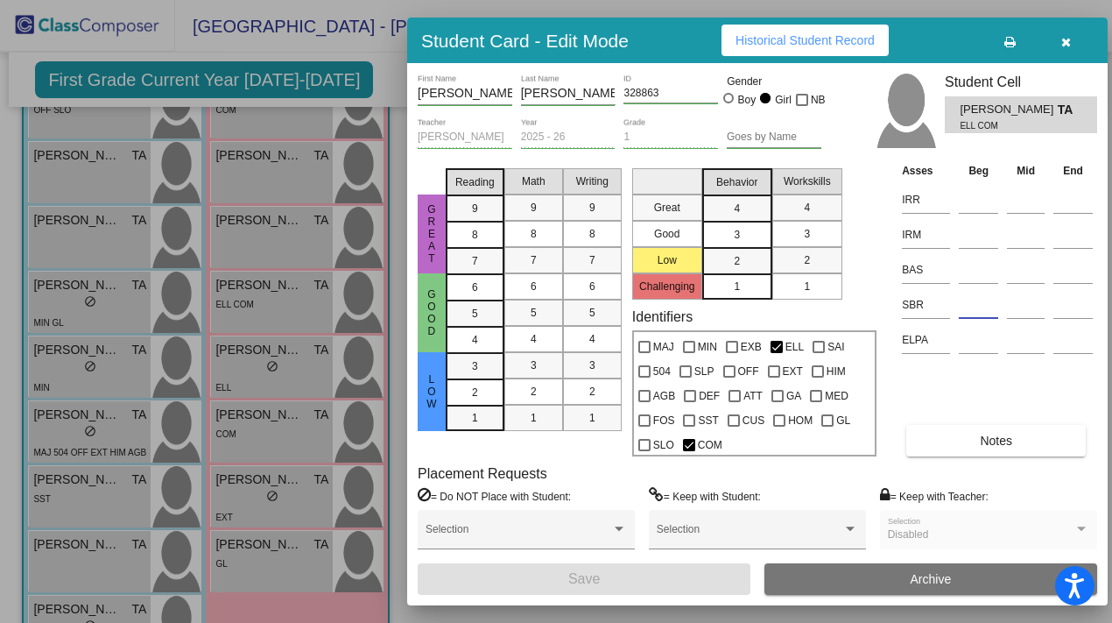
click at [540, 307] on input at bounding box center [978, 305] width 39 height 26
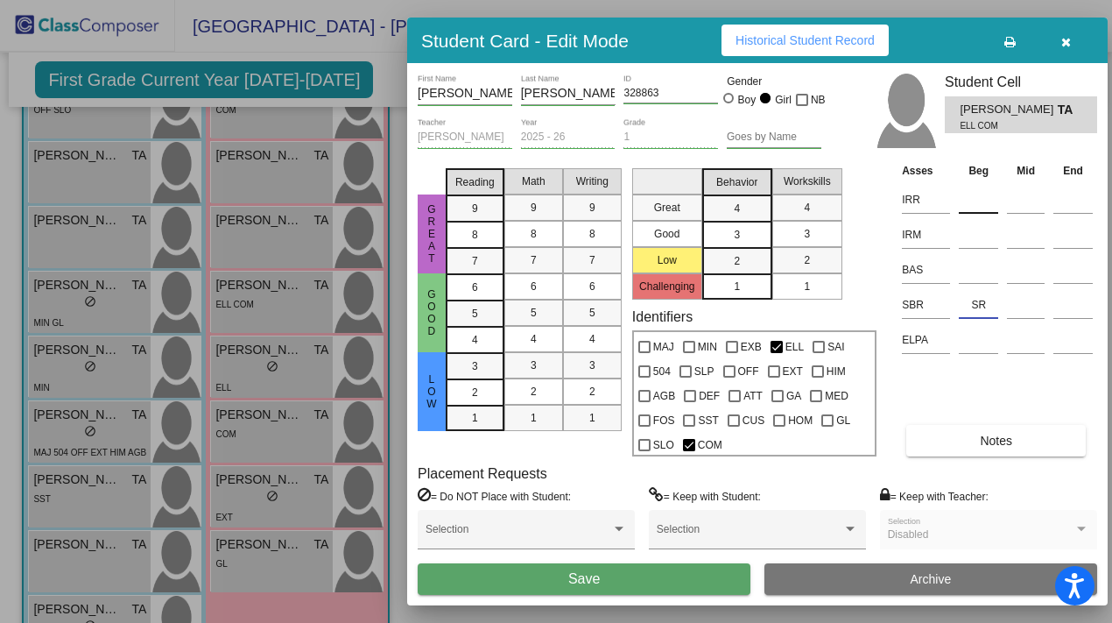
type input "SR"
click at [540, 203] on input at bounding box center [978, 200] width 39 height 26
type input "K"
click at [540, 234] on input at bounding box center [978, 235] width 39 height 26
type input "K"
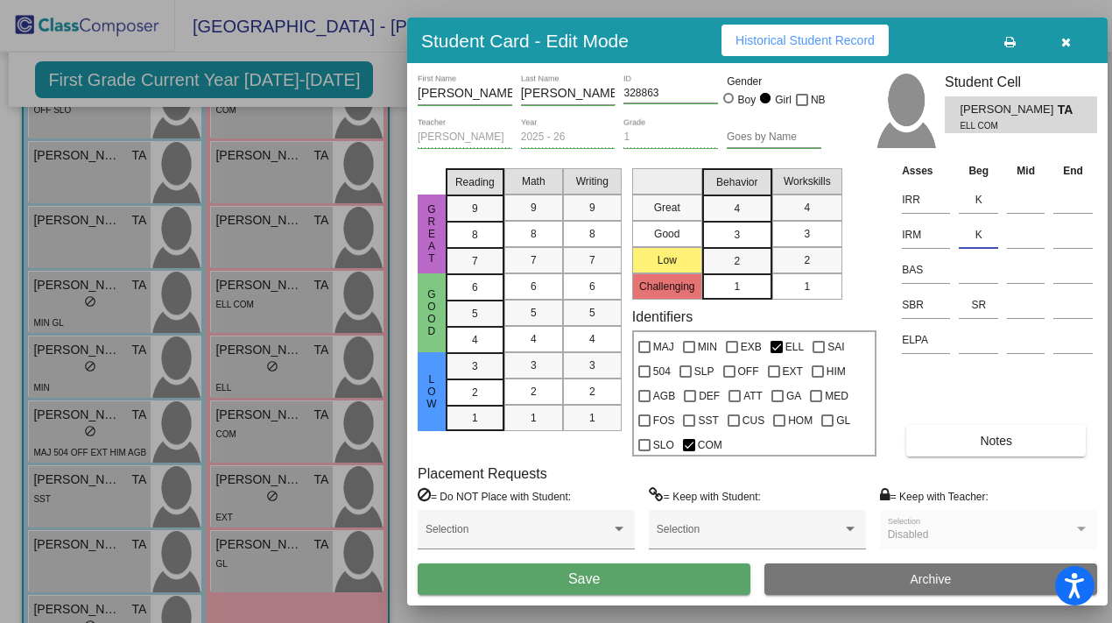
click at [540, 553] on button "Save" at bounding box center [584, 579] width 333 height 32
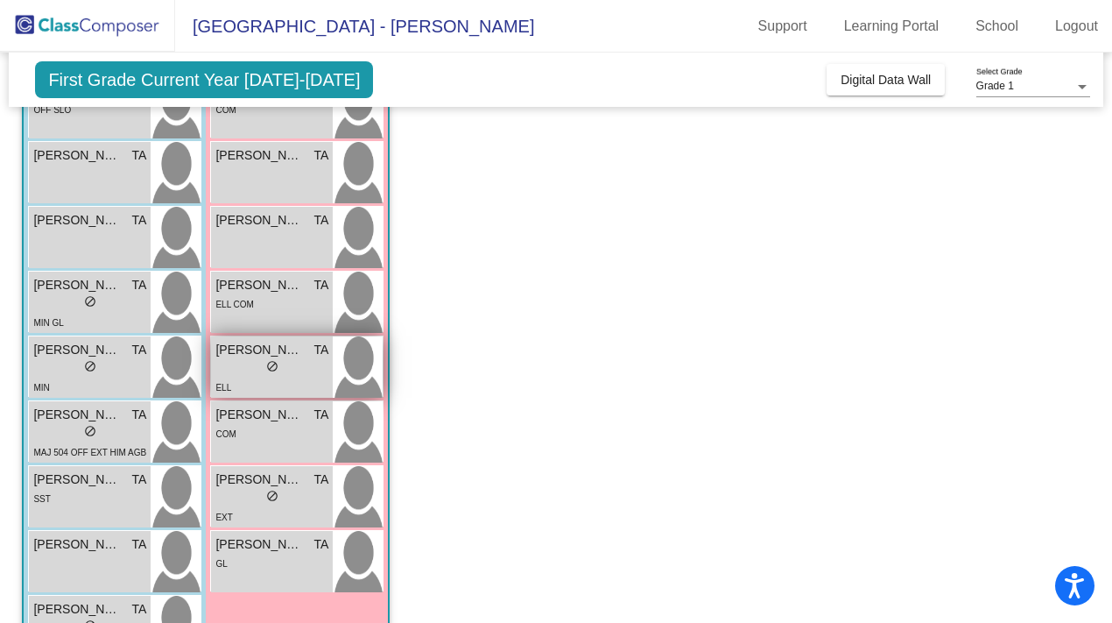
click at [299, 367] on div "lock do_not_disturb_alt" at bounding box center [271, 368] width 113 height 18
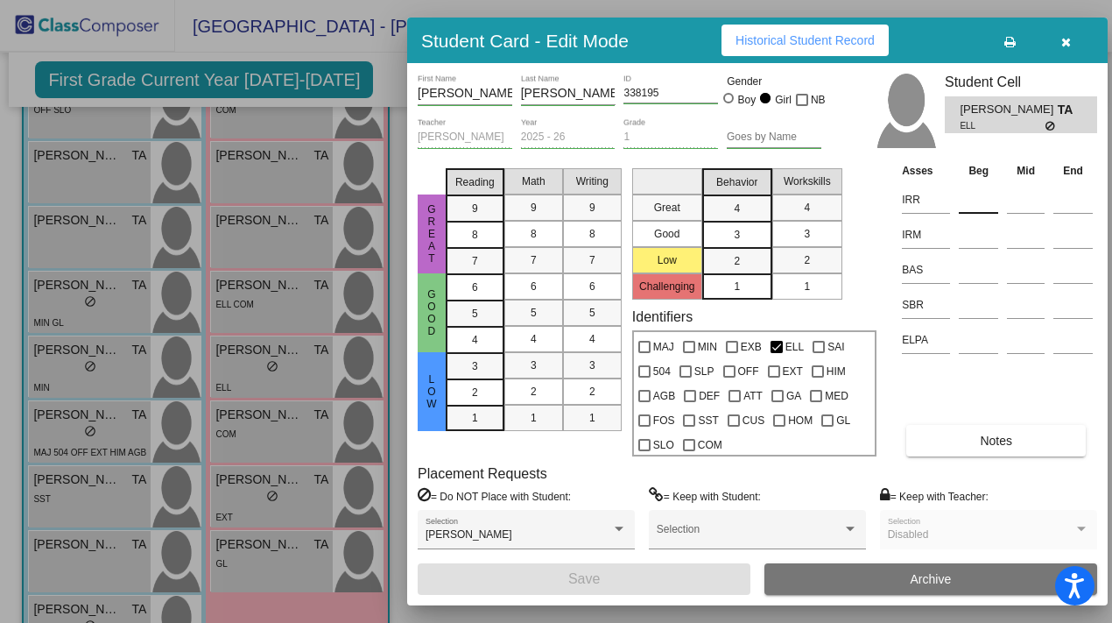
click at [540, 199] on input at bounding box center [978, 200] width 39 height 26
click at [540, 236] on input at bounding box center [978, 235] width 39 height 26
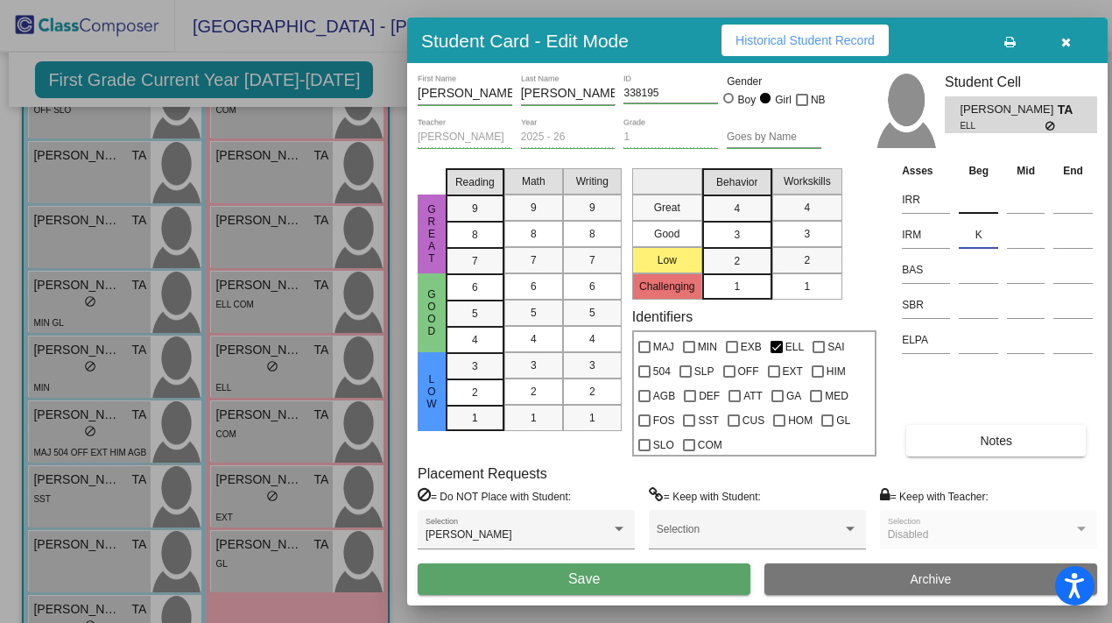
type input "K"
click at [540, 204] on input at bounding box center [978, 200] width 39 height 26
type input "K"
click at [540, 305] on input at bounding box center [978, 305] width 39 height 26
type input "SR"
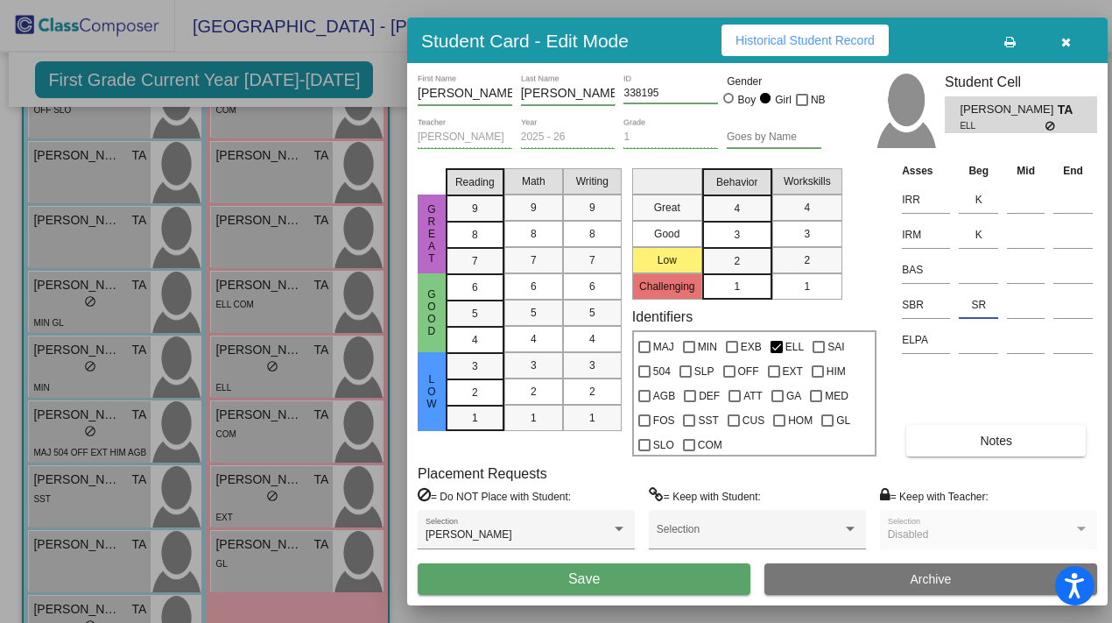
click at [540, 553] on button "Save" at bounding box center [584, 579] width 333 height 32
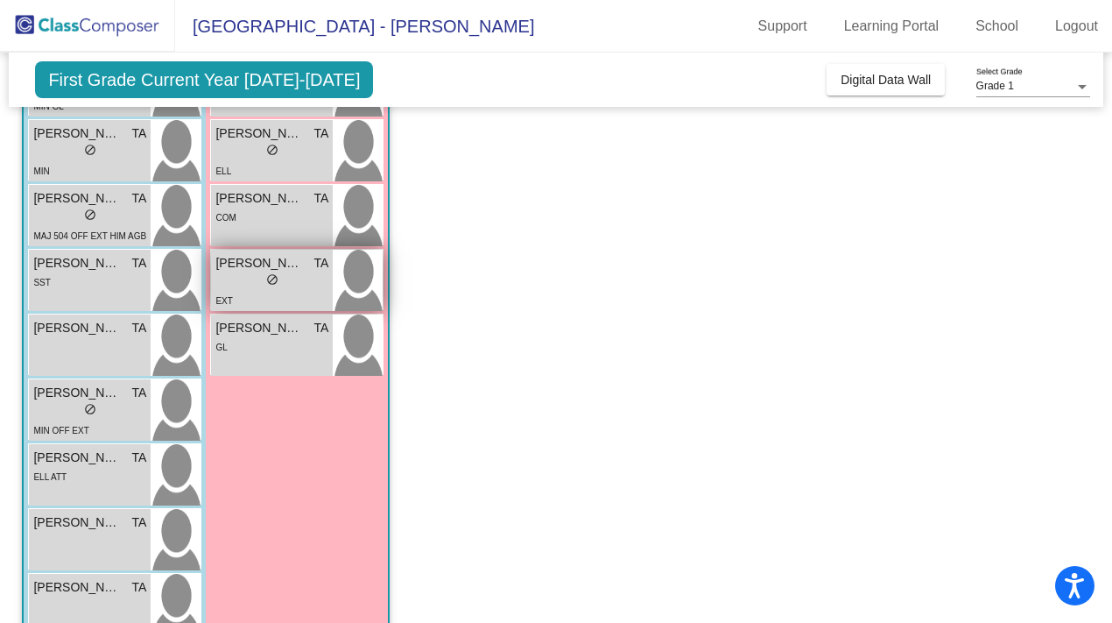
scroll to position [617, 0]
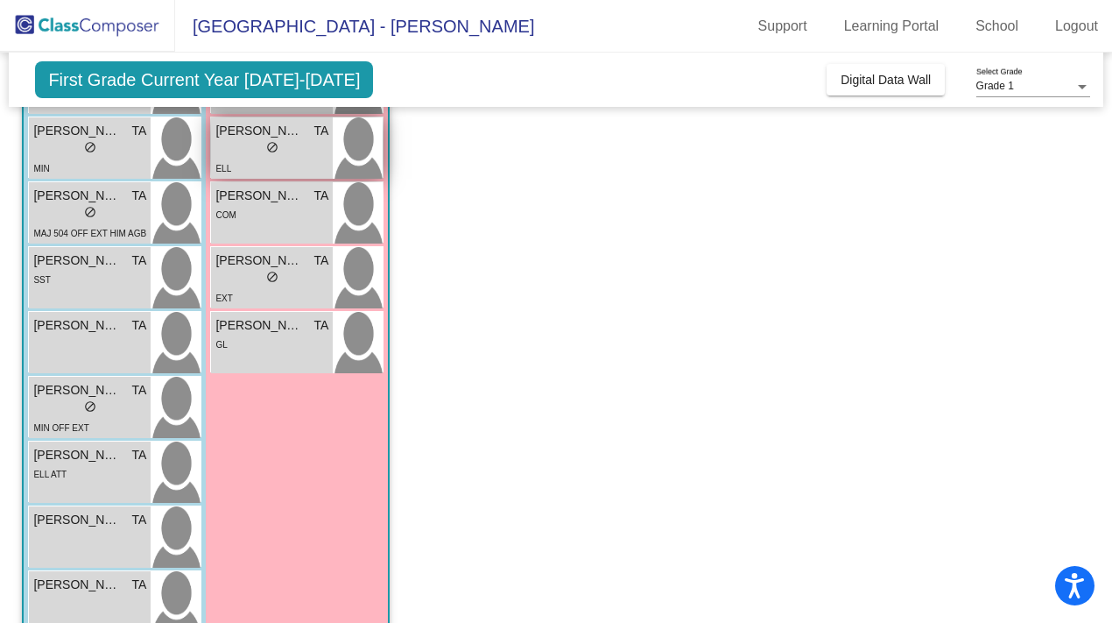
click at [308, 164] on div "ELL" at bounding box center [271, 168] width 113 height 18
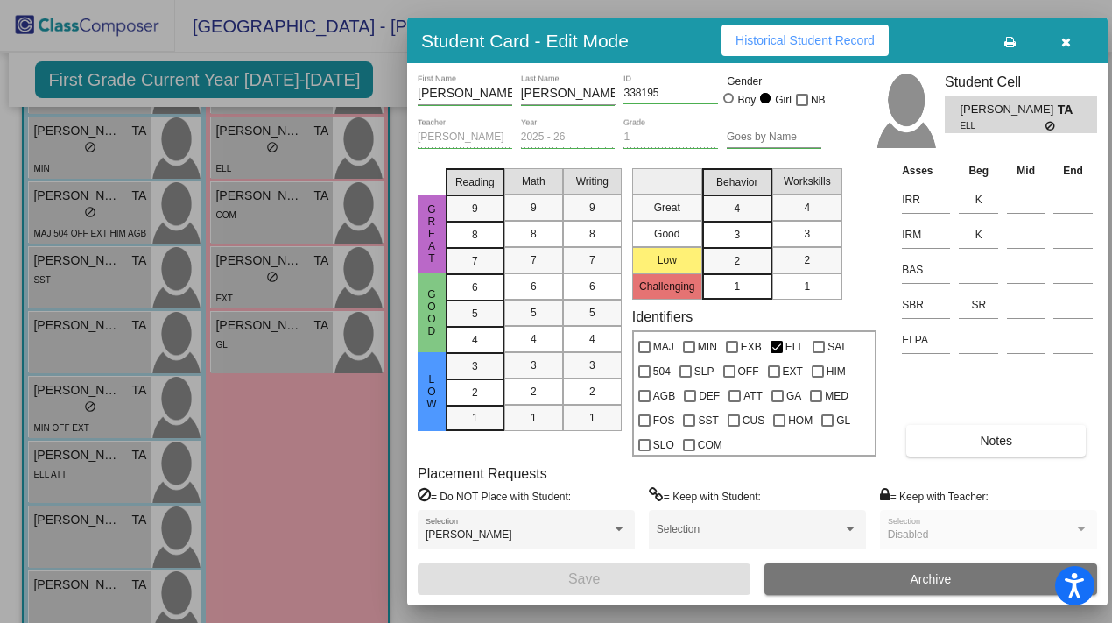
click at [540, 35] on button "button" at bounding box center [1066, 41] width 56 height 32
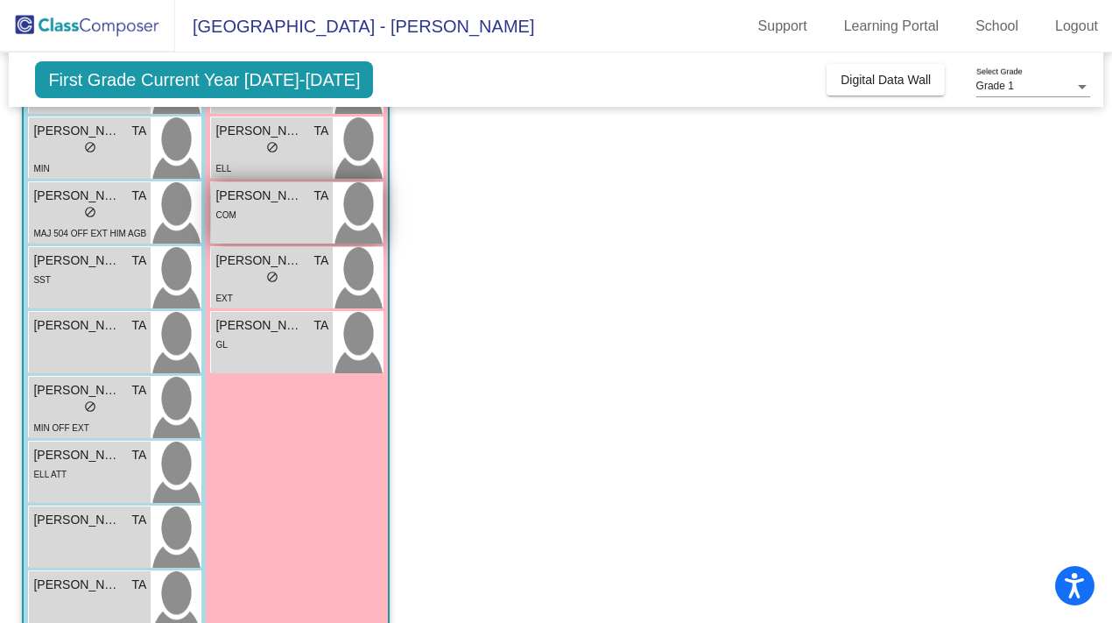
click at [244, 213] on div "COM" at bounding box center [271, 214] width 113 height 18
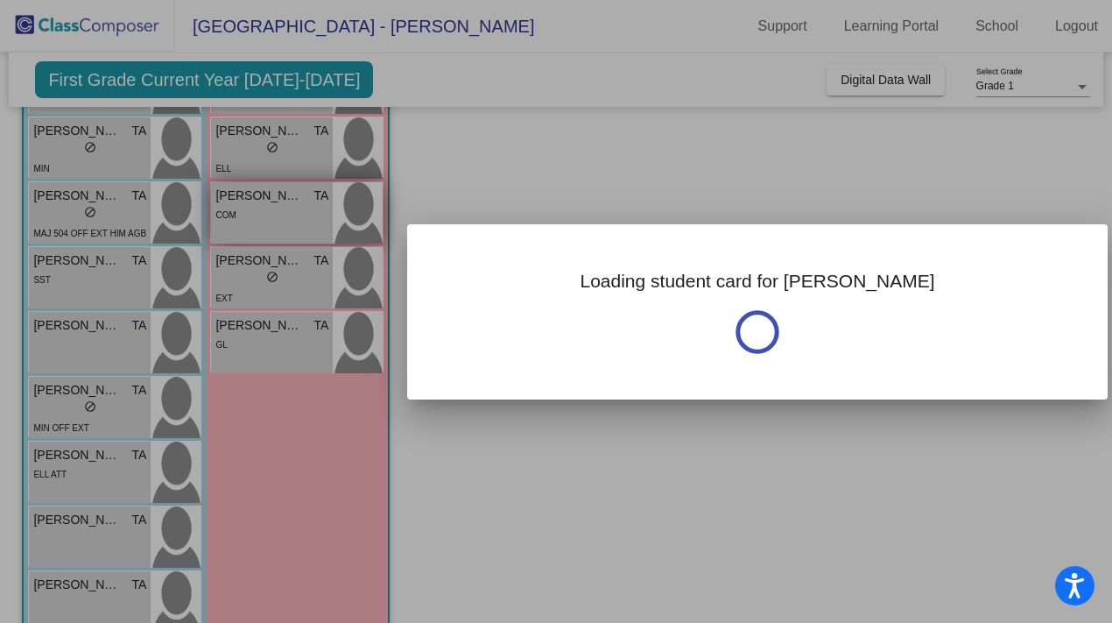
click at [244, 213] on div at bounding box center [556, 311] width 1112 height 623
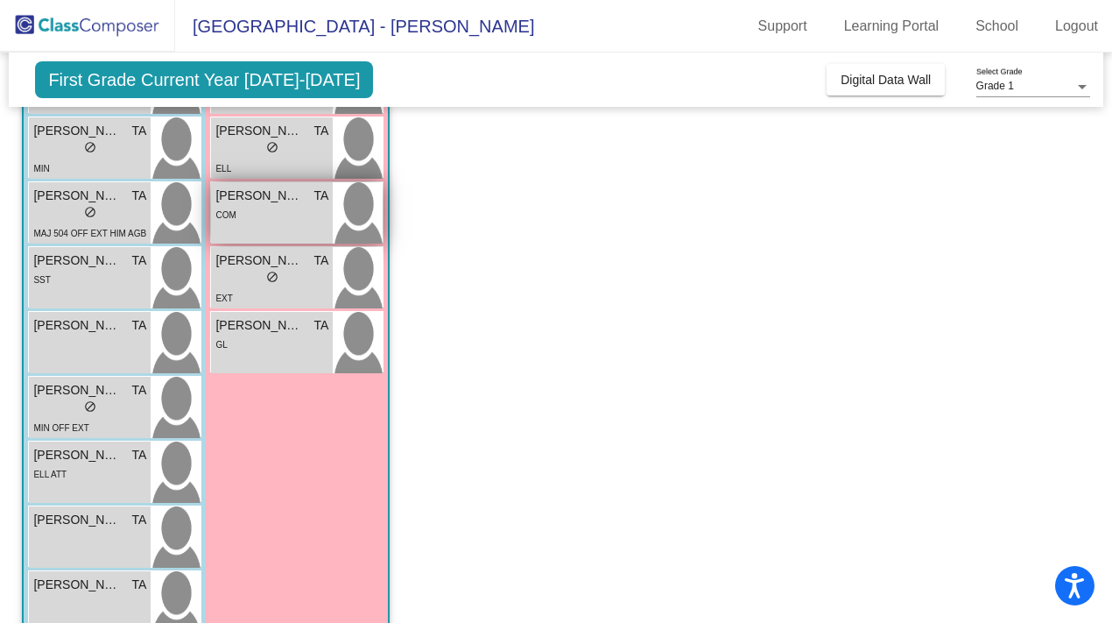
click at [244, 213] on div "COM" at bounding box center [271, 214] width 113 height 18
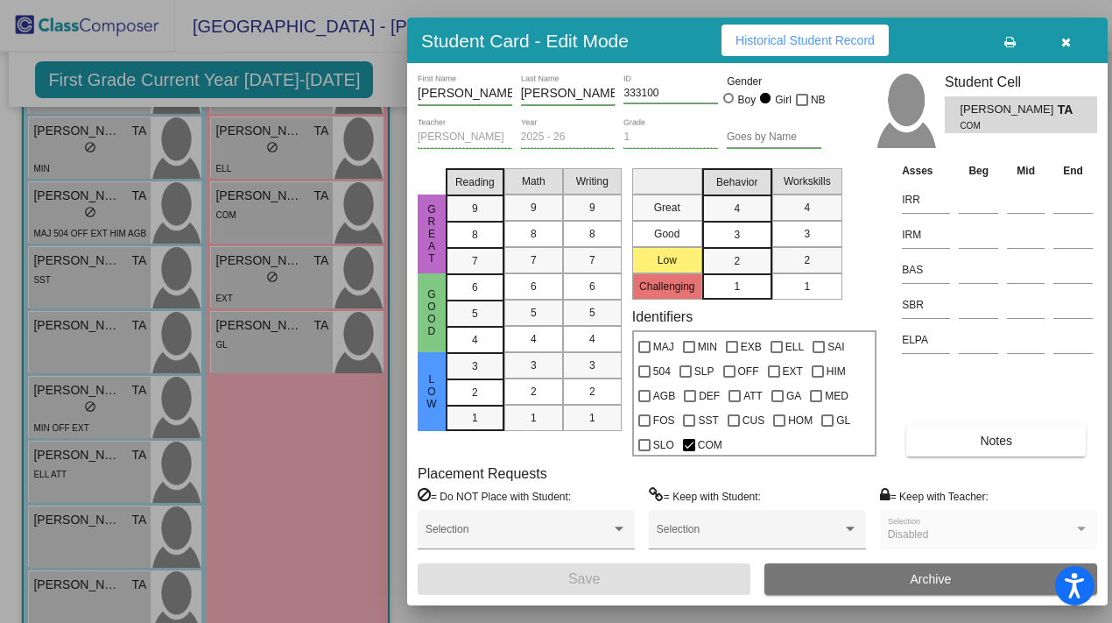
click at [540, 314] on td at bounding box center [1026, 303] width 46 height 35
click at [540, 309] on input at bounding box center [978, 305] width 39 height 26
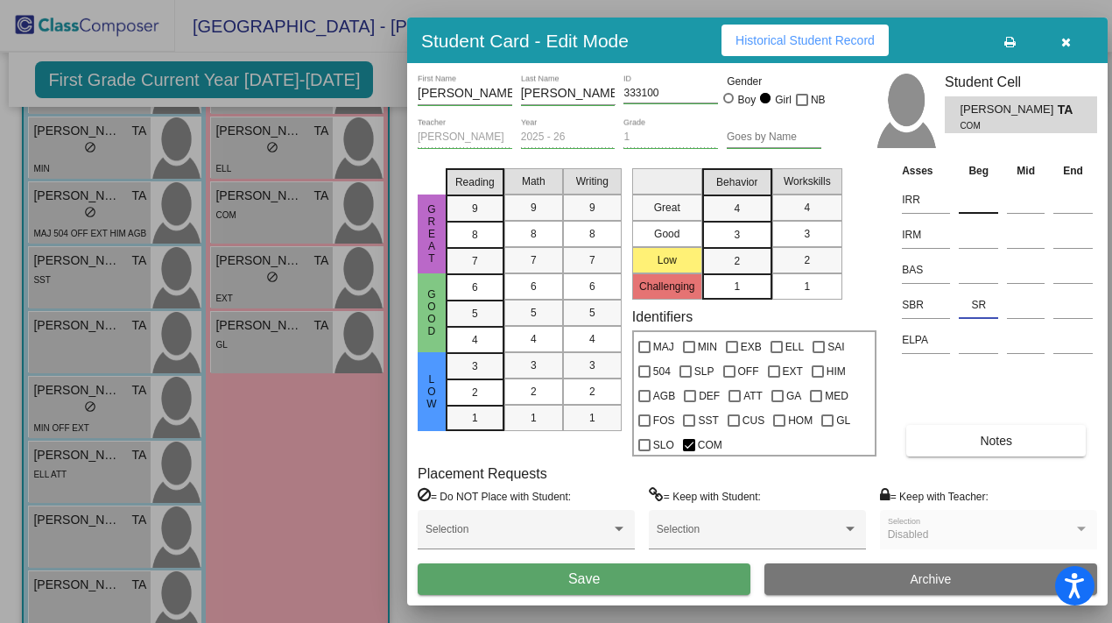
type input "SR"
click at [540, 195] on input at bounding box center [978, 200] width 39 height 26
type input "K"
click at [540, 229] on input at bounding box center [978, 235] width 39 height 26
type input "K"
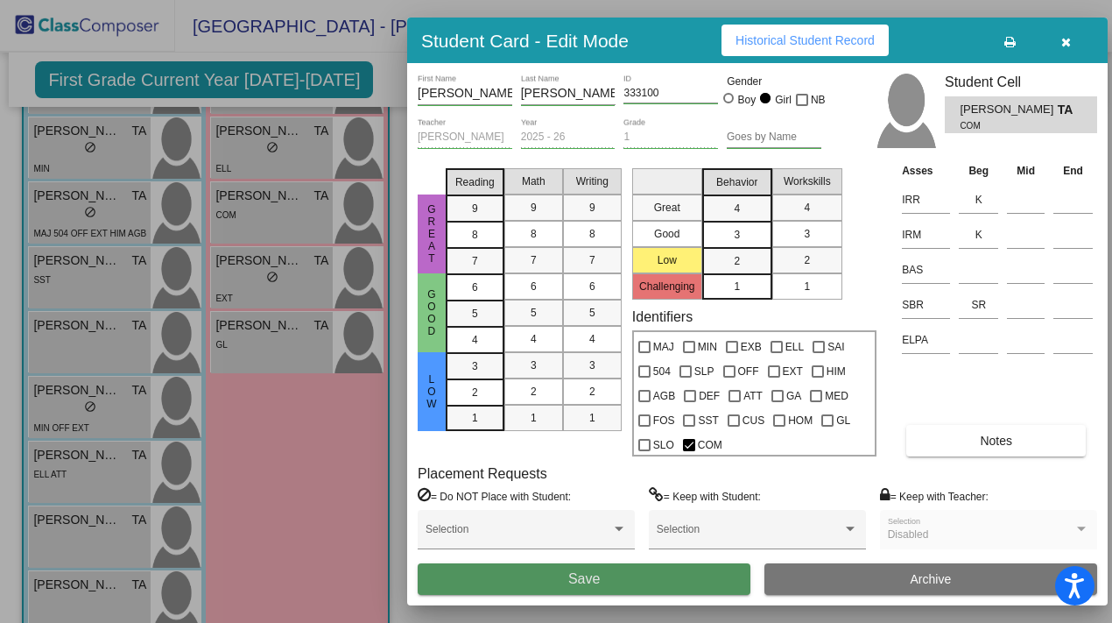
click at [540, 553] on button "Save" at bounding box center [584, 579] width 333 height 32
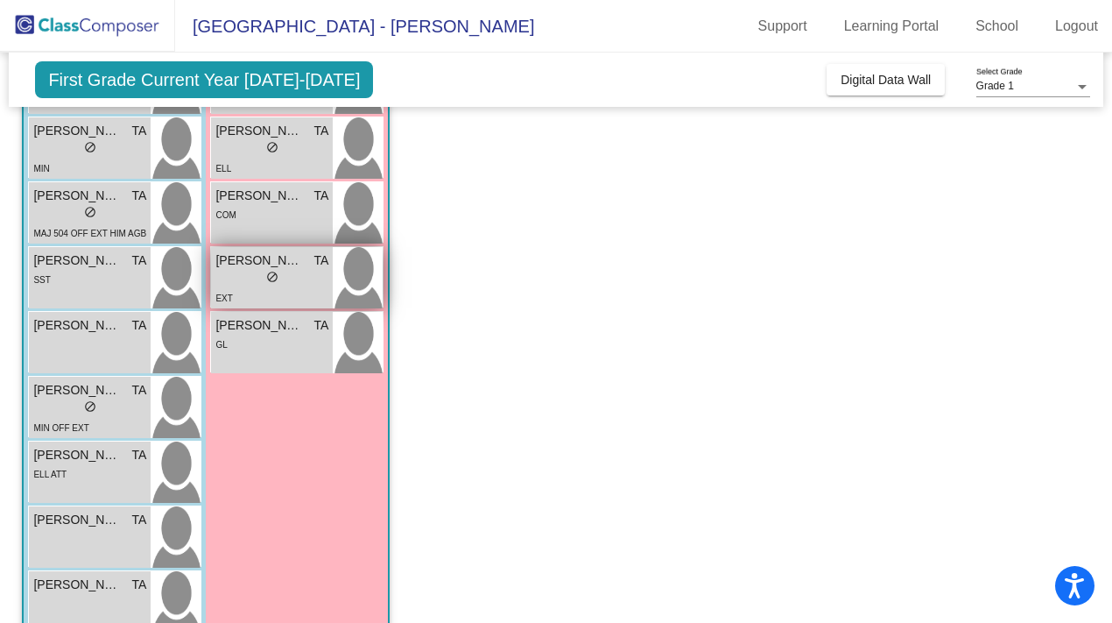
click at [315, 282] on div "lock do_not_disturb_alt" at bounding box center [271, 279] width 113 height 18
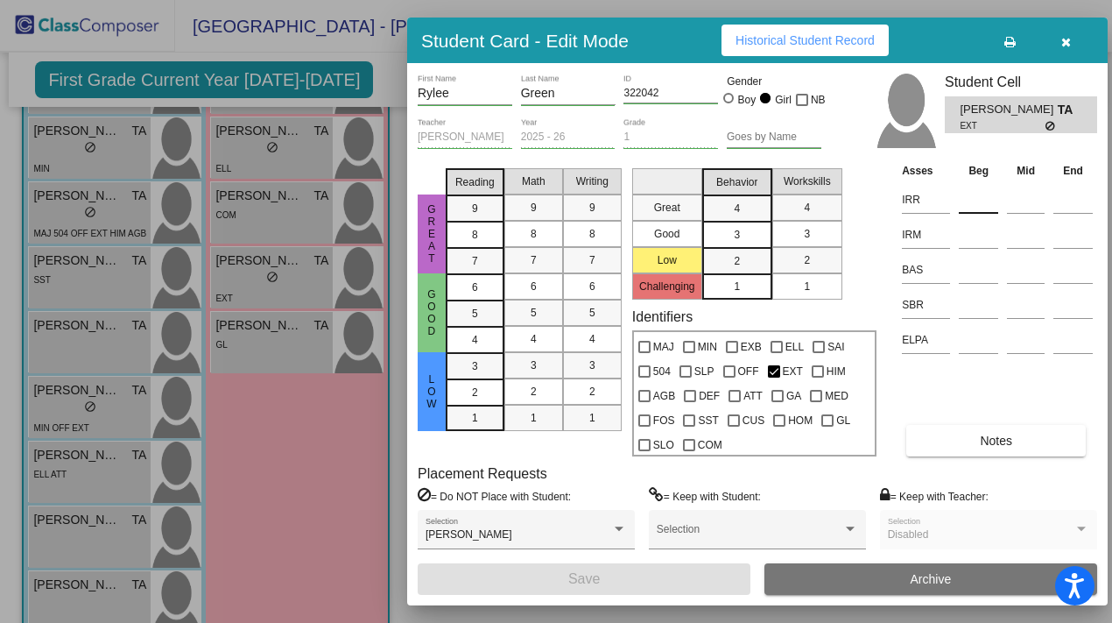
click at [540, 200] on input at bounding box center [978, 200] width 39 height 26
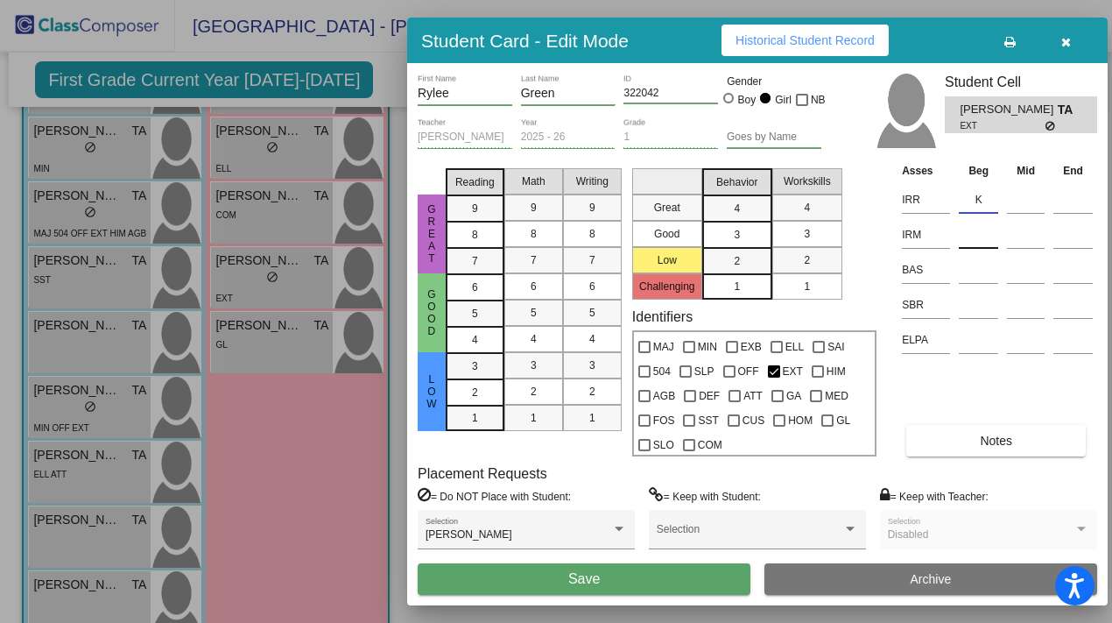
type input "K"
click at [540, 235] on input at bounding box center [978, 235] width 39 height 26
click at [540, 231] on input at bounding box center [978, 235] width 39 height 26
type input "K"
click at [540, 307] on input at bounding box center [978, 305] width 39 height 26
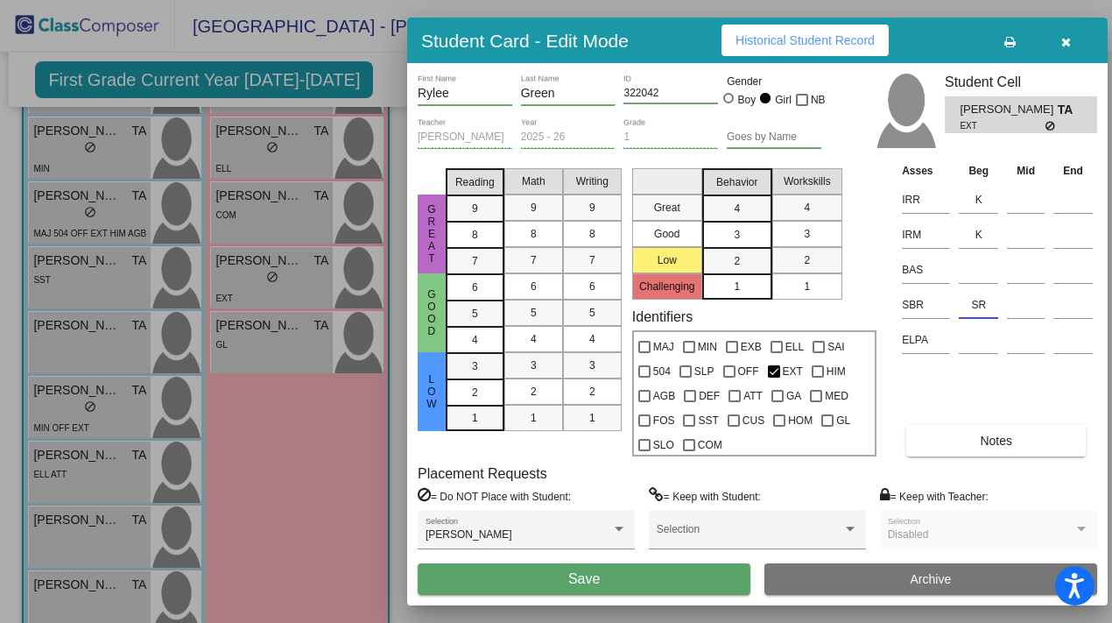
type input "SR"
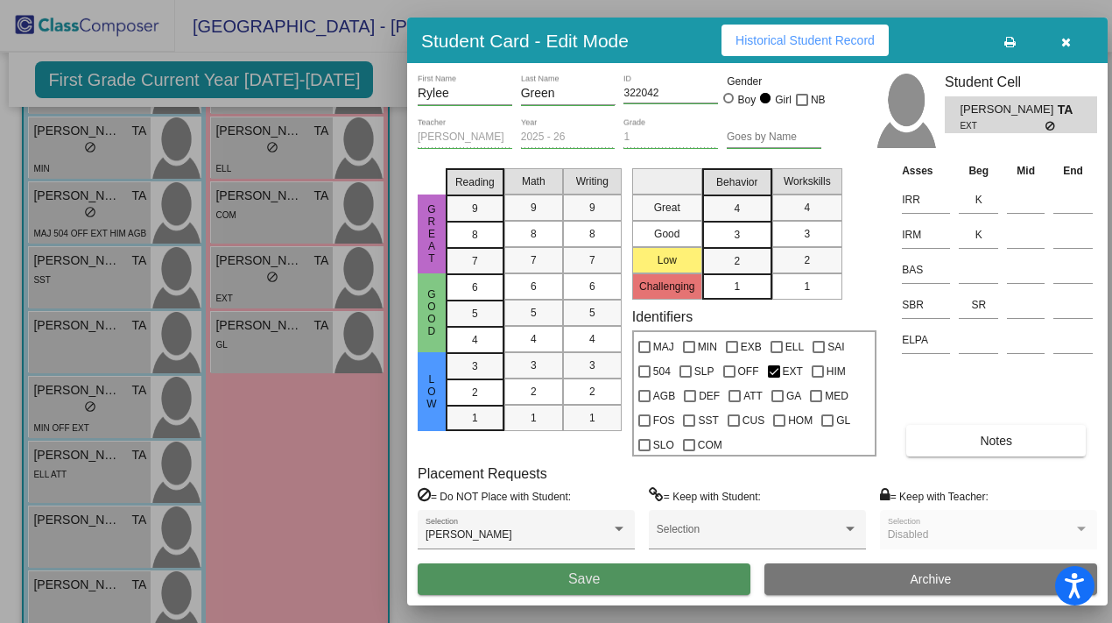
click at [540, 553] on button "Save" at bounding box center [584, 579] width 333 height 32
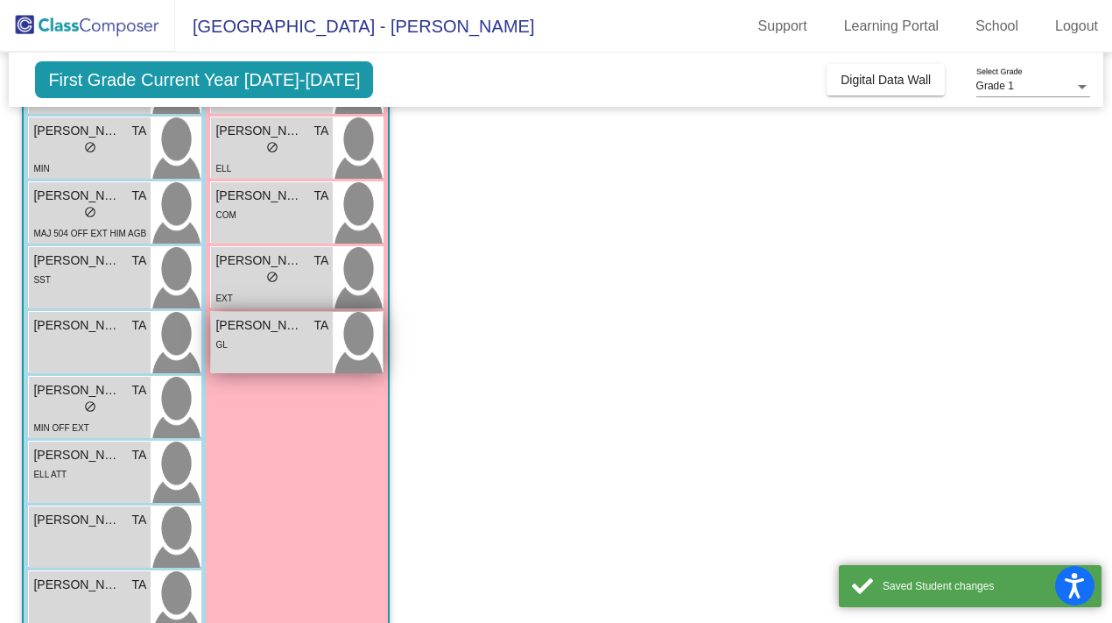
click at [324, 345] on div "GL" at bounding box center [271, 344] width 113 height 18
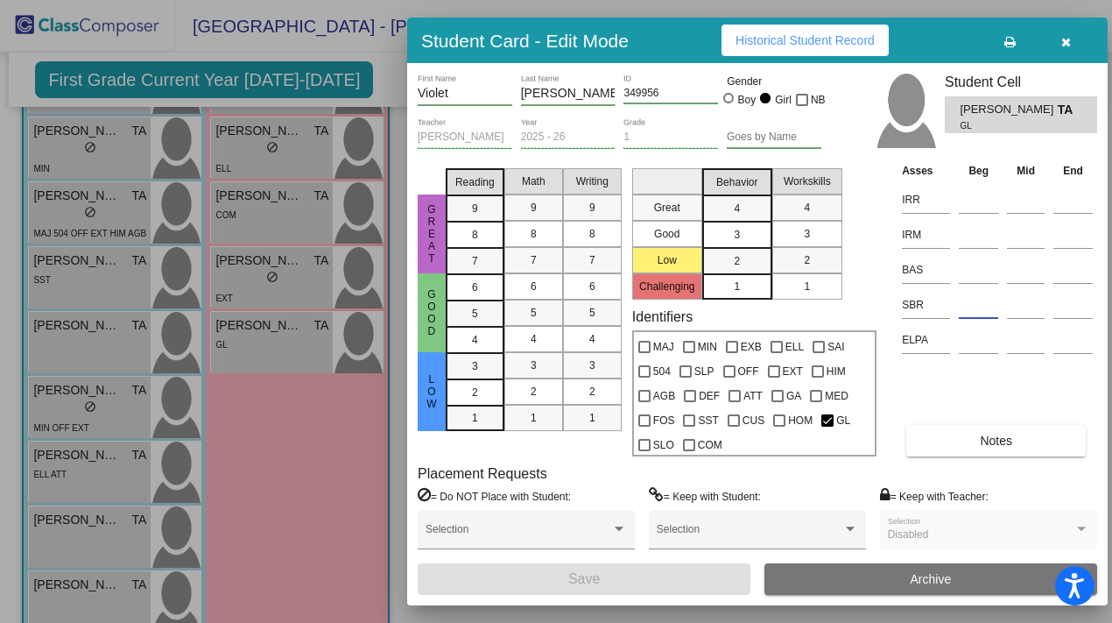
click at [540, 306] on input at bounding box center [978, 305] width 39 height 26
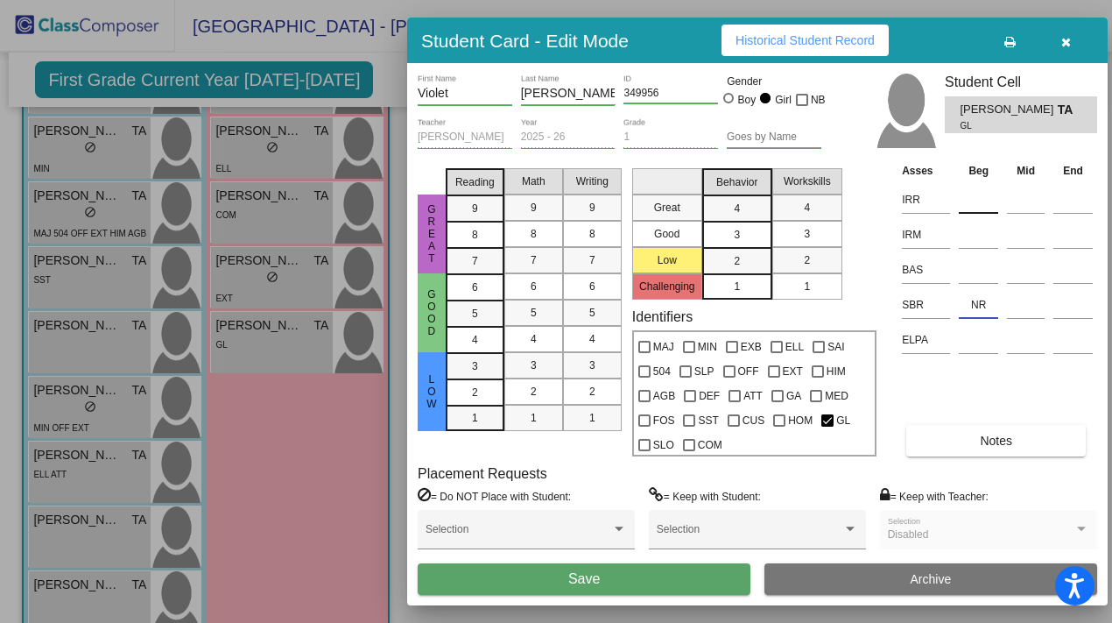
type input "NR"
click at [540, 202] on input at bounding box center [978, 200] width 39 height 26
type input "K"
click at [540, 243] on input at bounding box center [978, 235] width 39 height 26
type input "K"
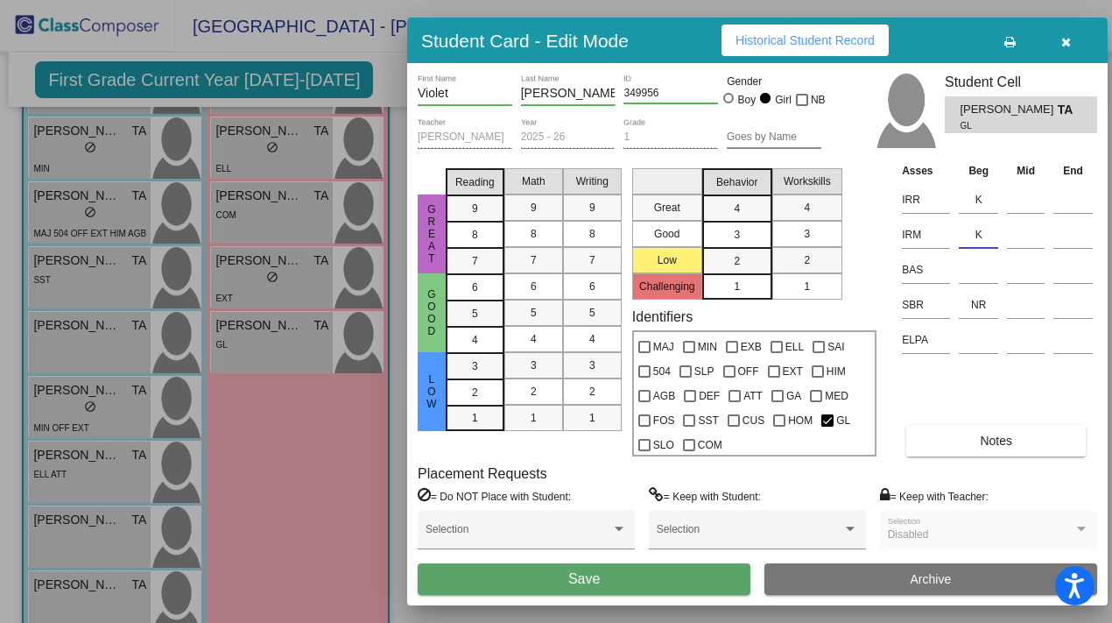
click at [540, 553] on button "Save" at bounding box center [584, 579] width 333 height 32
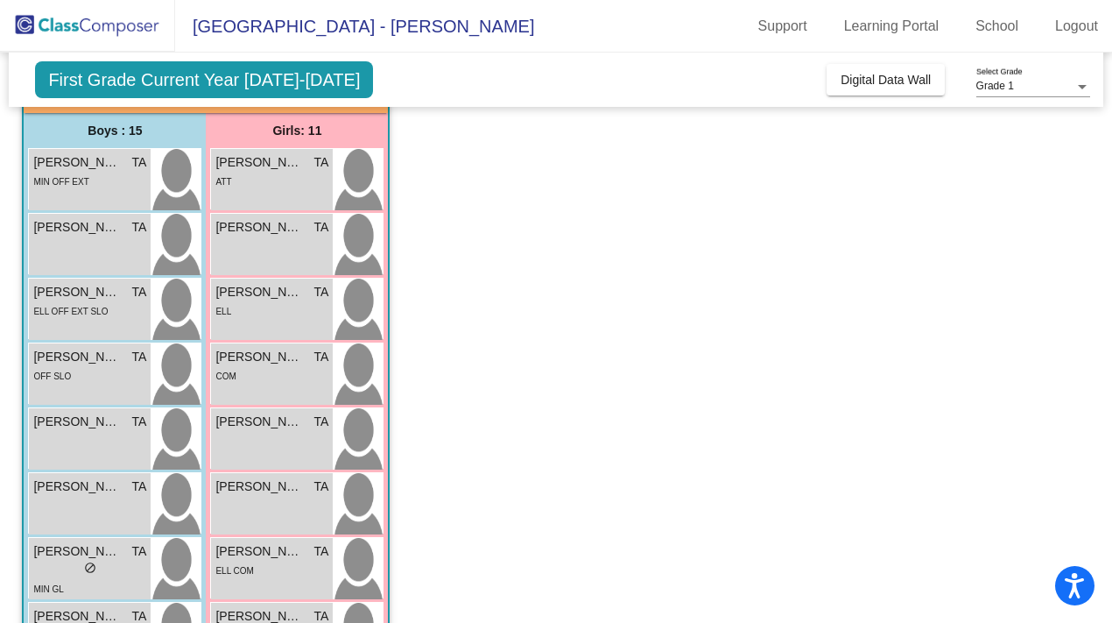
scroll to position [133, 0]
